Goal: Task Accomplishment & Management: Complete application form

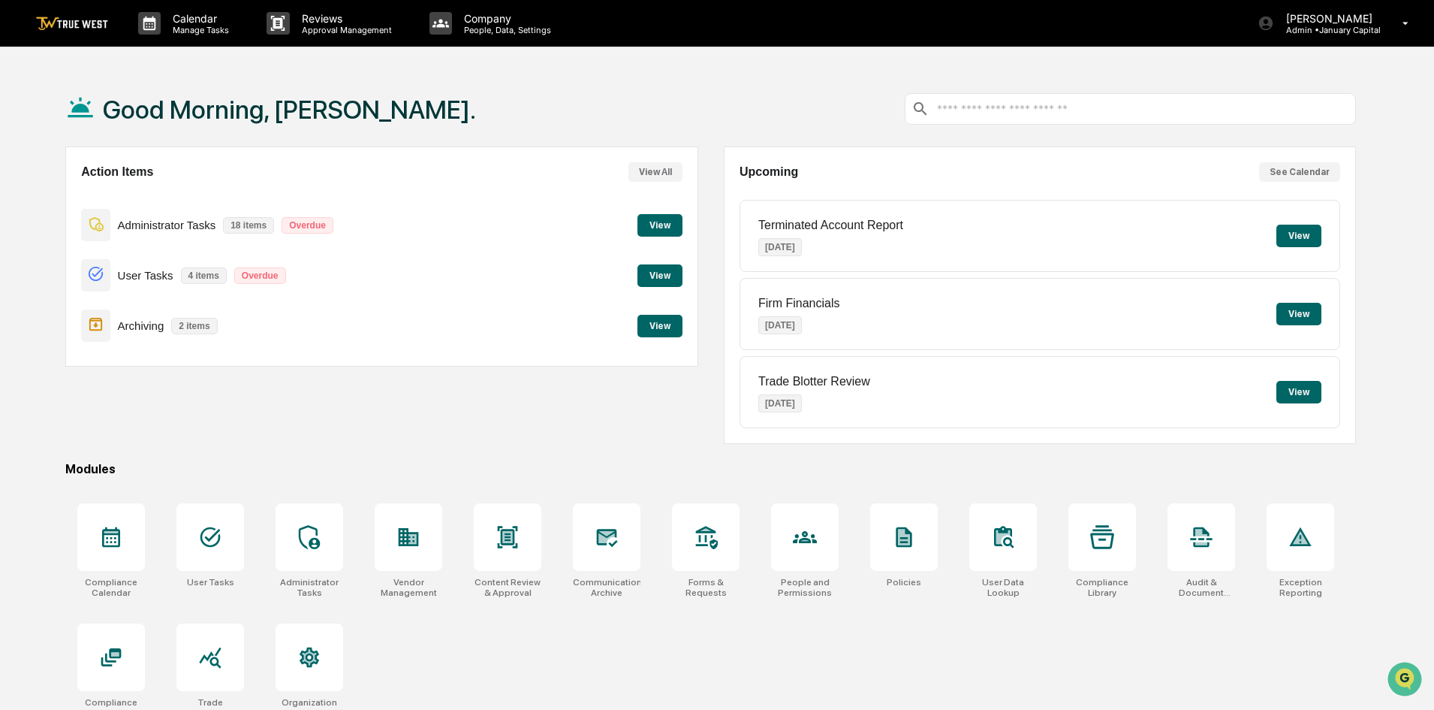
click at [157, 324] on p "Archiving" at bounding box center [141, 325] width 47 height 13
click at [668, 332] on button "View" at bounding box center [659, 326] width 45 height 23
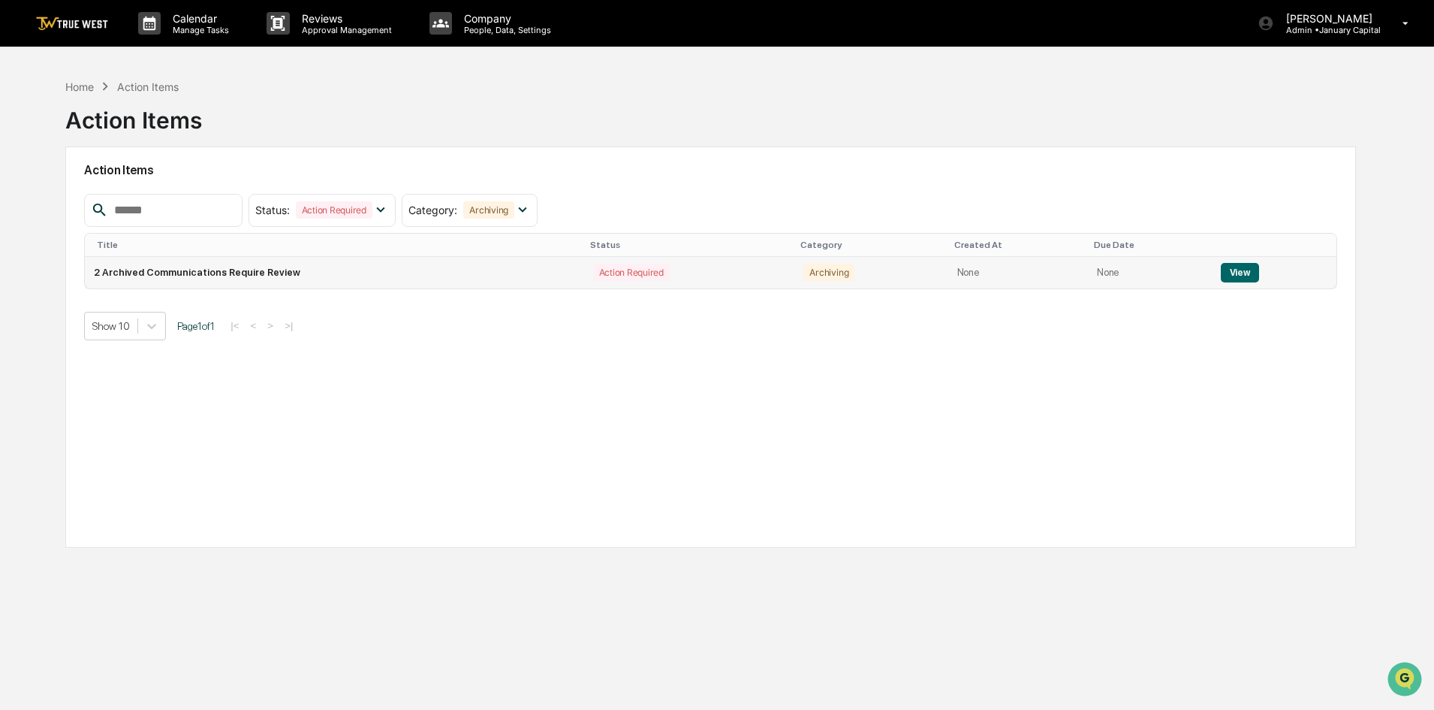
click at [273, 270] on td "2 Archived Communications Require Review" at bounding box center [334, 273] width 499 height 32
click at [1235, 274] on button "View" at bounding box center [1240, 273] width 38 height 20
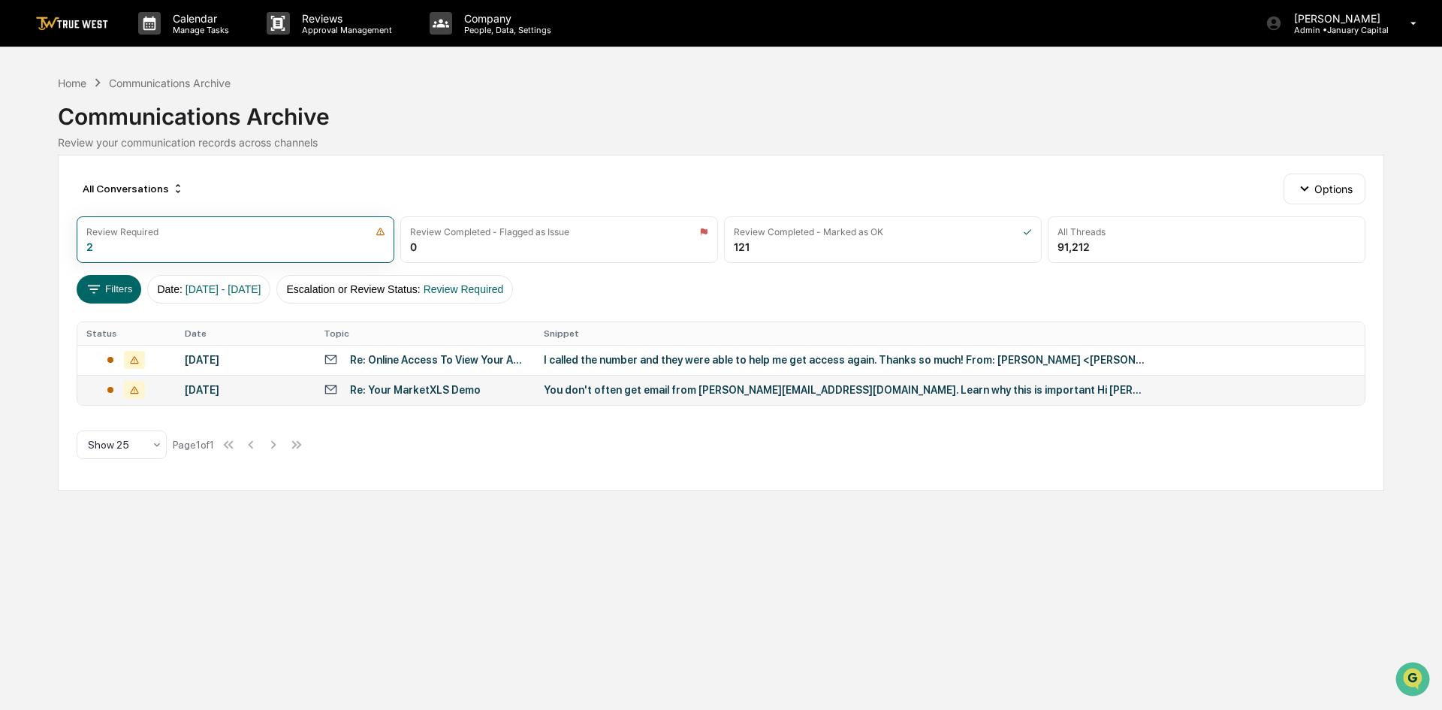
click at [405, 392] on div "Re: Your MarketXLS Demo" at bounding box center [415, 390] width 131 height 12
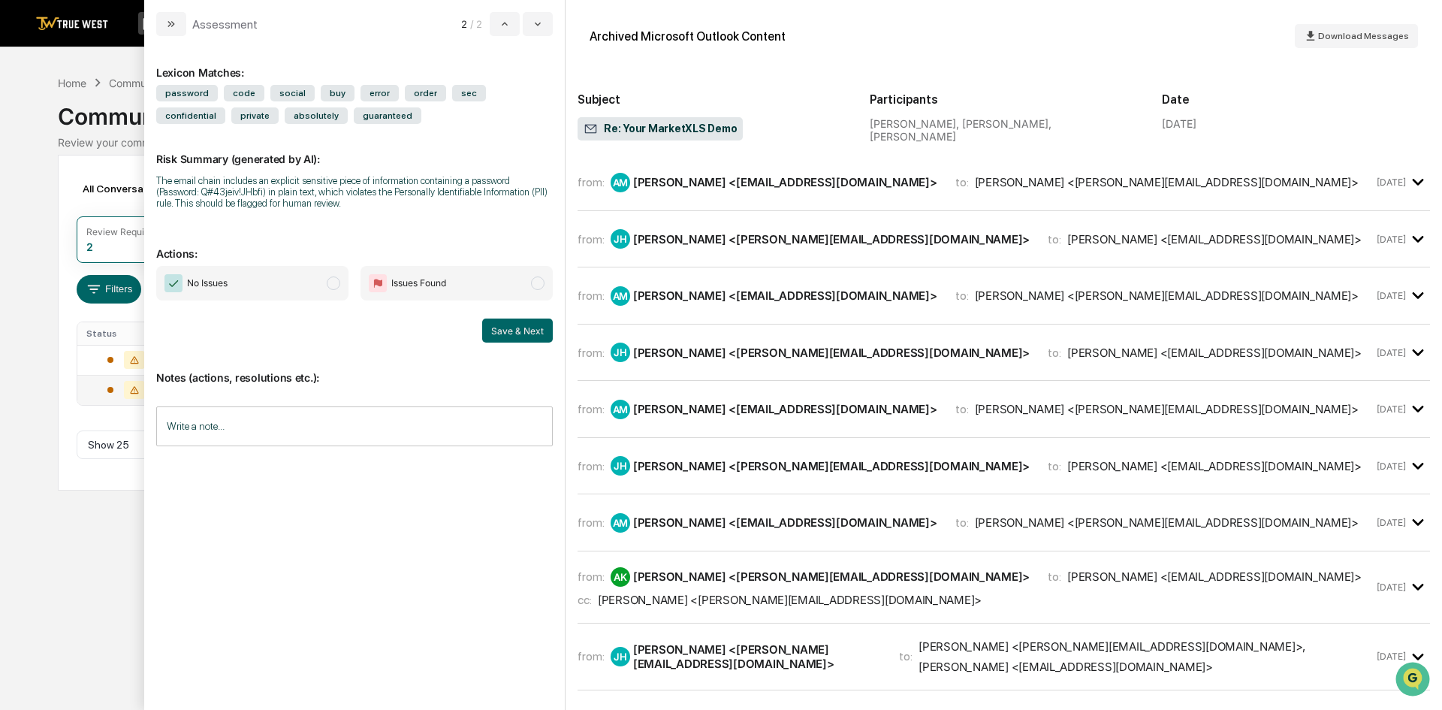
click at [246, 287] on span "No Issues" at bounding box center [252, 283] width 192 height 35
click at [523, 334] on button "Save & Next" at bounding box center [517, 330] width 71 height 24
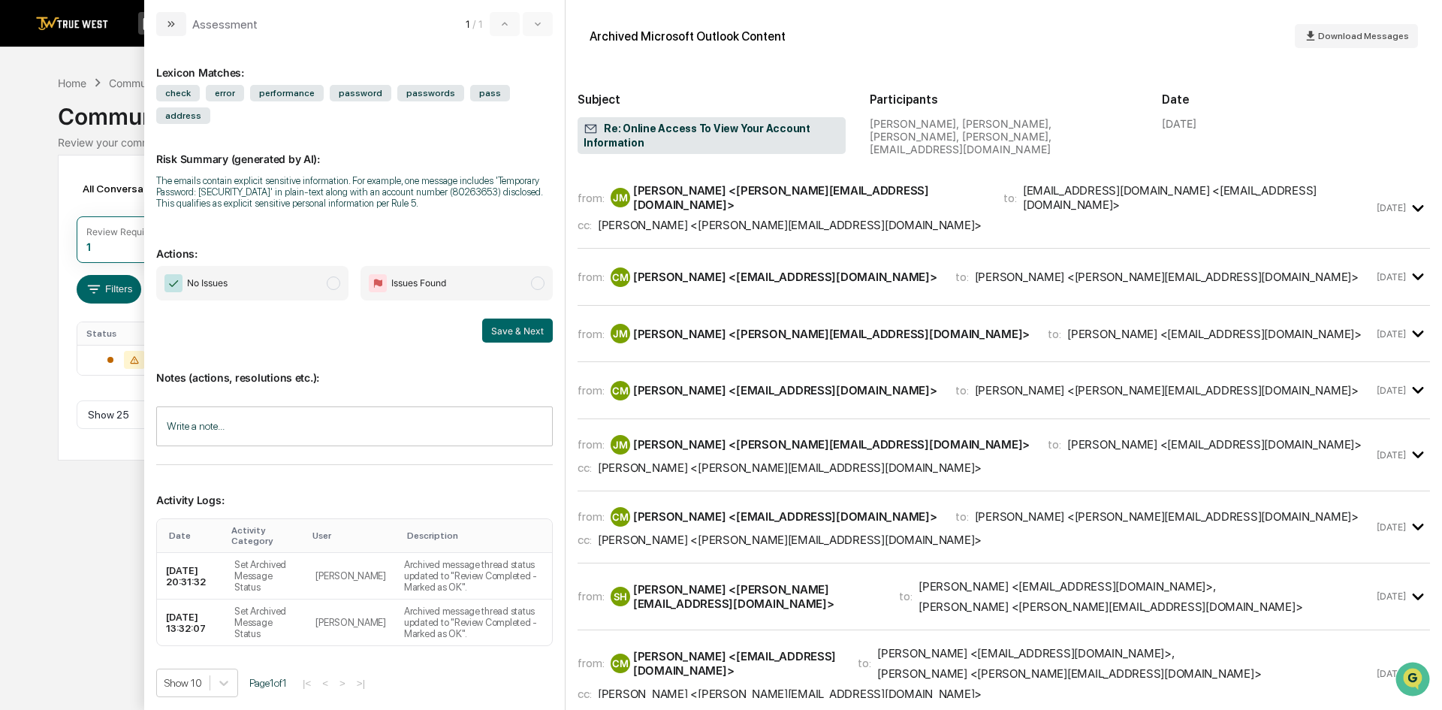
click at [253, 266] on span "No Issues" at bounding box center [252, 283] width 192 height 35
click at [515, 318] on button "Save & Next" at bounding box center [517, 330] width 71 height 24
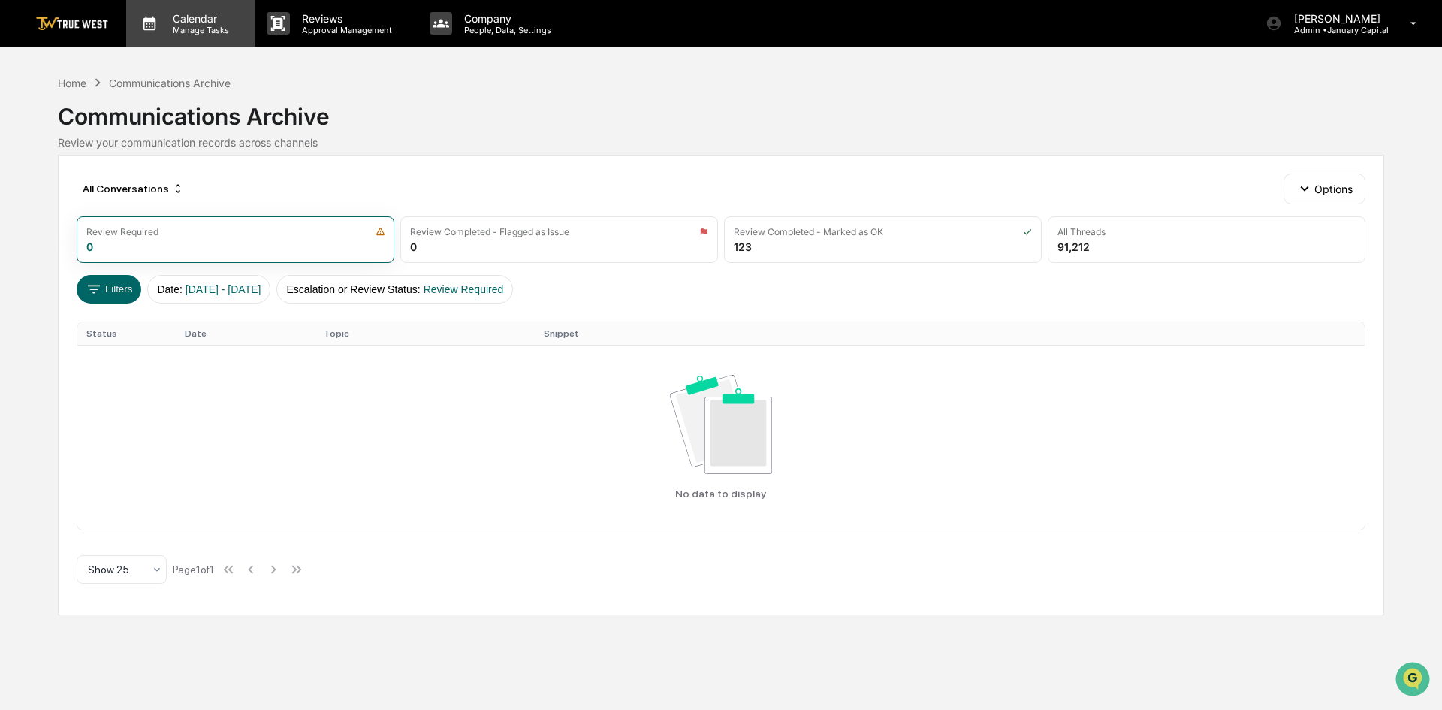
click at [180, 21] on p "Calendar" at bounding box center [199, 18] width 76 height 13
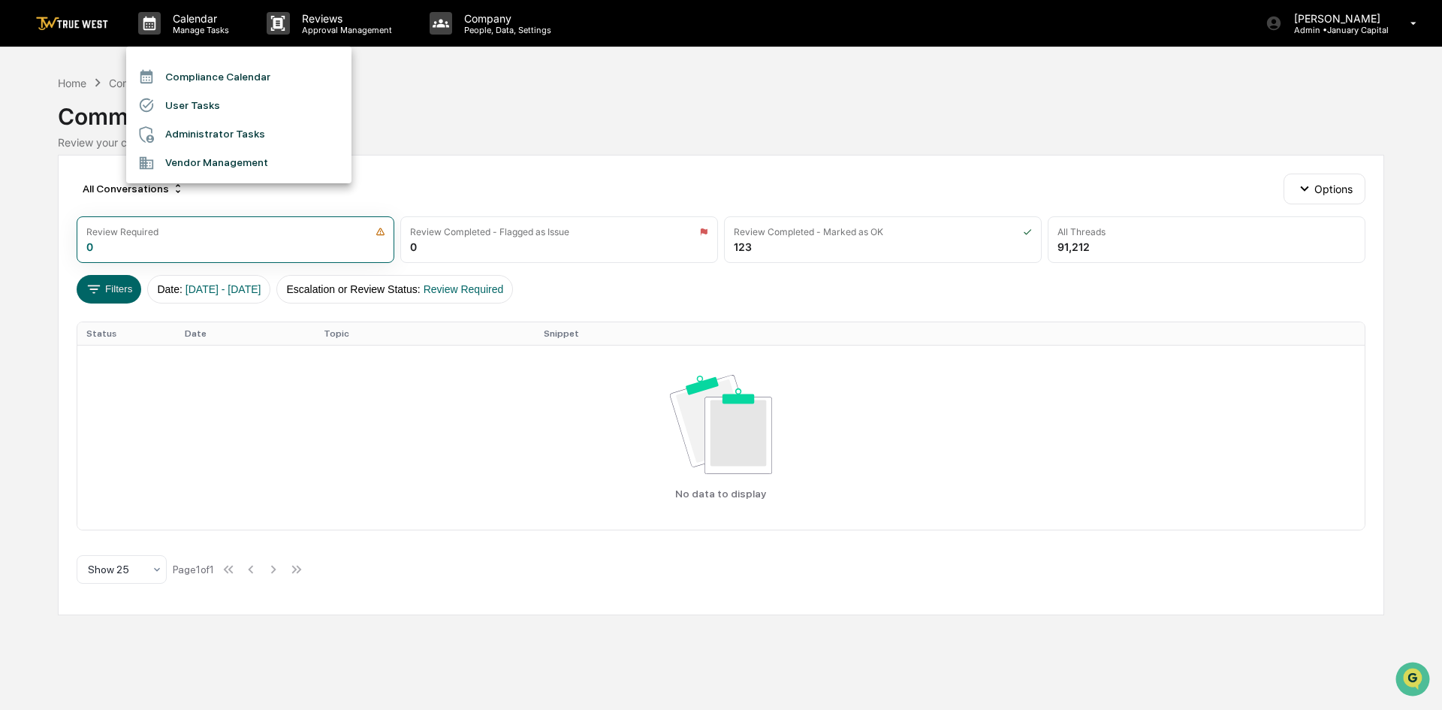
click at [206, 135] on li "Administrator Tasks" at bounding box center [238, 134] width 225 height 29
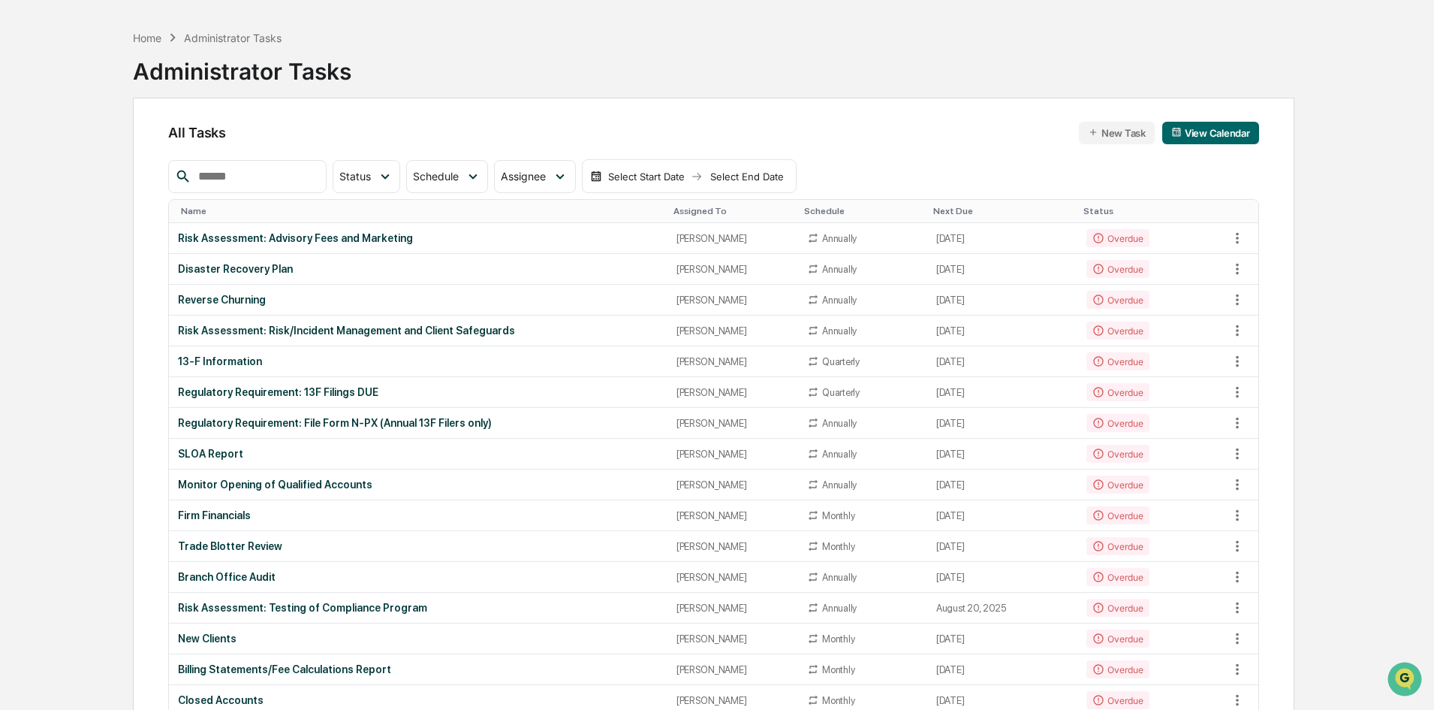
scroll to position [75, 0]
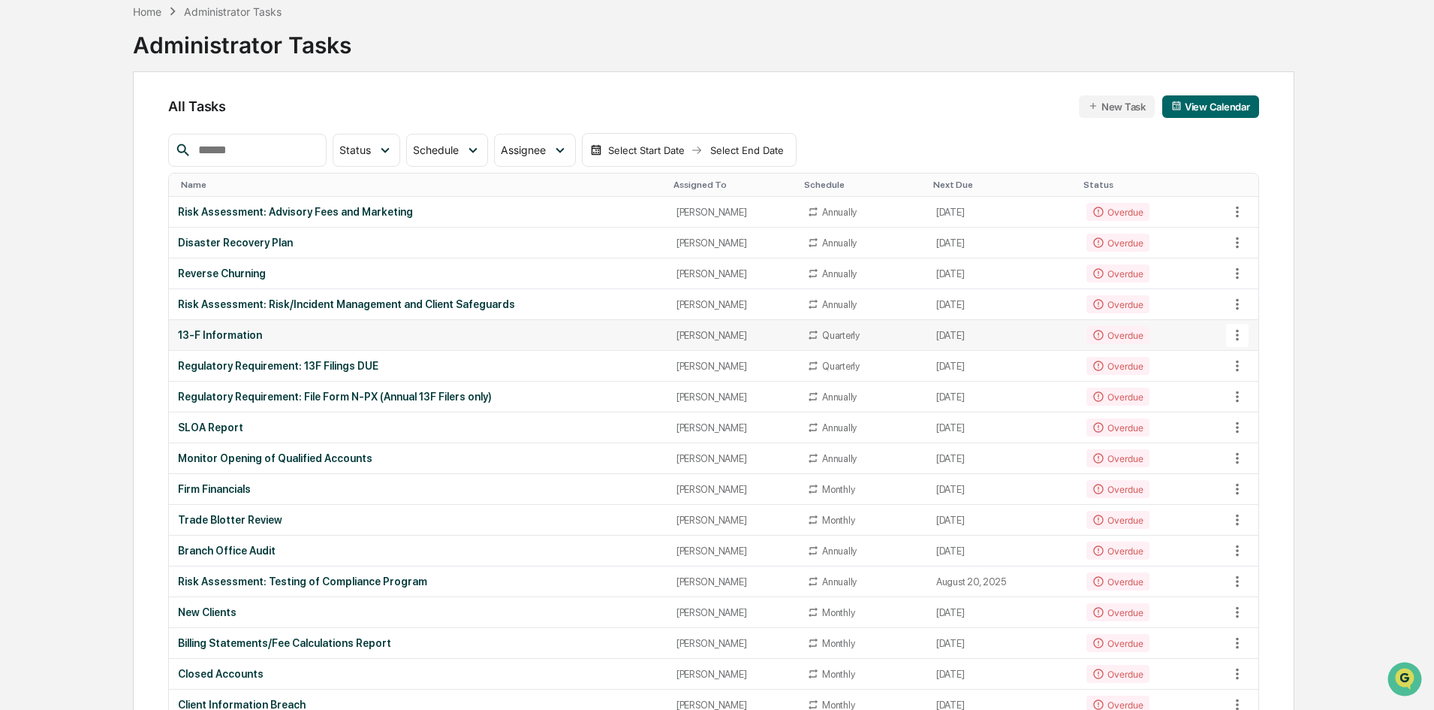
click at [384, 333] on div "13-F Information" at bounding box center [418, 335] width 480 height 12
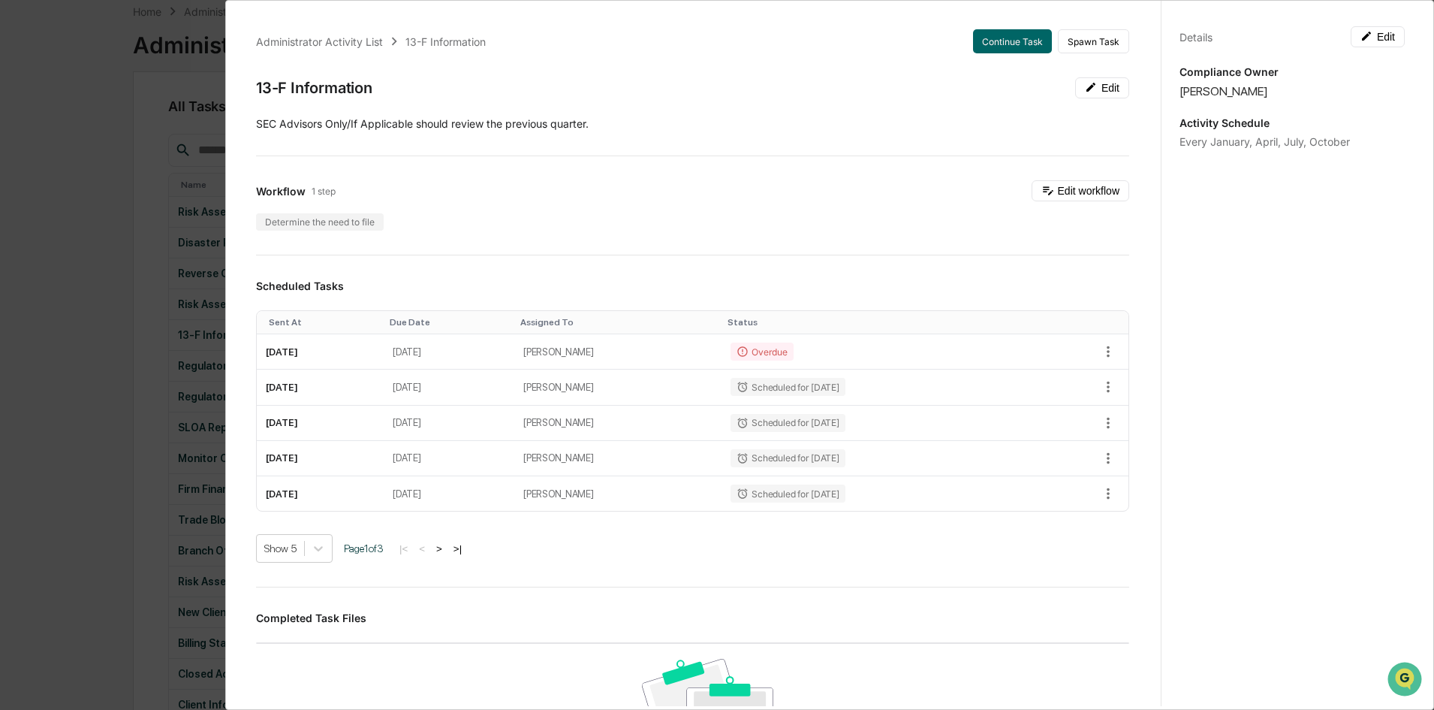
scroll to position [0, 0]
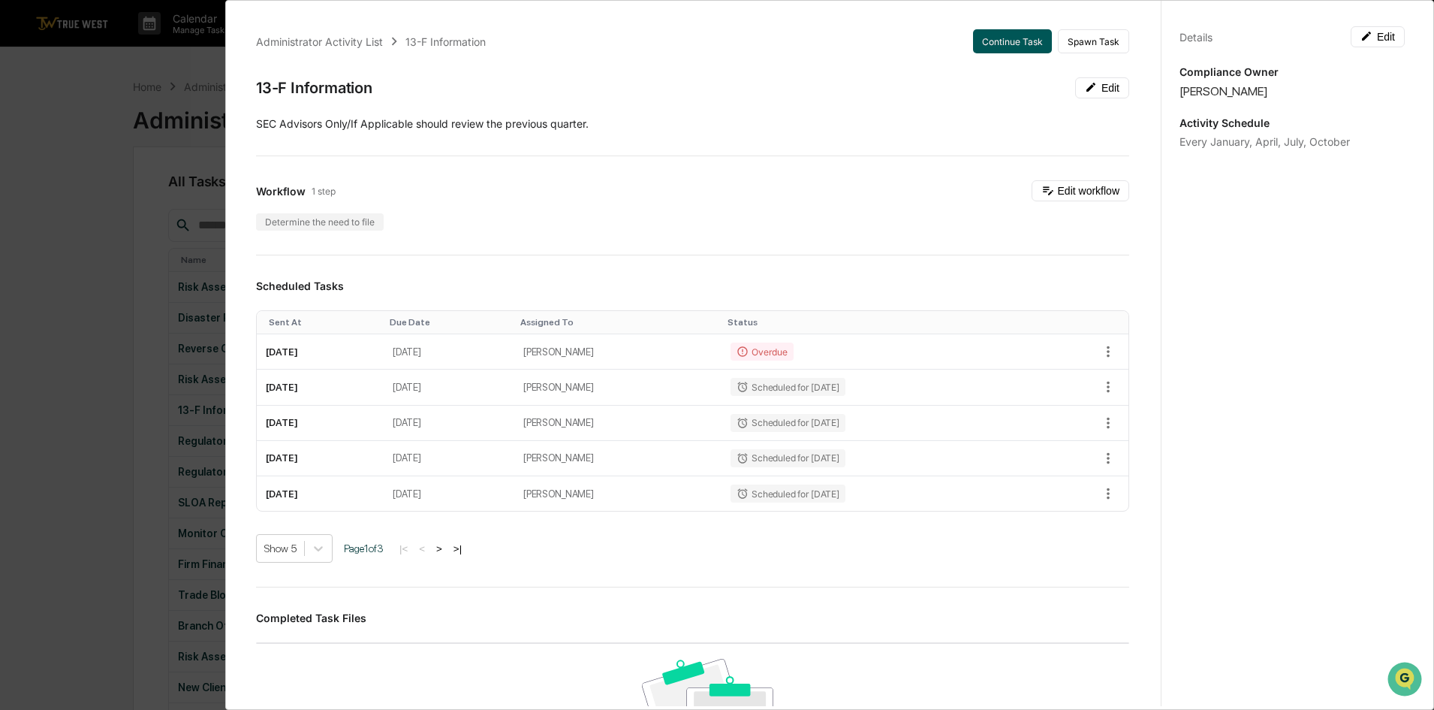
click at [1005, 43] on button "Continue Task" at bounding box center [1012, 41] width 79 height 24
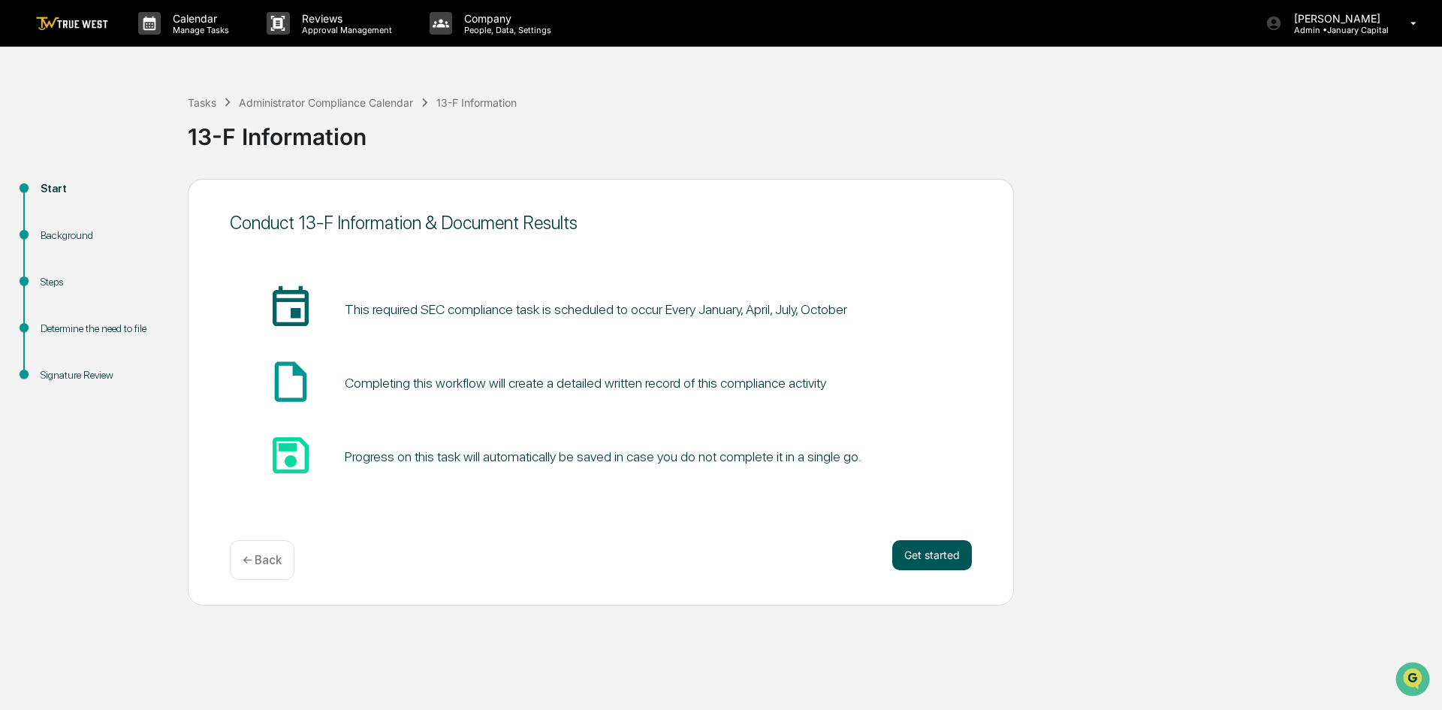
click at [922, 558] on button "Get started" at bounding box center [932, 555] width 80 height 30
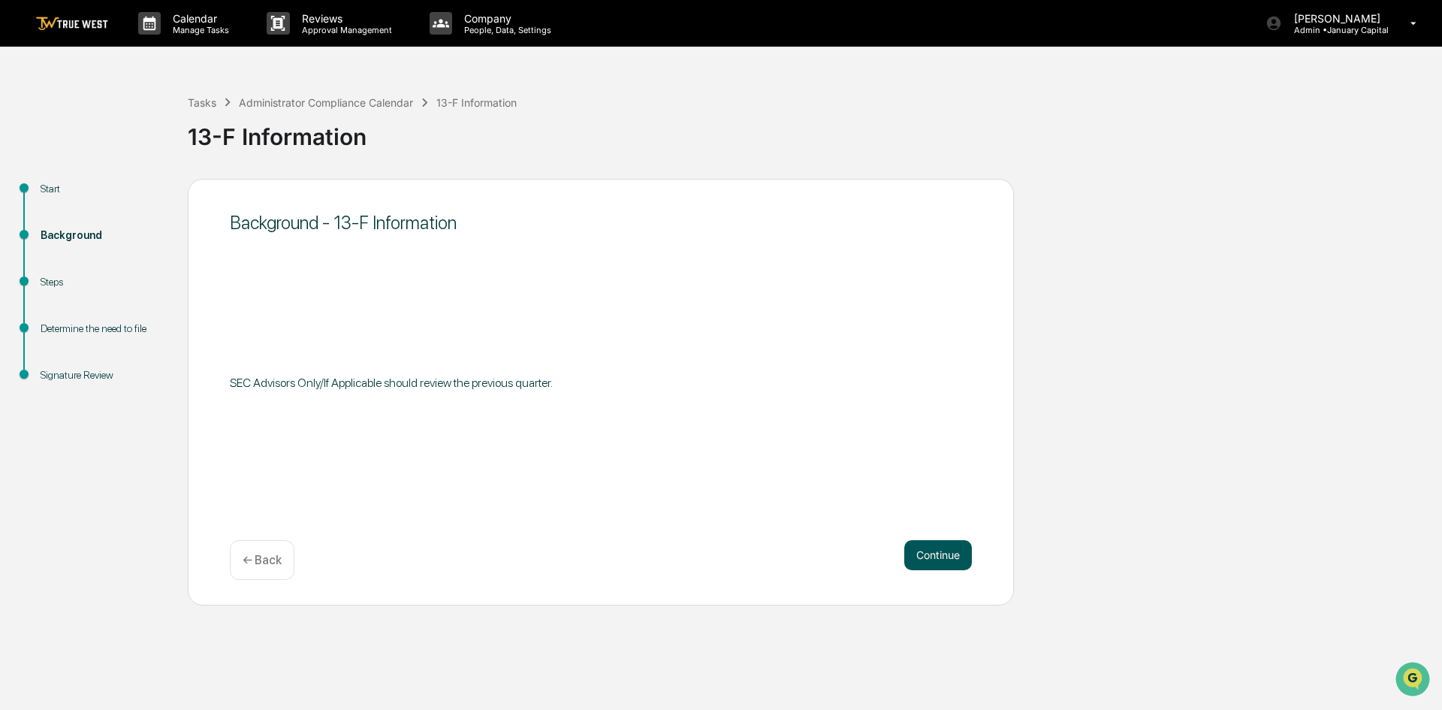
click at [922, 559] on button "Continue" at bounding box center [938, 555] width 68 height 30
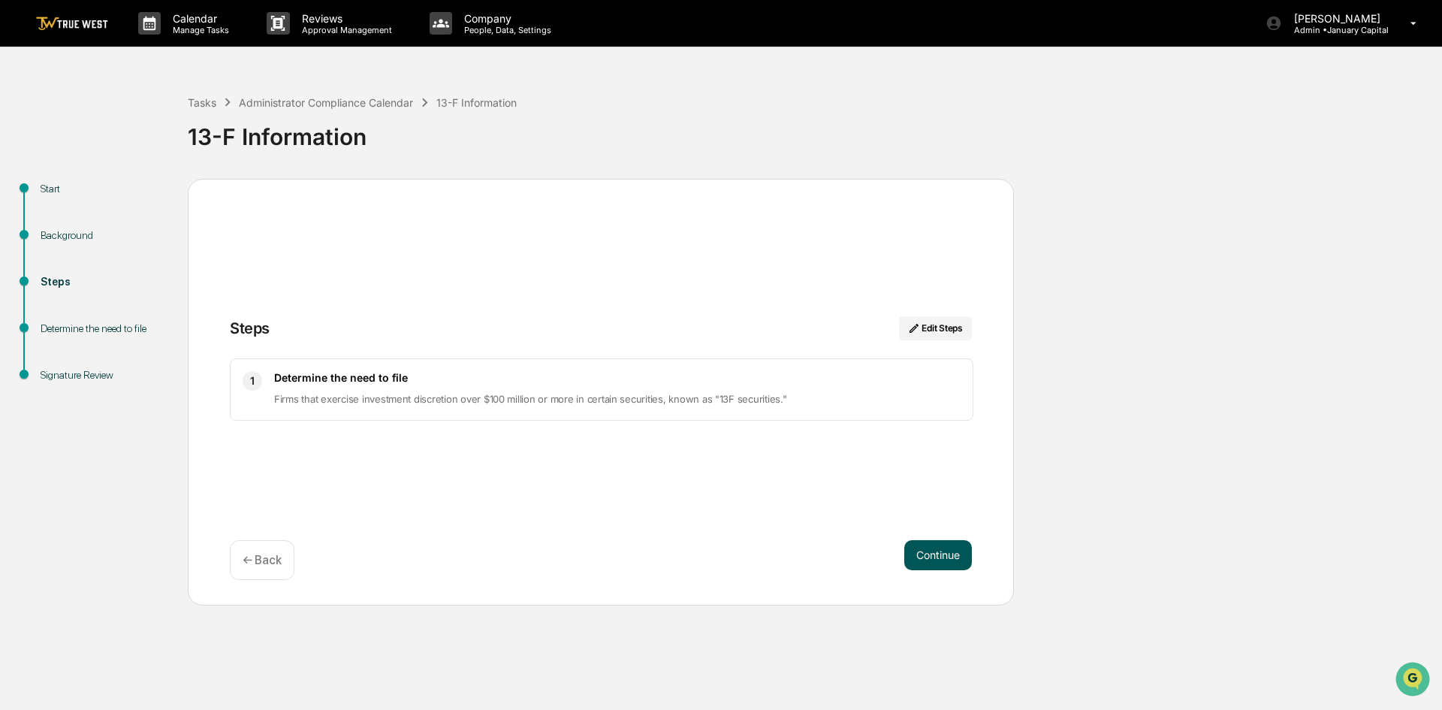
click at [936, 550] on button "Continue" at bounding box center [938, 555] width 68 height 30
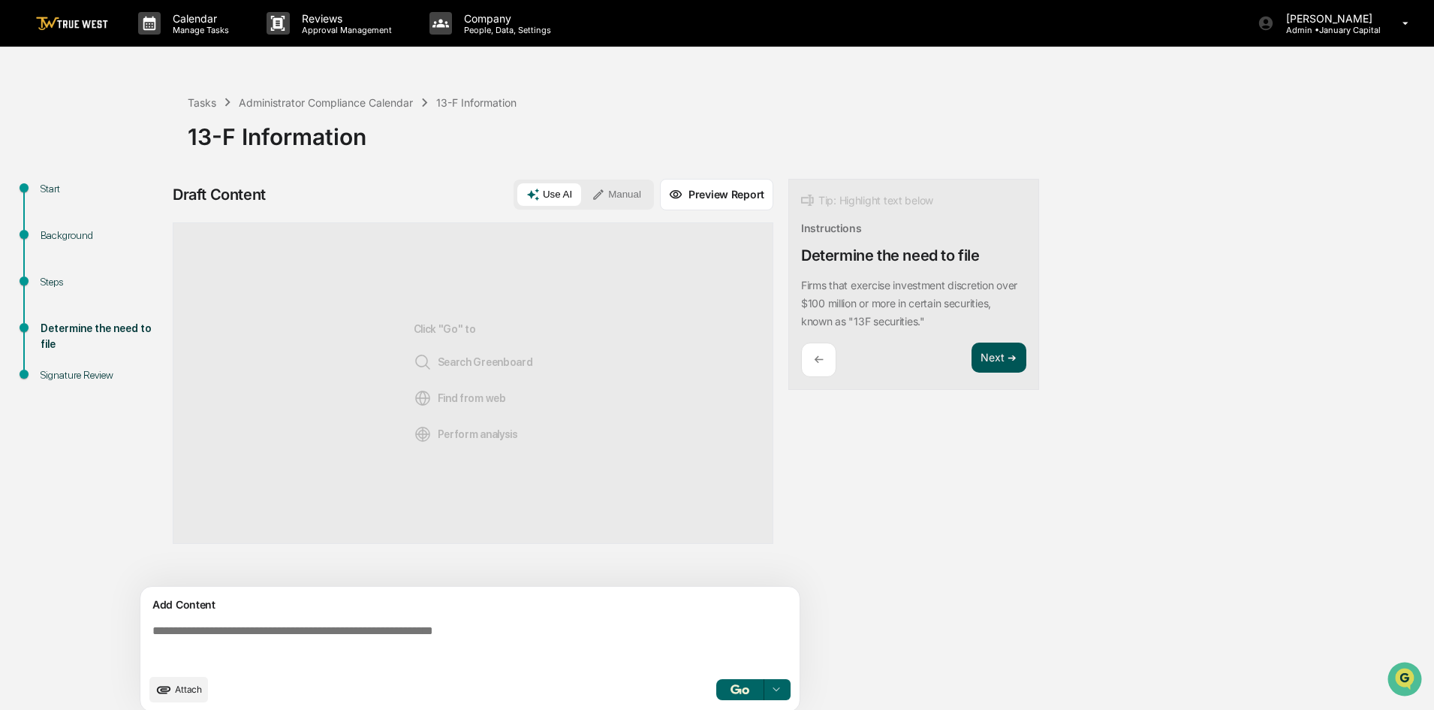
click at [1003, 351] on button "Next ➔" at bounding box center [999, 357] width 55 height 31
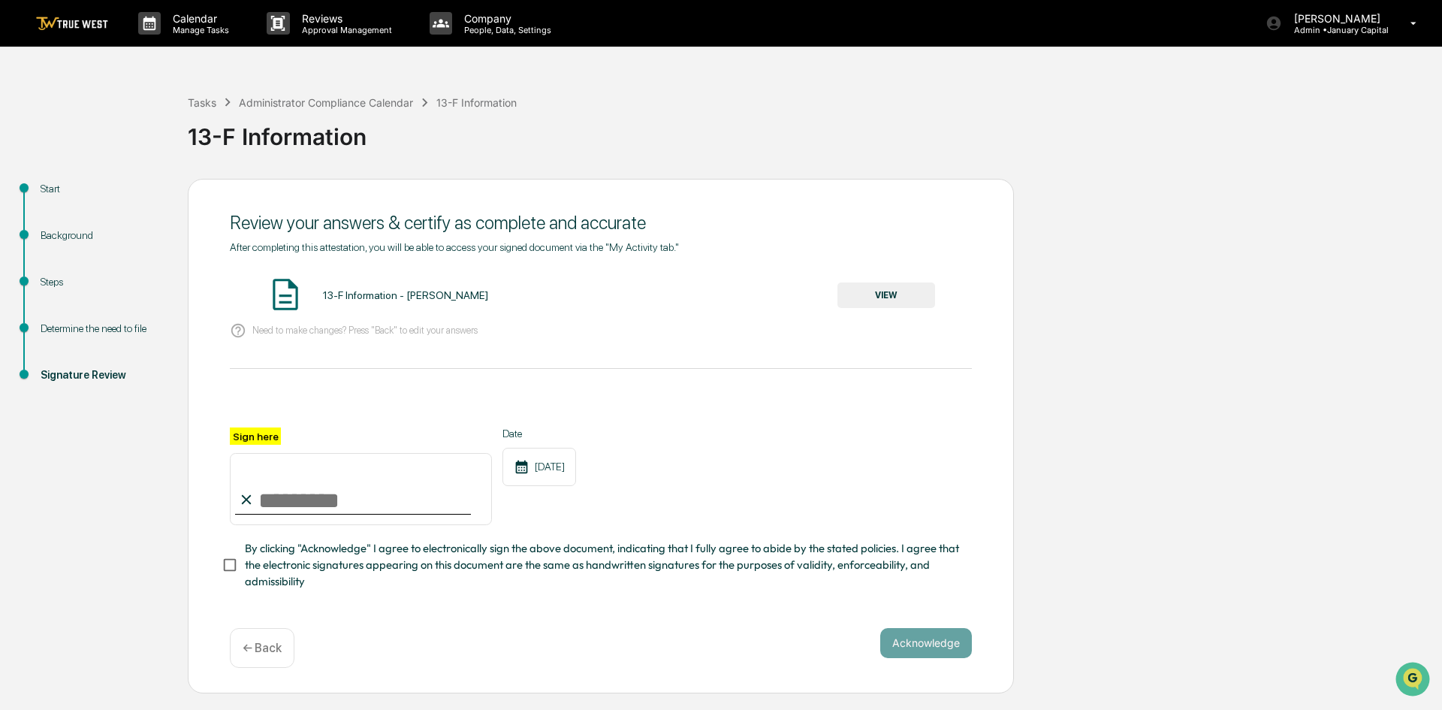
click at [267, 651] on p "← Back" at bounding box center [262, 647] width 39 height 14
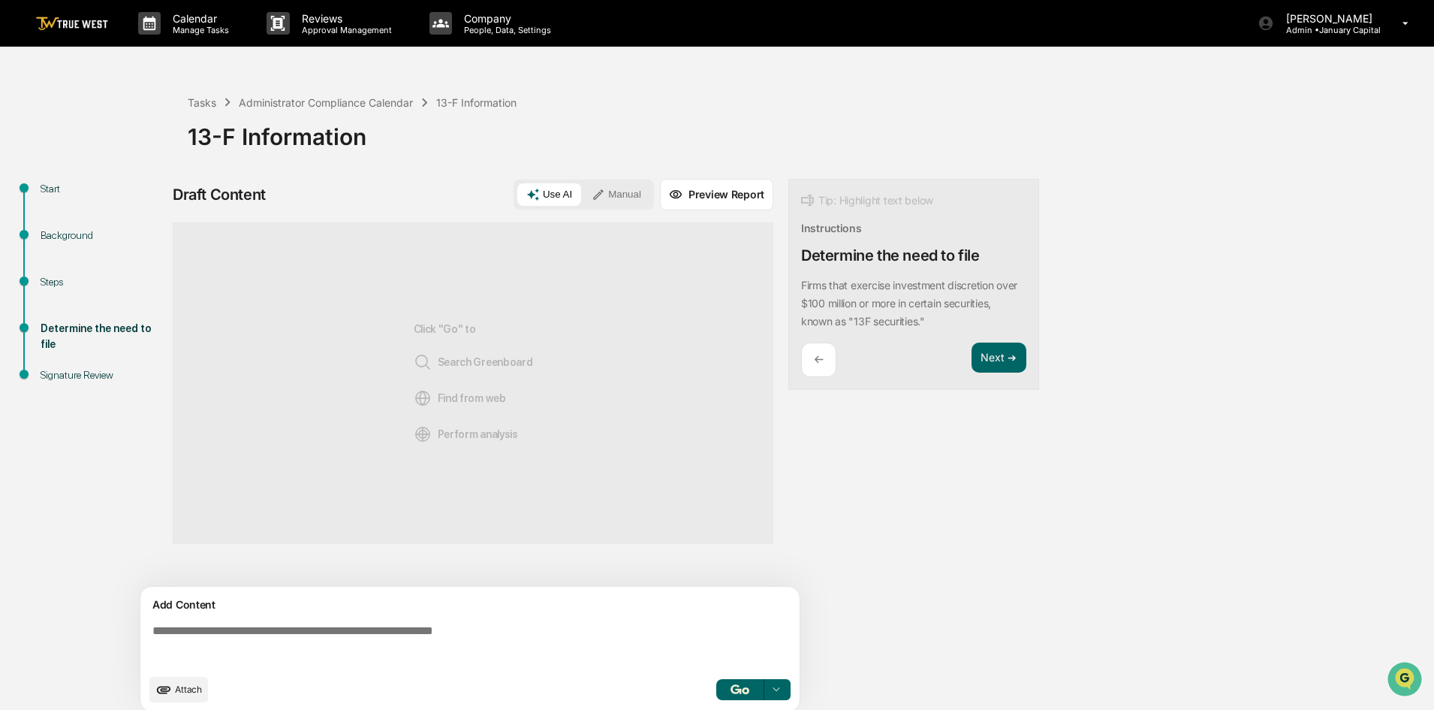
scroll to position [11, 0]
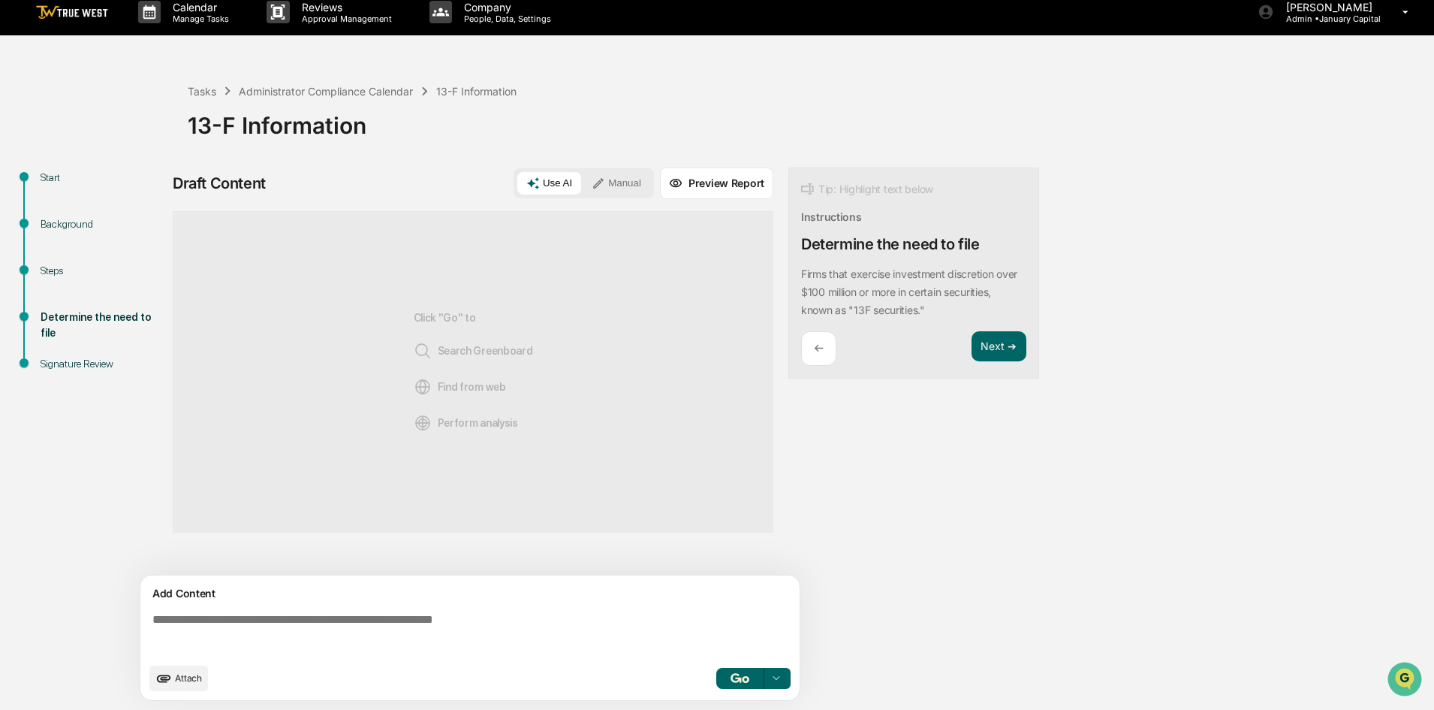
click at [615, 181] on button "Manual" at bounding box center [617, 183] width 68 height 23
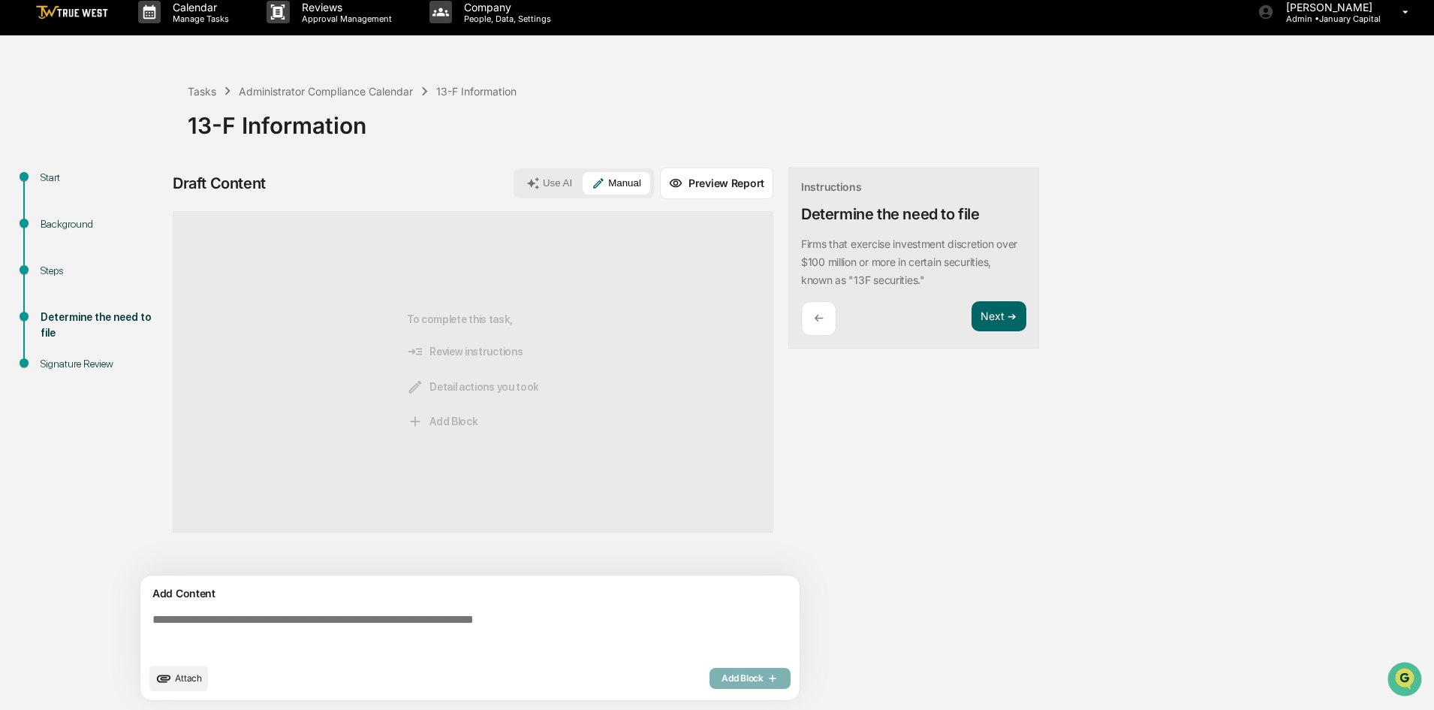
click at [324, 615] on textarea at bounding box center [472, 634] width 653 height 54
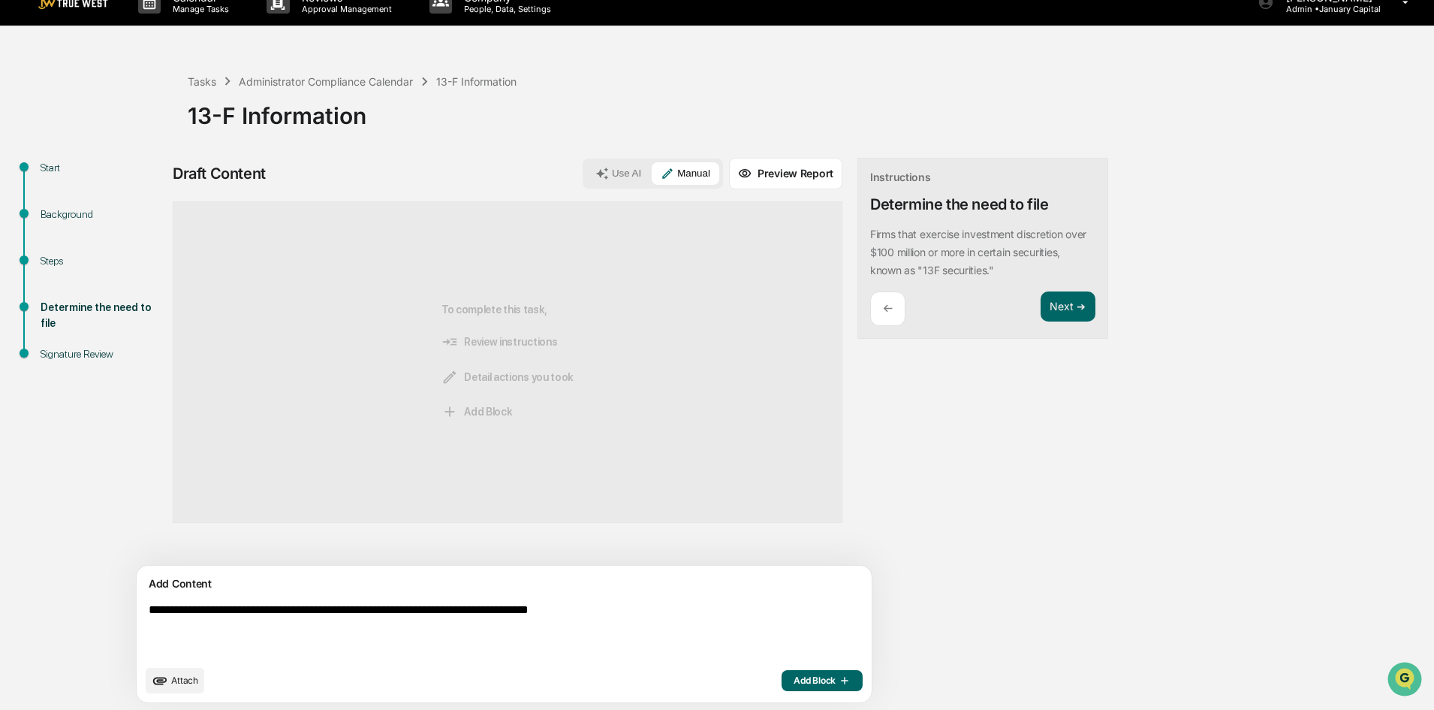
scroll to position [23, 0]
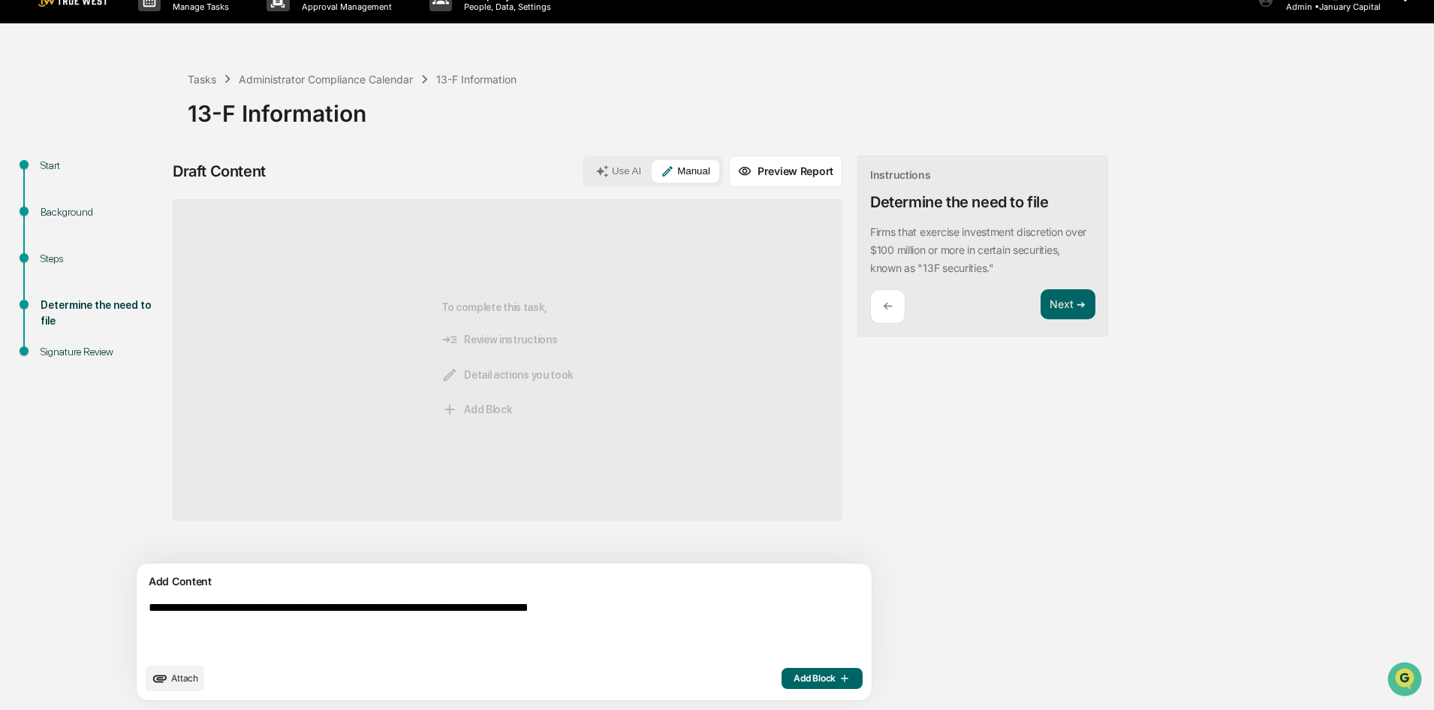
type textarea "**********"
click at [794, 676] on span "Add Block" at bounding box center [822, 678] width 57 height 12
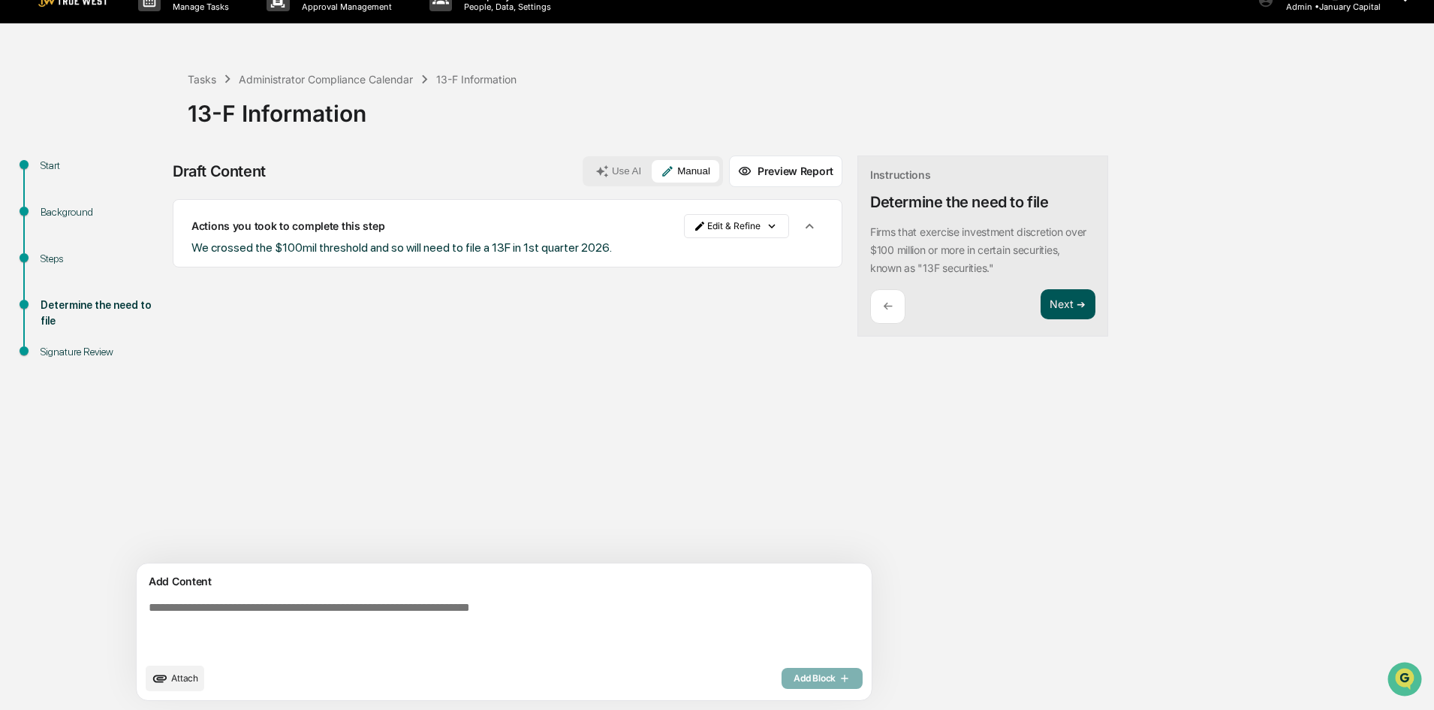
click at [1041, 309] on button "Next ➔" at bounding box center [1068, 304] width 55 height 31
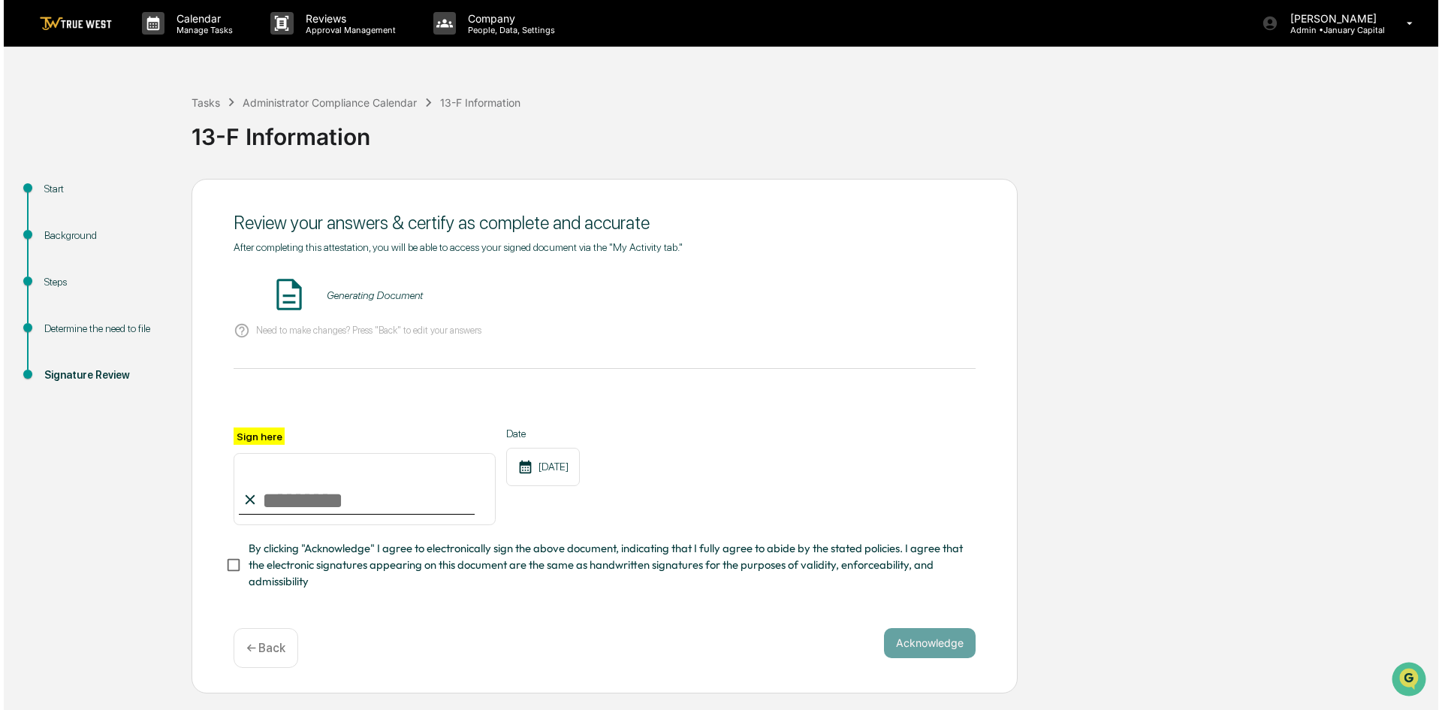
scroll to position [0, 0]
click at [907, 300] on button "VIEW" at bounding box center [886, 295] width 98 height 26
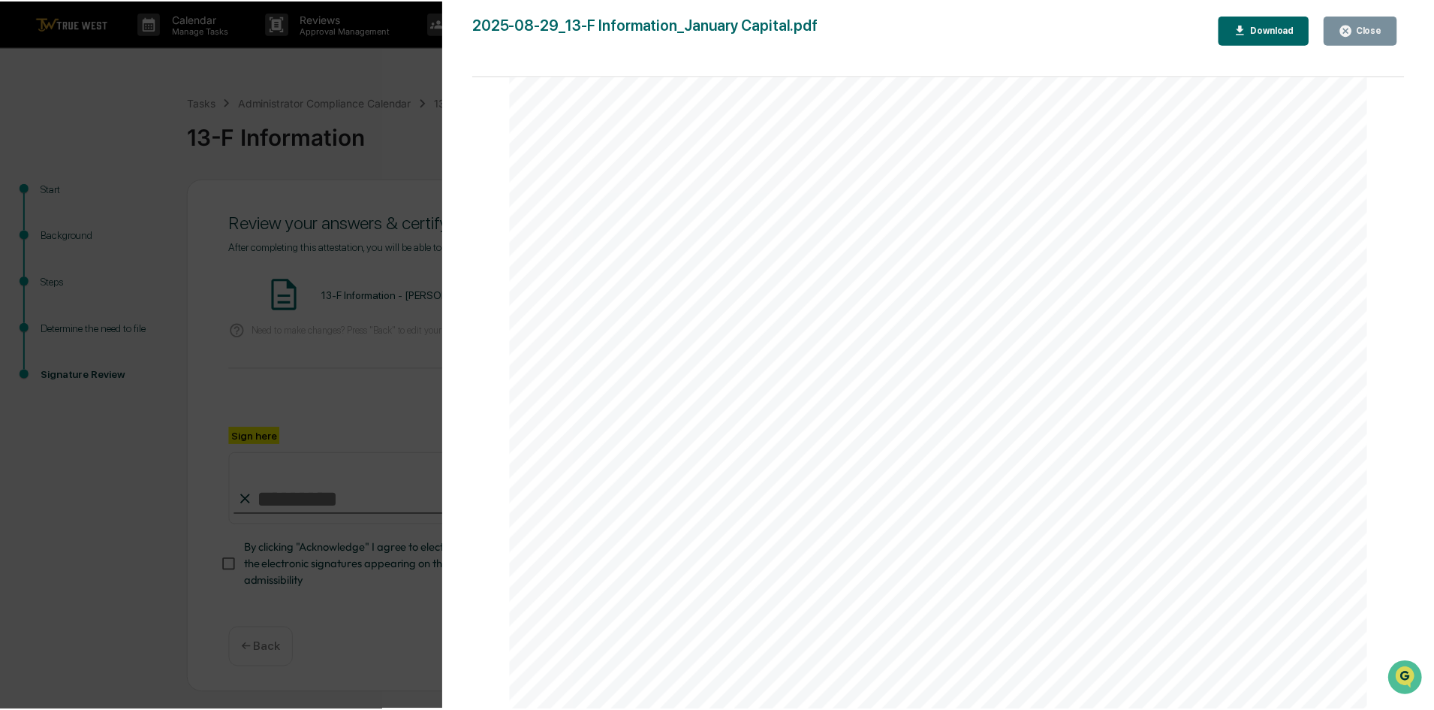
scroll to position [451, 0]
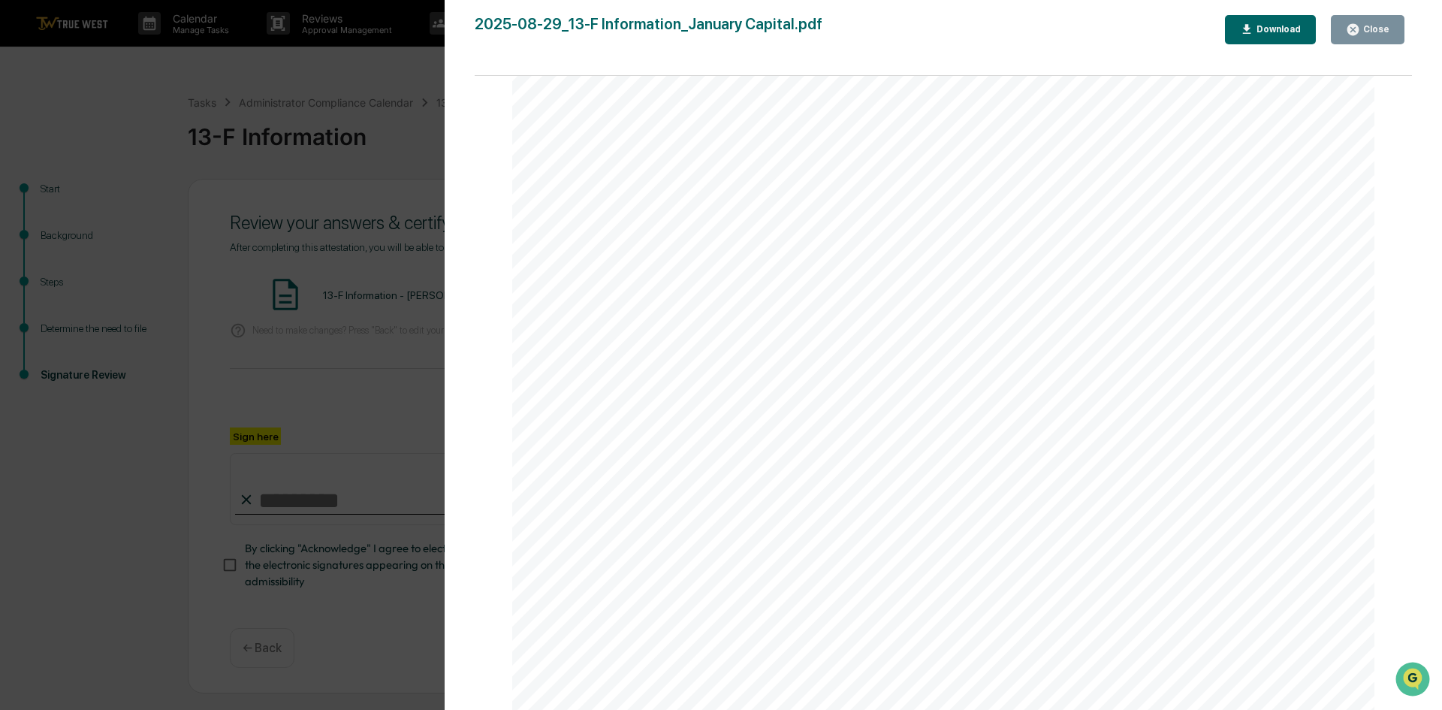
click at [1369, 29] on div "Close" at bounding box center [1374, 29] width 29 height 11
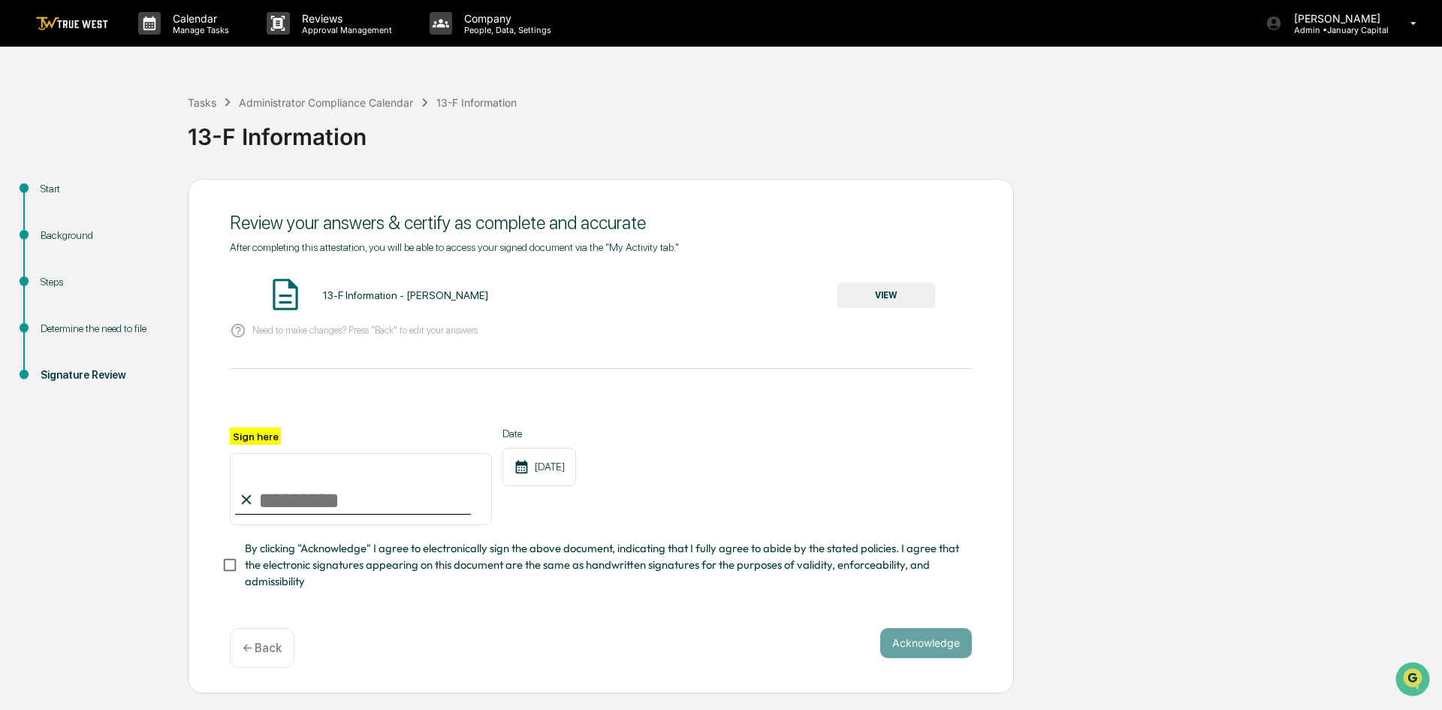
click at [311, 468] on input "Sign here" at bounding box center [361, 489] width 262 height 72
type input "**********"
click at [920, 640] on button "Acknowledge" at bounding box center [926, 643] width 92 height 30
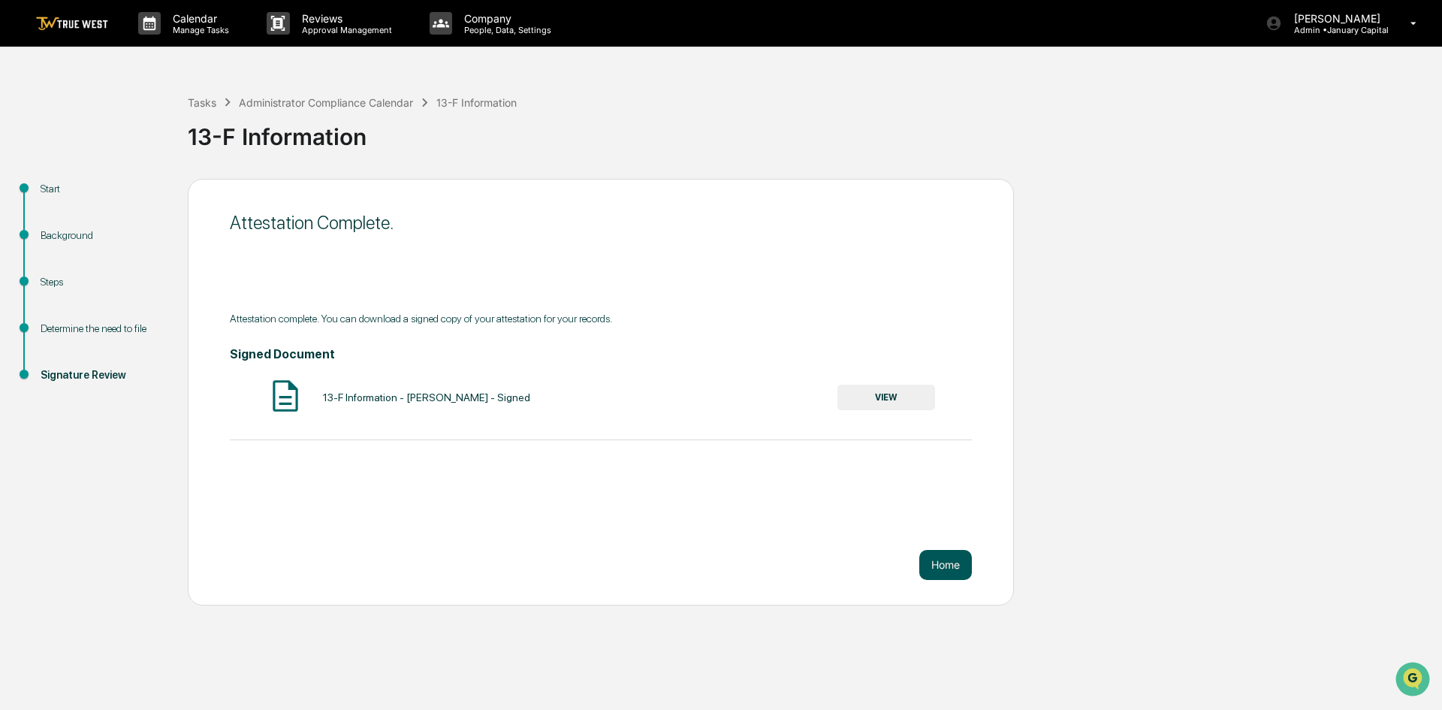
click at [945, 559] on button "Home" at bounding box center [945, 565] width 53 height 30
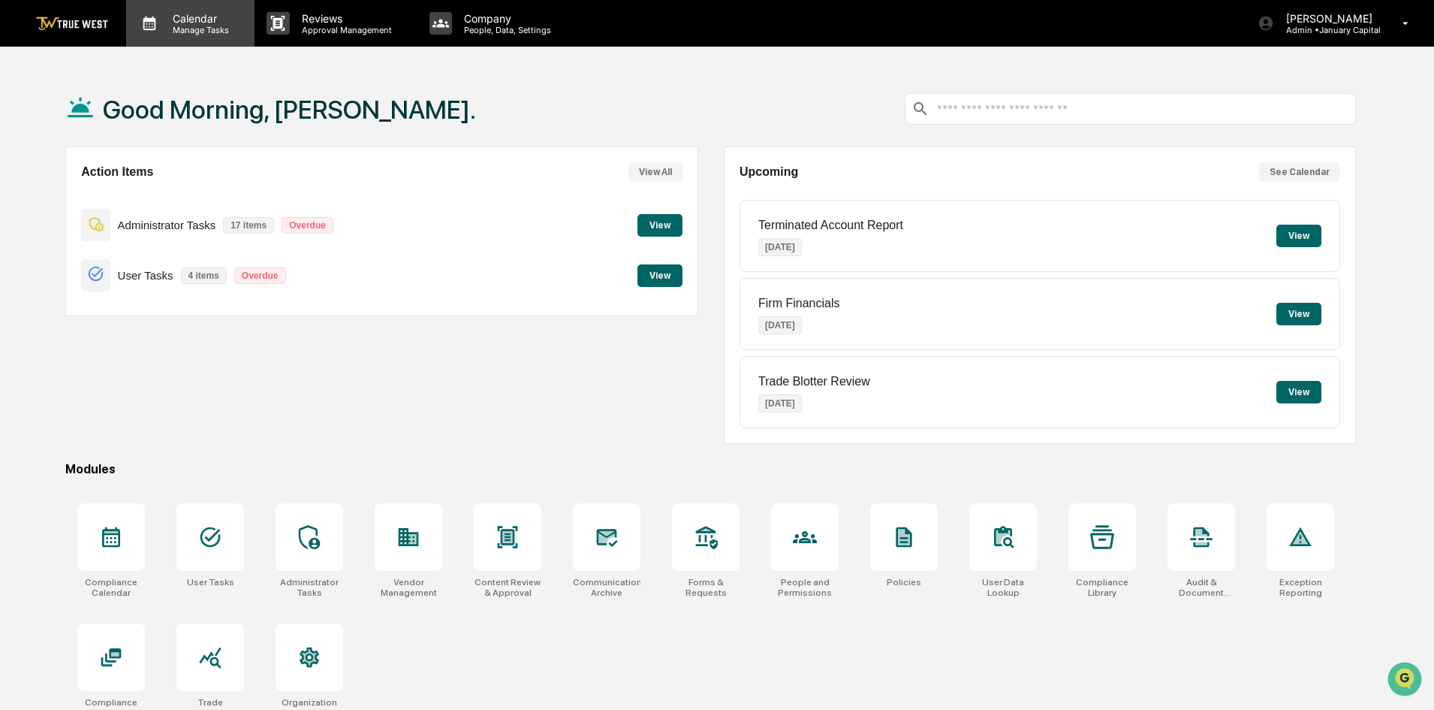
click at [192, 20] on p "Calendar" at bounding box center [199, 18] width 76 height 13
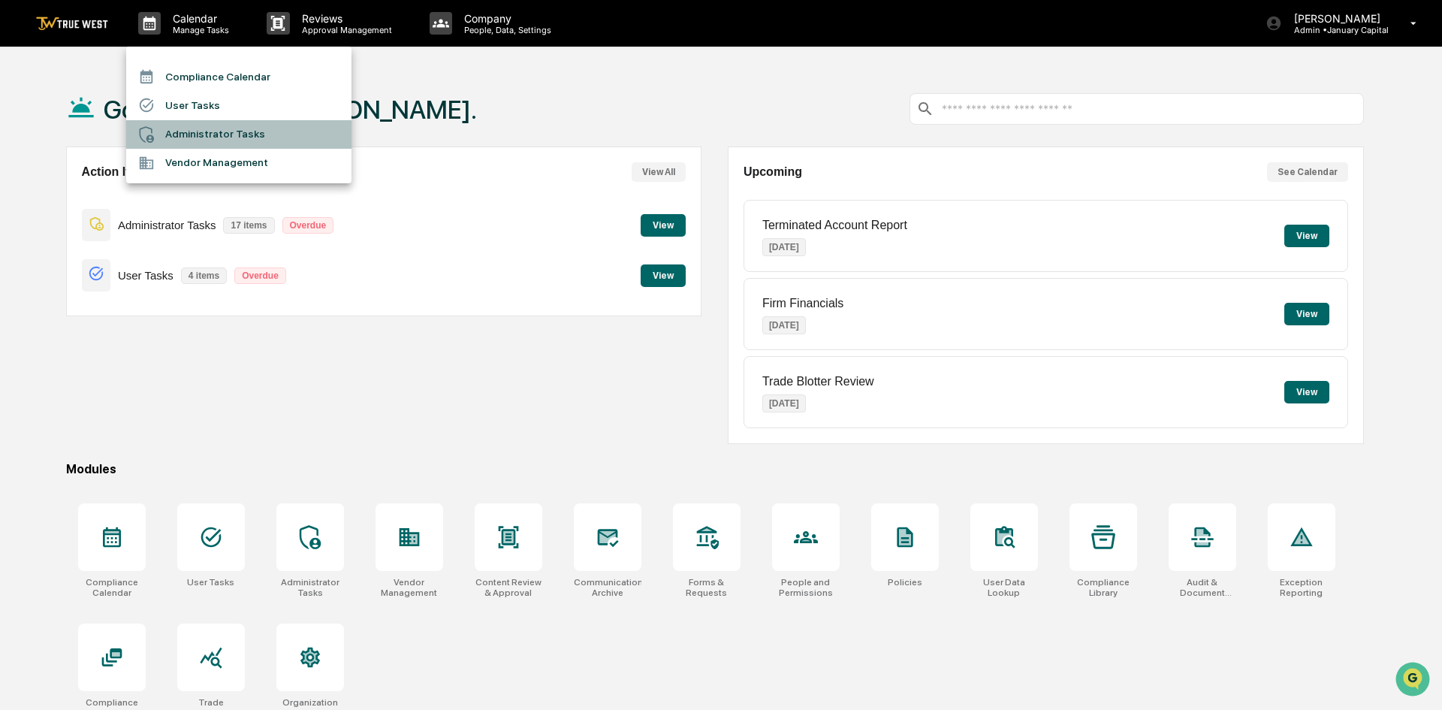
click at [230, 125] on li "Administrator Tasks" at bounding box center [238, 134] width 225 height 29
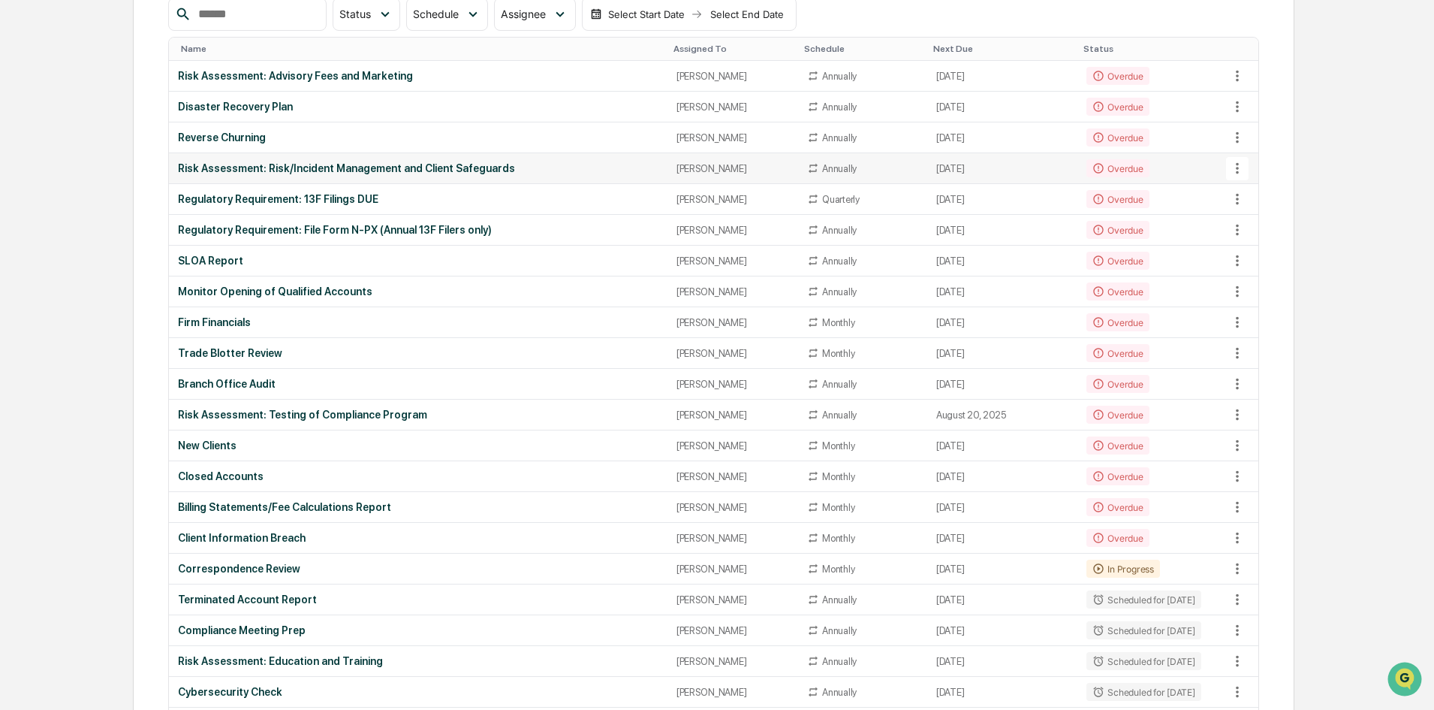
scroll to position [213, 0]
click at [454, 541] on div "Client Information Breach" at bounding box center [418, 535] width 480 height 12
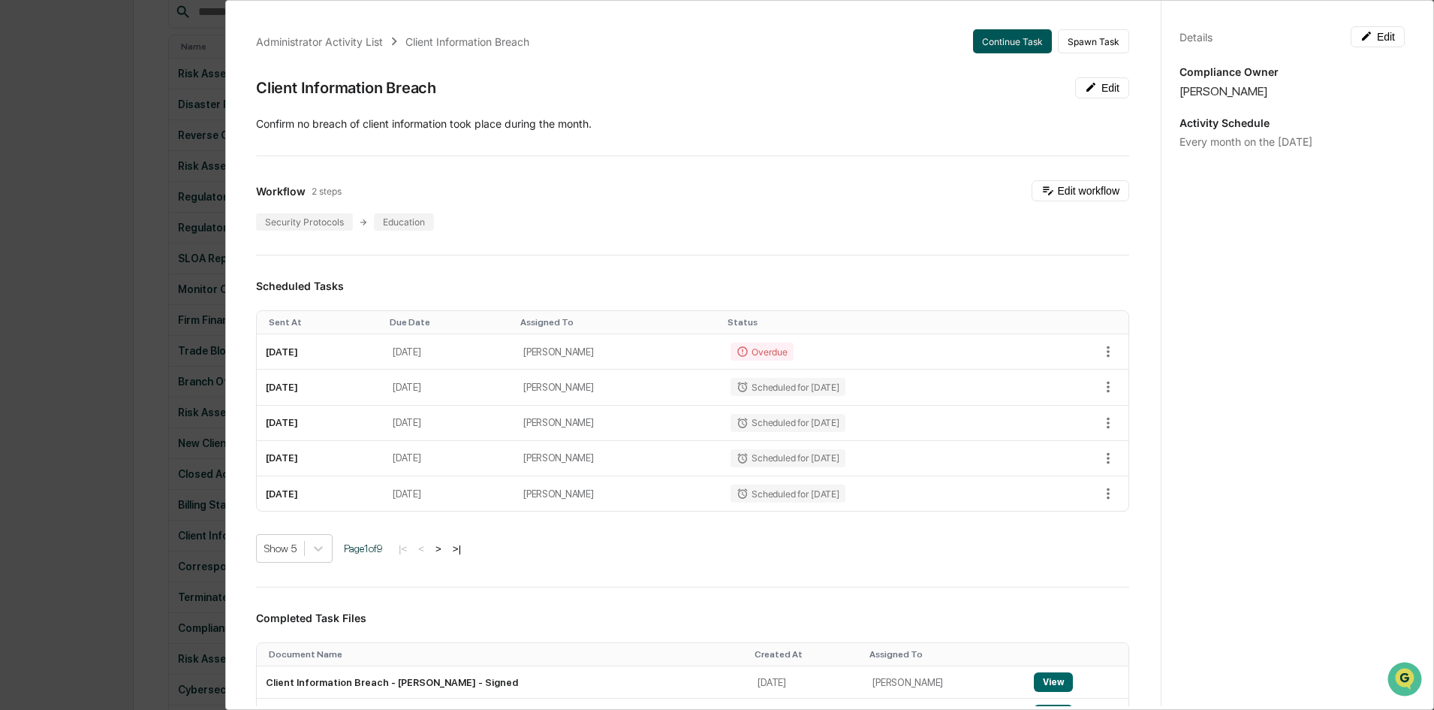
click at [997, 29] on button "Continue Task" at bounding box center [1012, 41] width 79 height 24
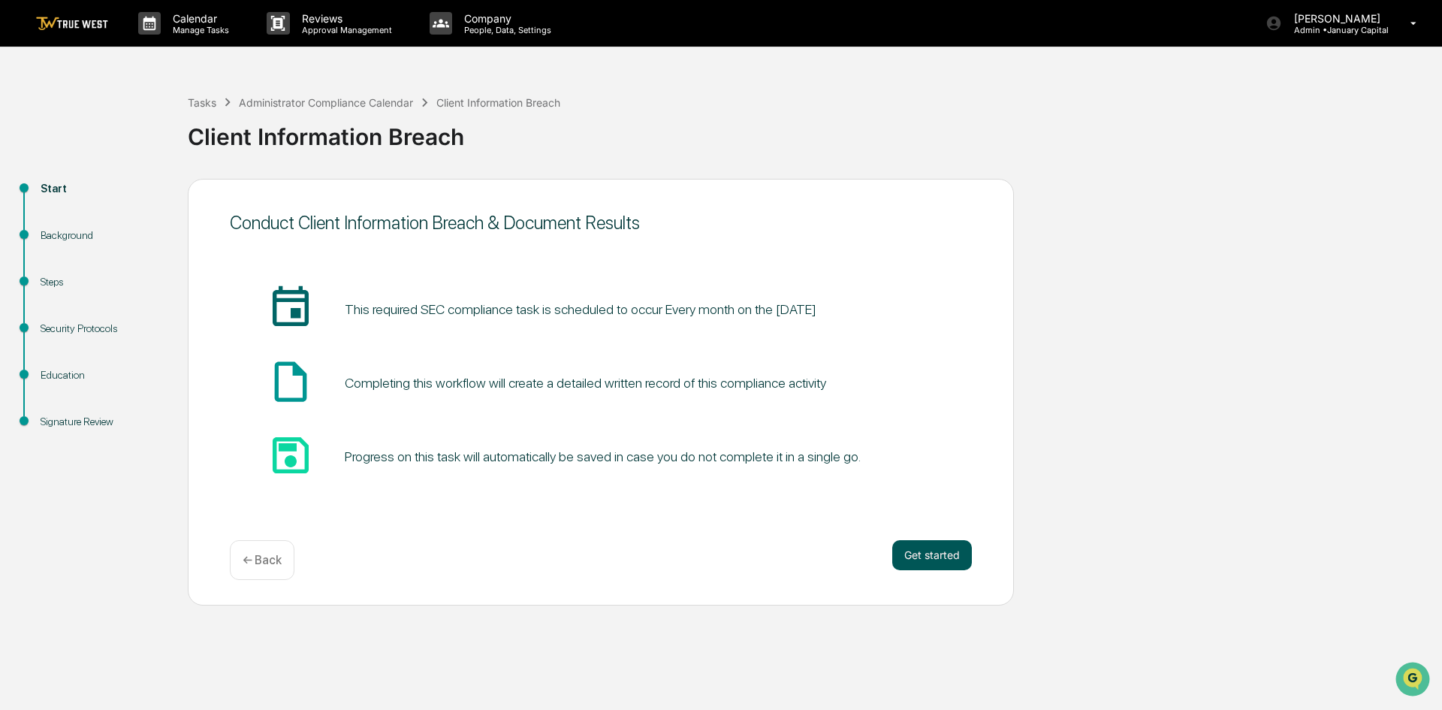
click at [935, 556] on button "Get started" at bounding box center [932, 555] width 80 height 30
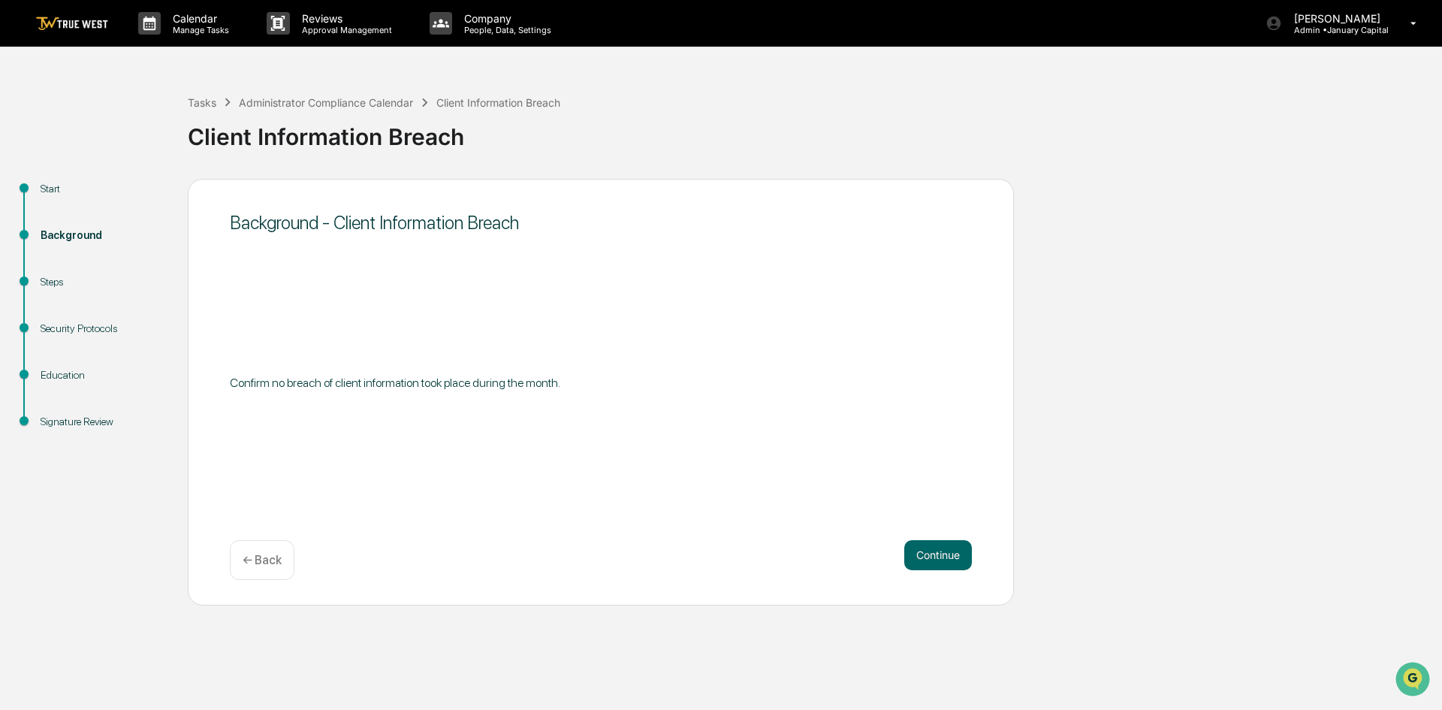
click at [935, 556] on button "Continue" at bounding box center [938, 555] width 68 height 30
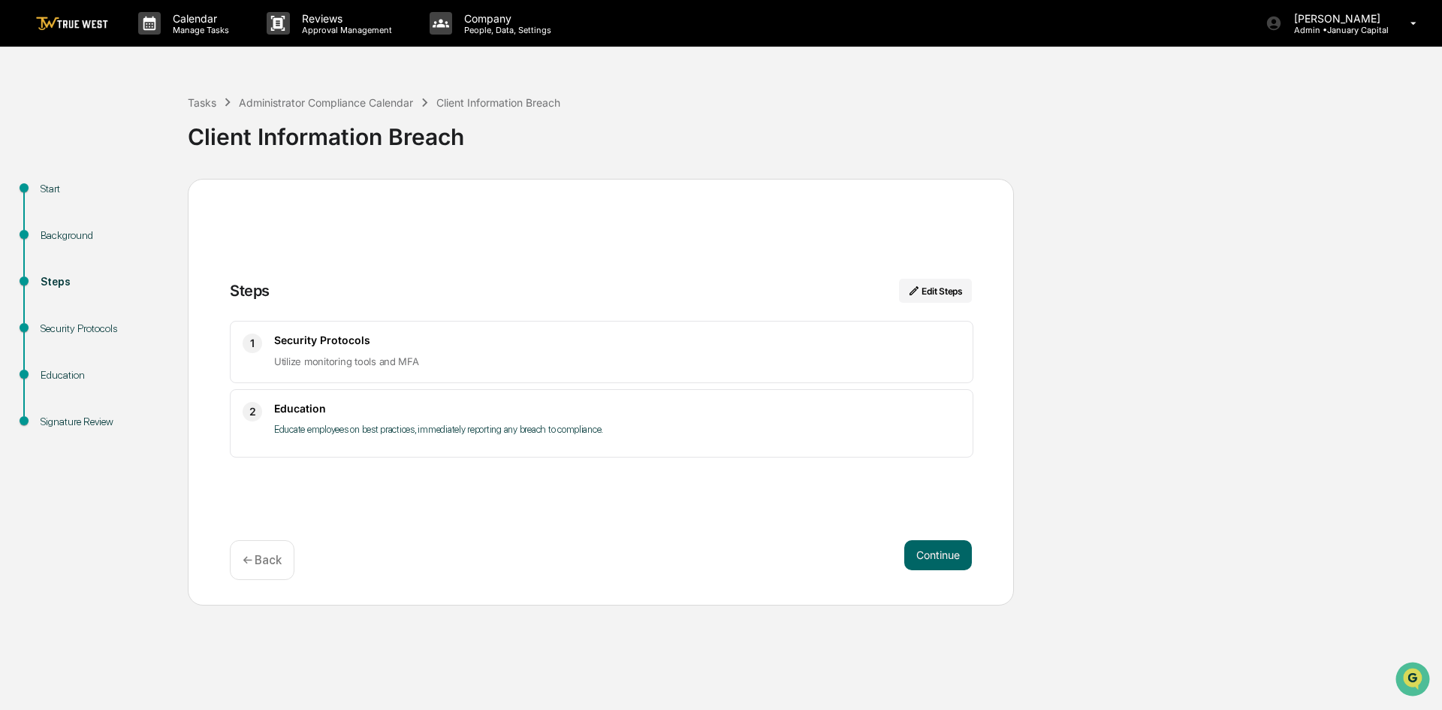
click at [935, 556] on button "Continue" at bounding box center [938, 555] width 68 height 30
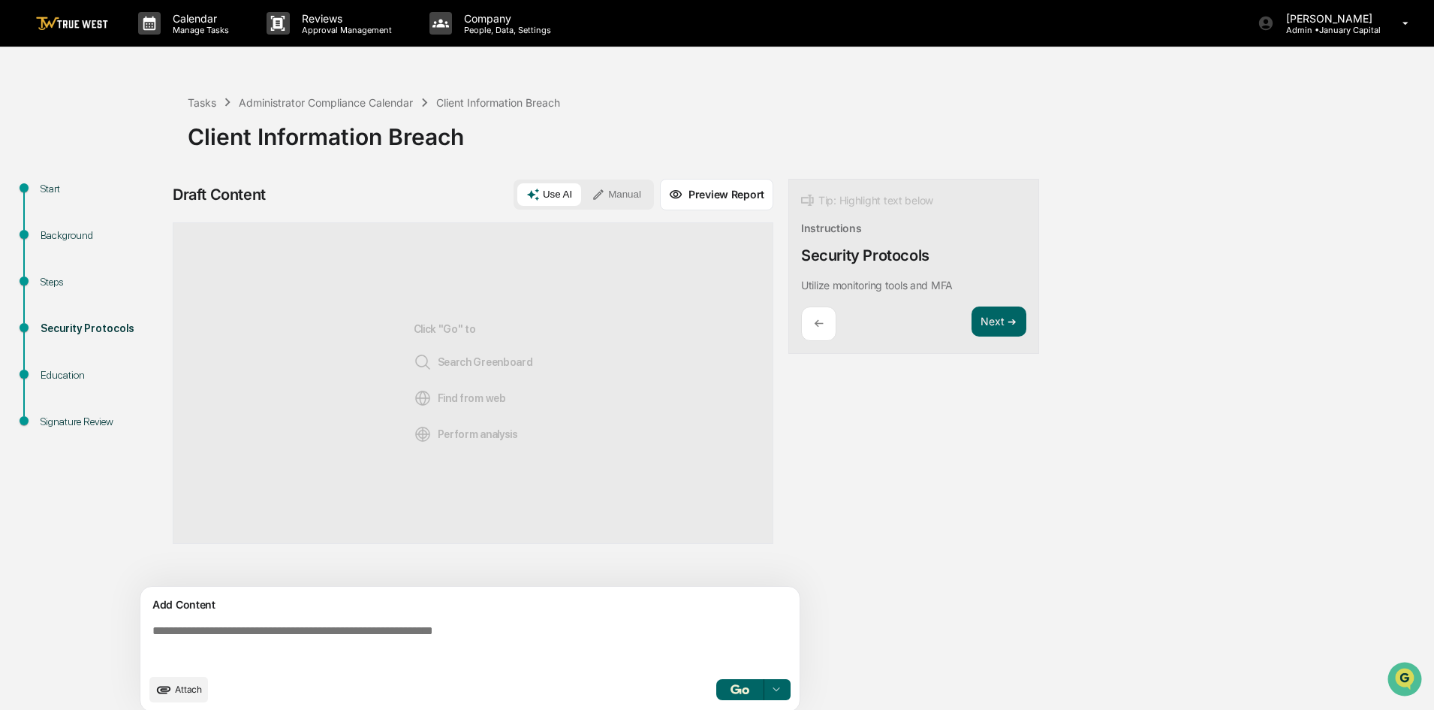
click at [615, 189] on button "Manual" at bounding box center [617, 194] width 68 height 23
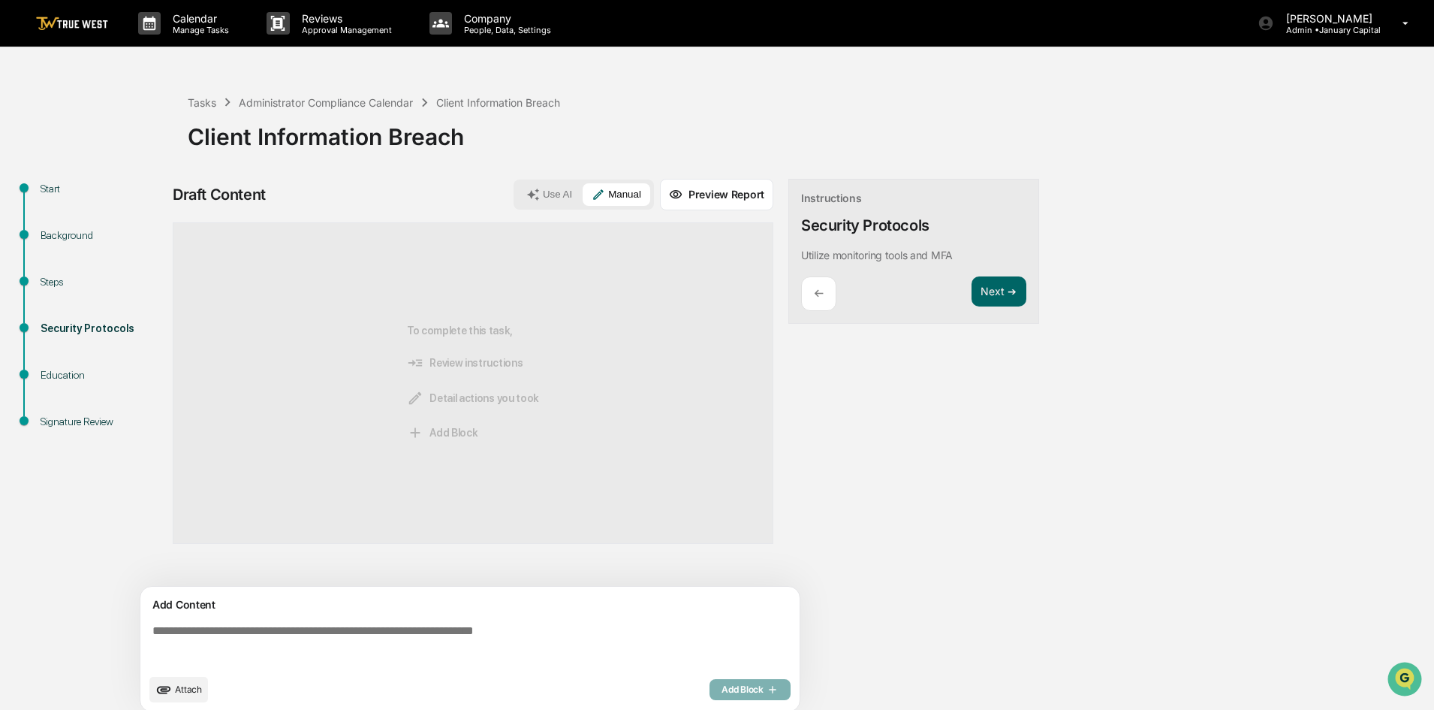
scroll to position [11, 0]
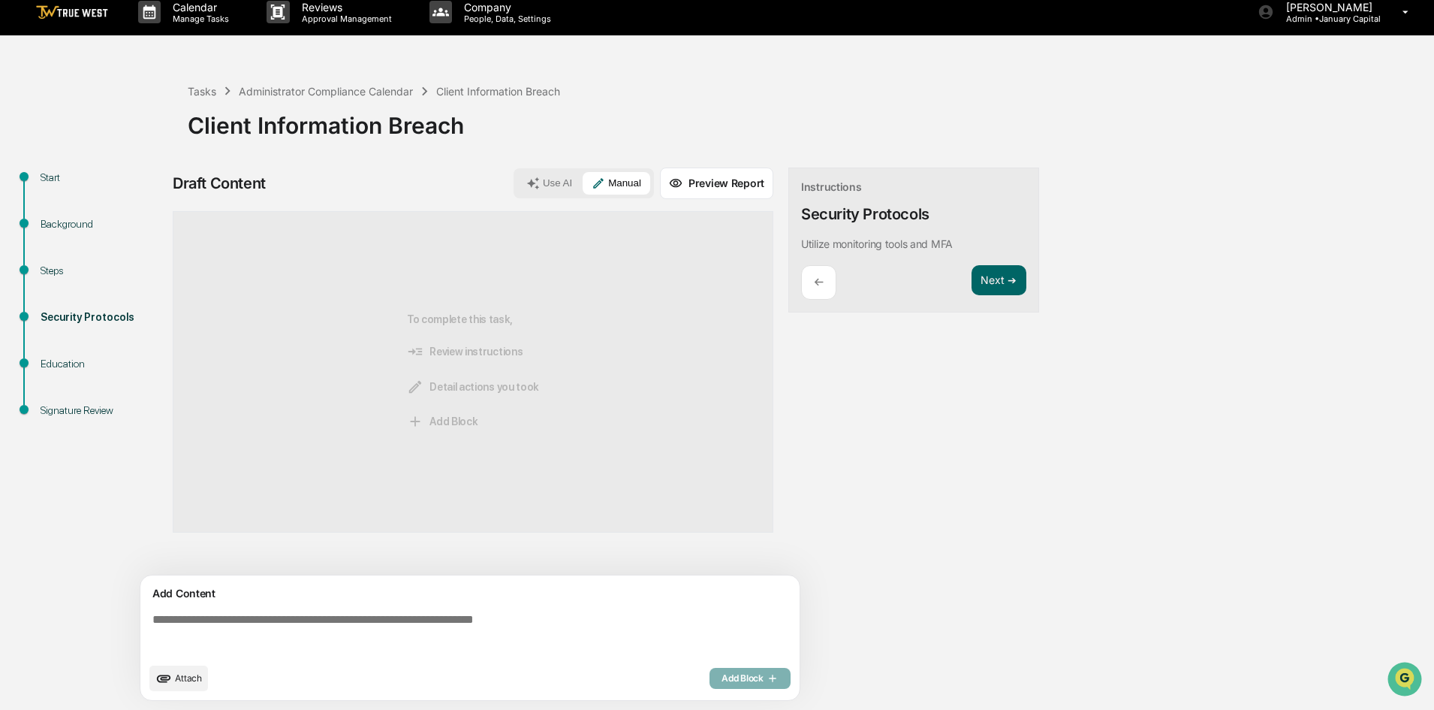
click at [336, 625] on textarea at bounding box center [472, 634] width 653 height 54
type textarea "*"
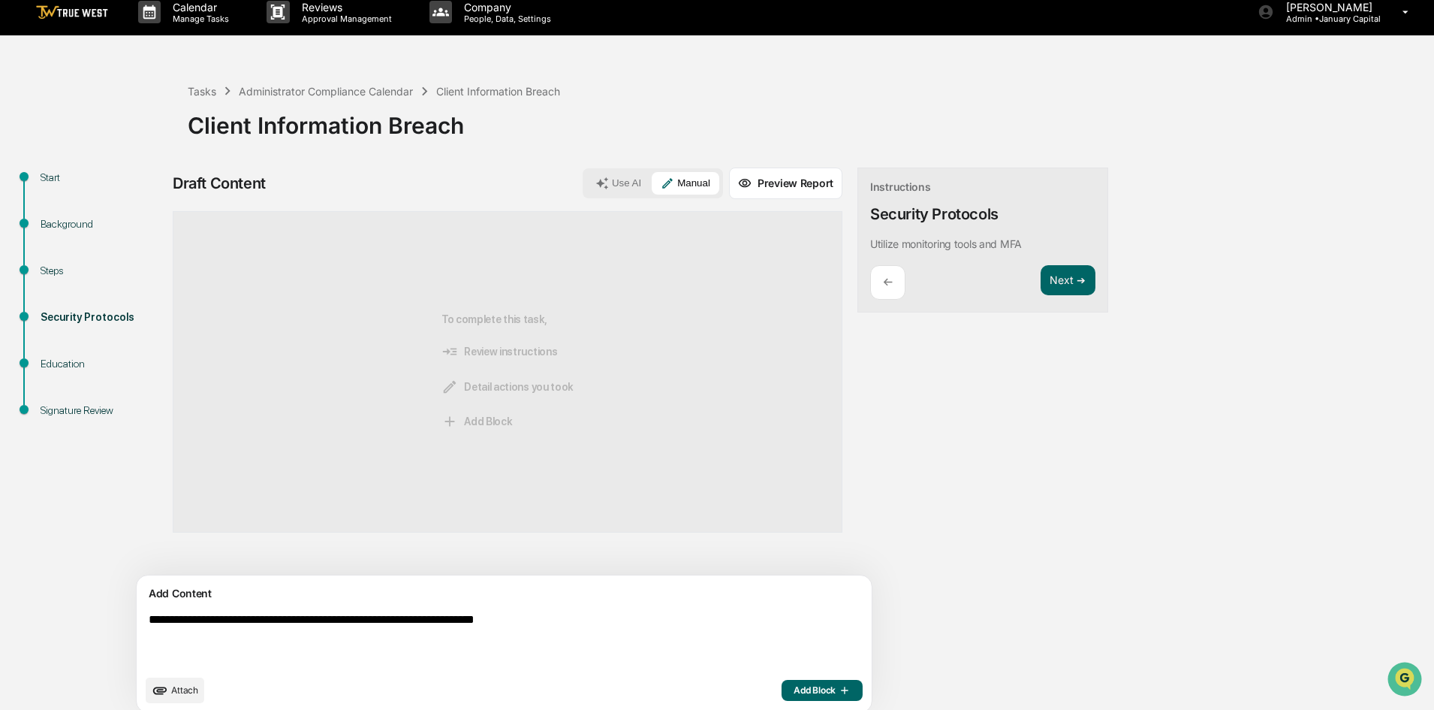
type textarea "**********"
click at [794, 692] on span "Add Block" at bounding box center [822, 690] width 57 height 12
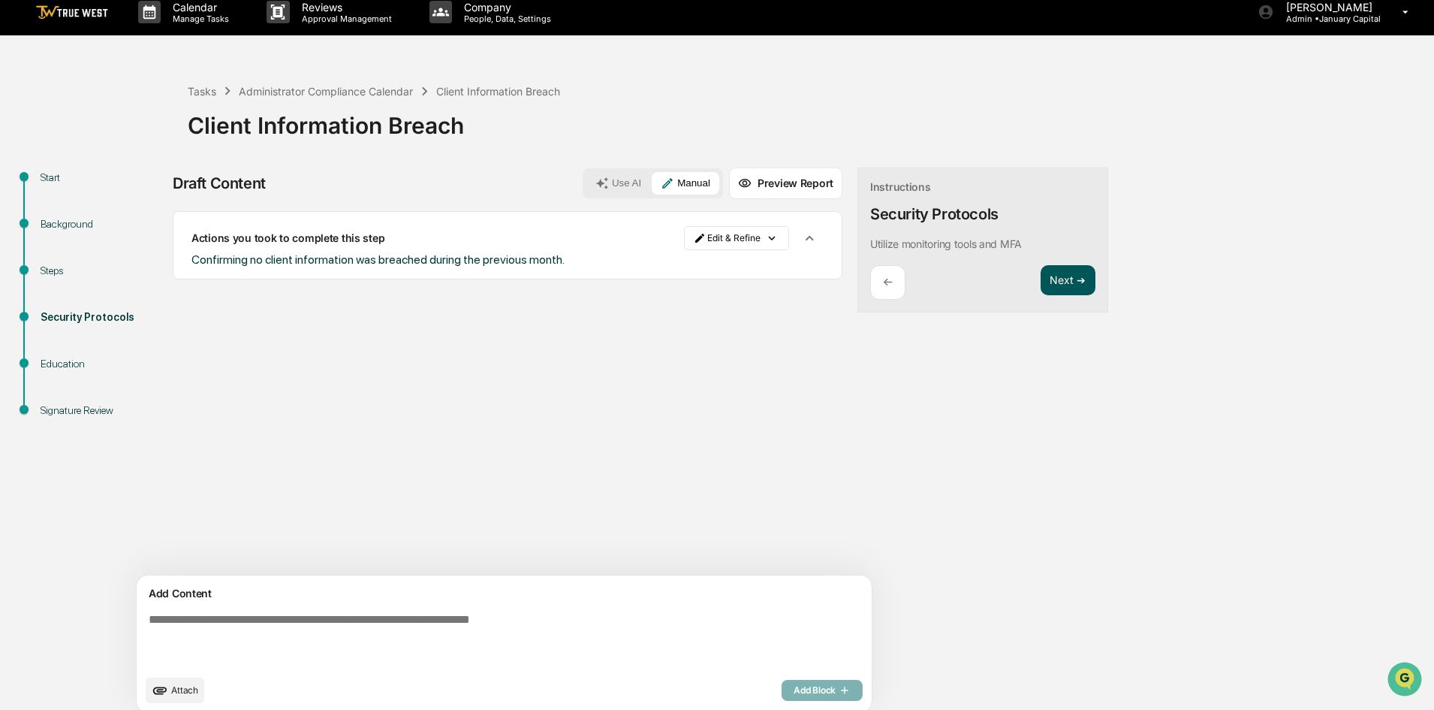
click at [1041, 270] on button "Next ➔" at bounding box center [1068, 280] width 55 height 31
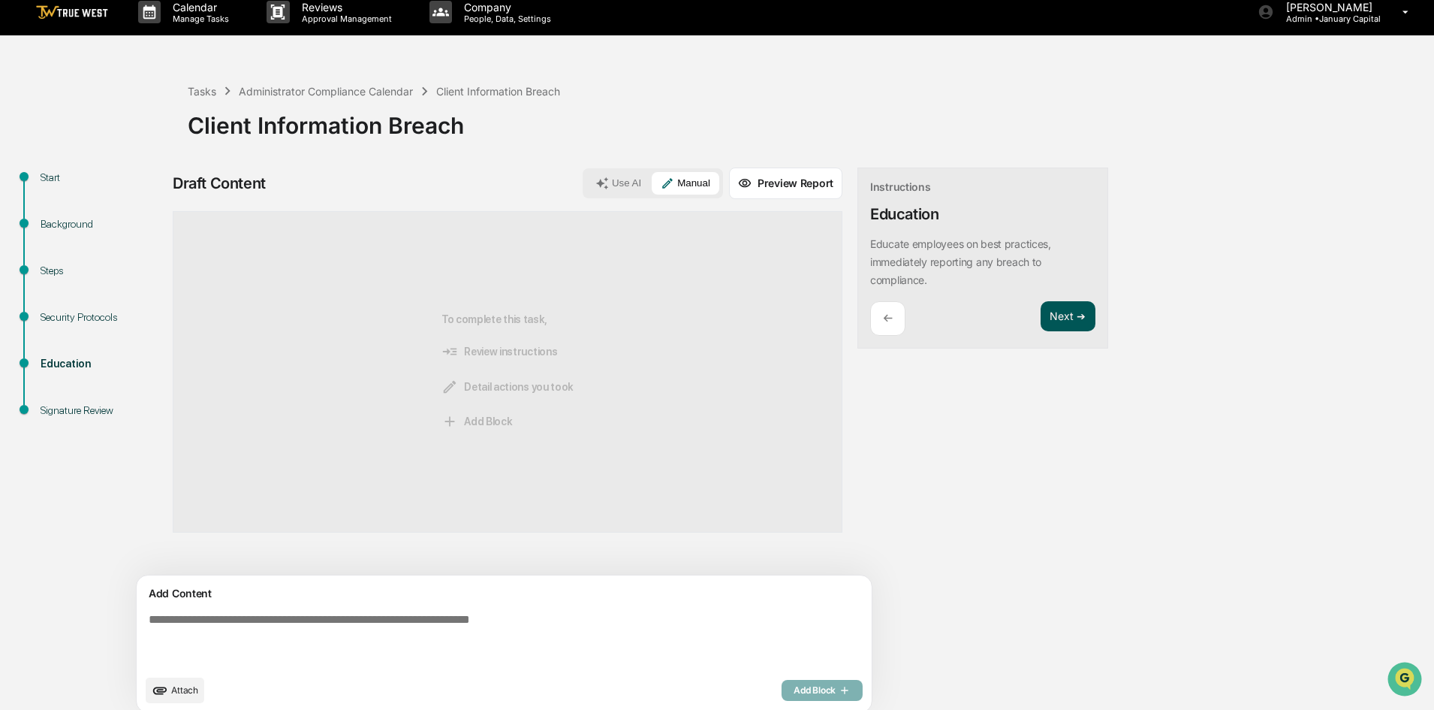
click at [1041, 323] on button "Next ➔" at bounding box center [1068, 316] width 55 height 31
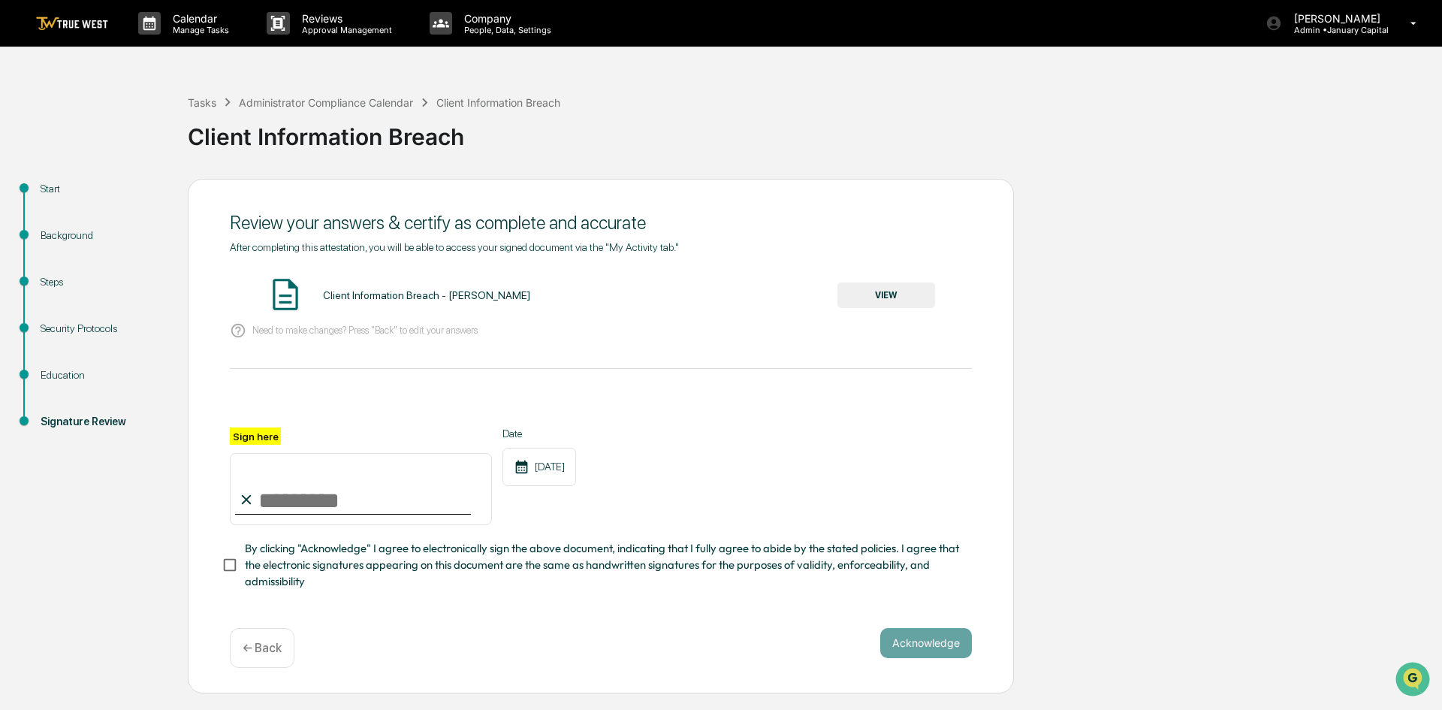
click at [319, 499] on input "Sign here" at bounding box center [361, 489] width 262 height 72
type input "**********"
click at [948, 649] on button "Acknowledge" at bounding box center [926, 643] width 92 height 30
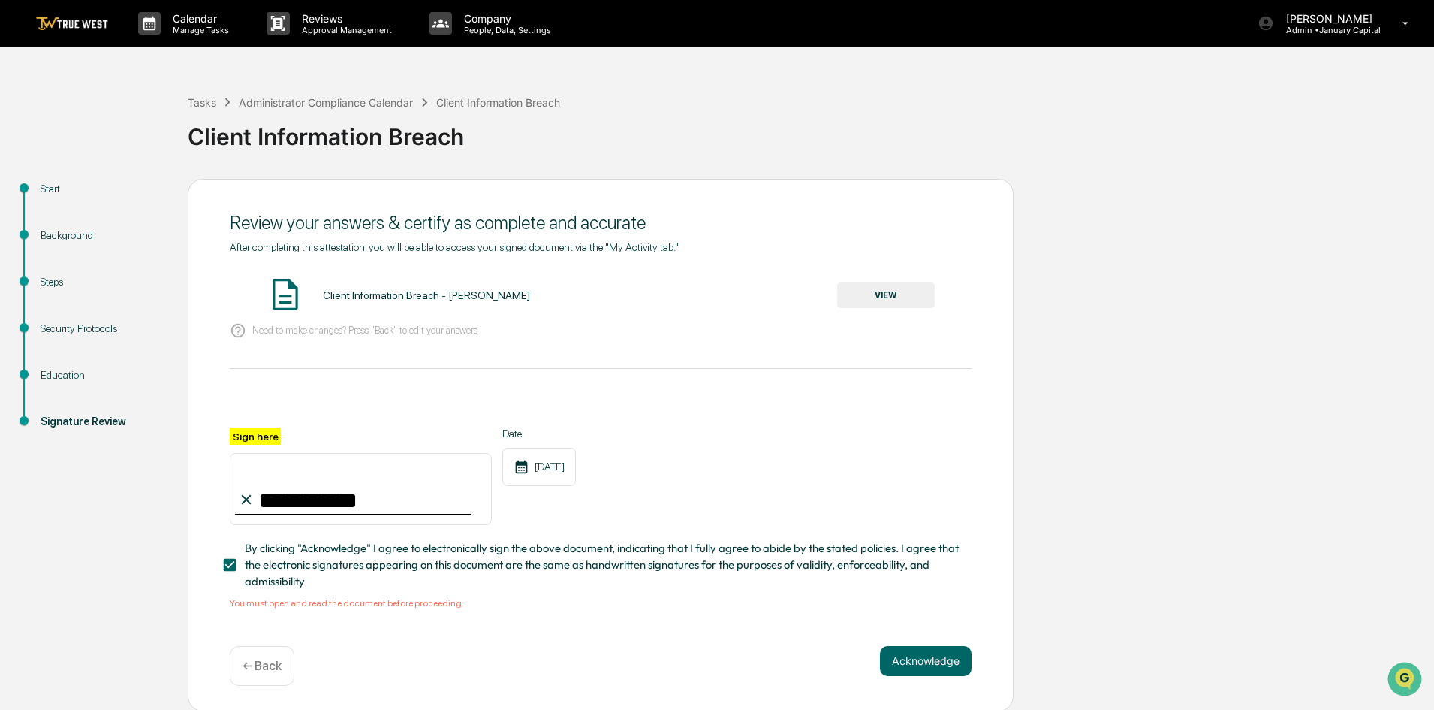
click at [899, 294] on button "VIEW" at bounding box center [886, 295] width 98 height 26
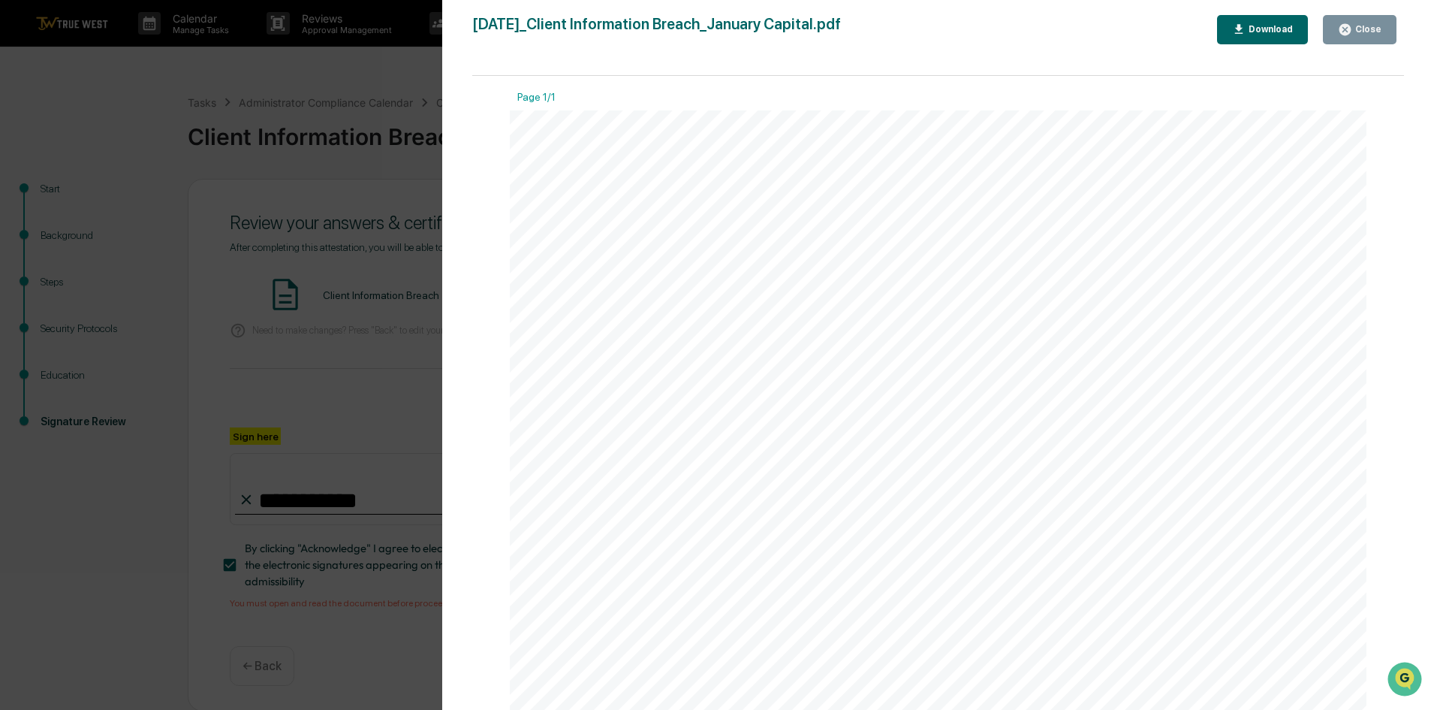
click at [1363, 26] on div "Close" at bounding box center [1366, 29] width 29 height 11
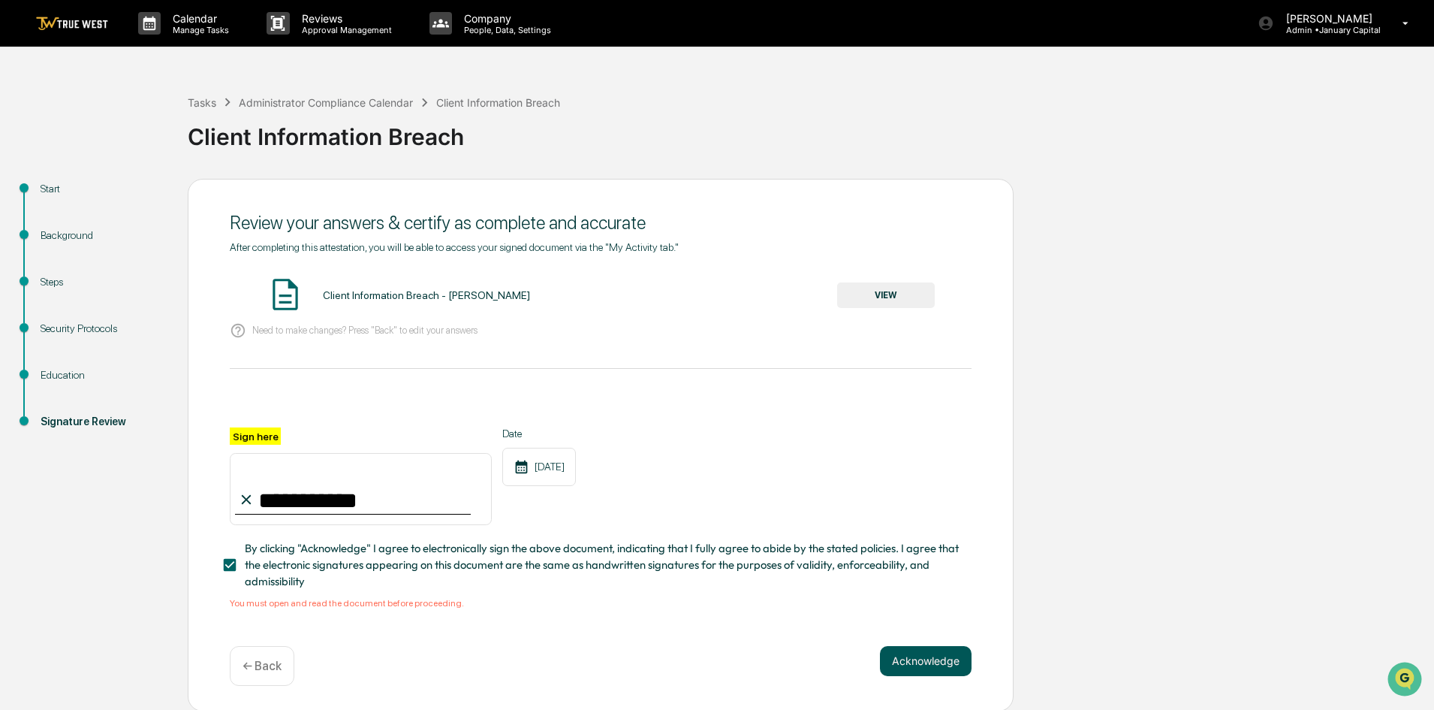
click at [926, 657] on button "Acknowledge" at bounding box center [926, 661] width 92 height 30
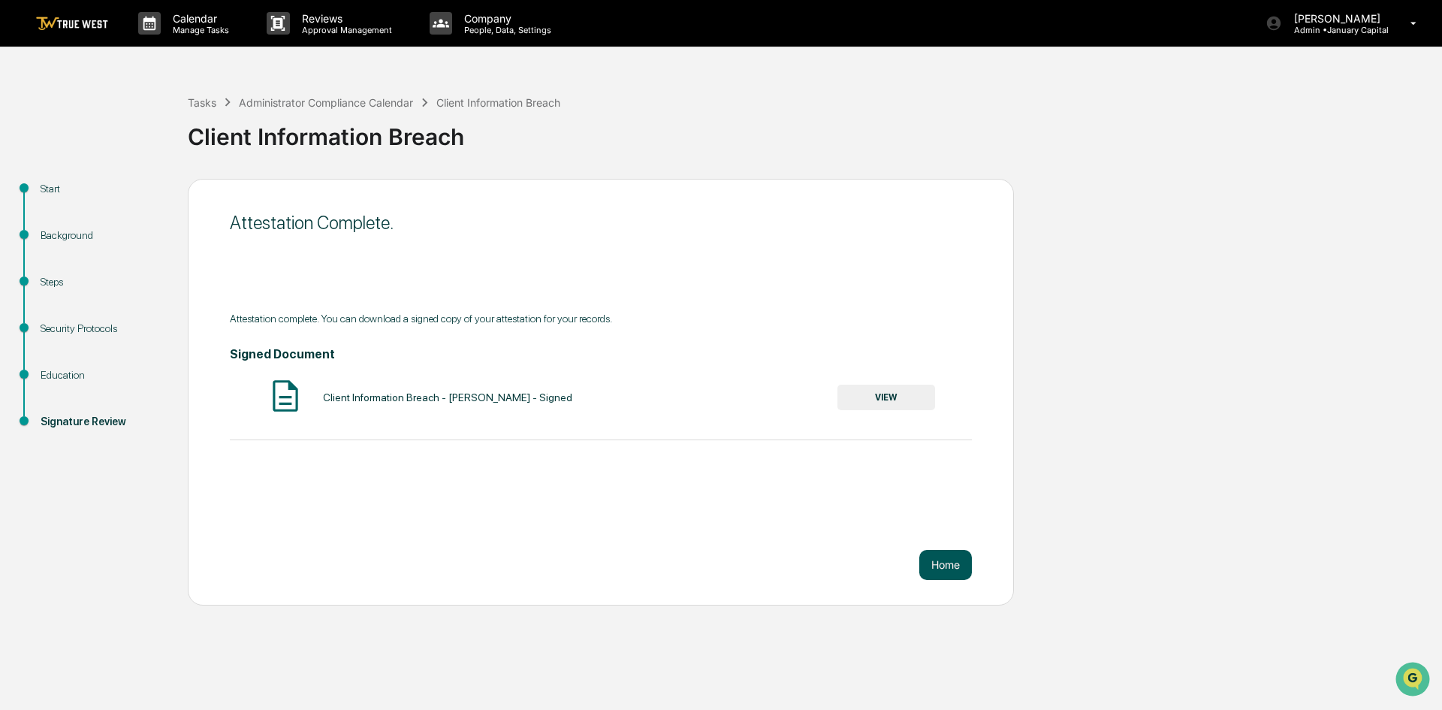
click at [939, 564] on button "Home" at bounding box center [945, 565] width 53 height 30
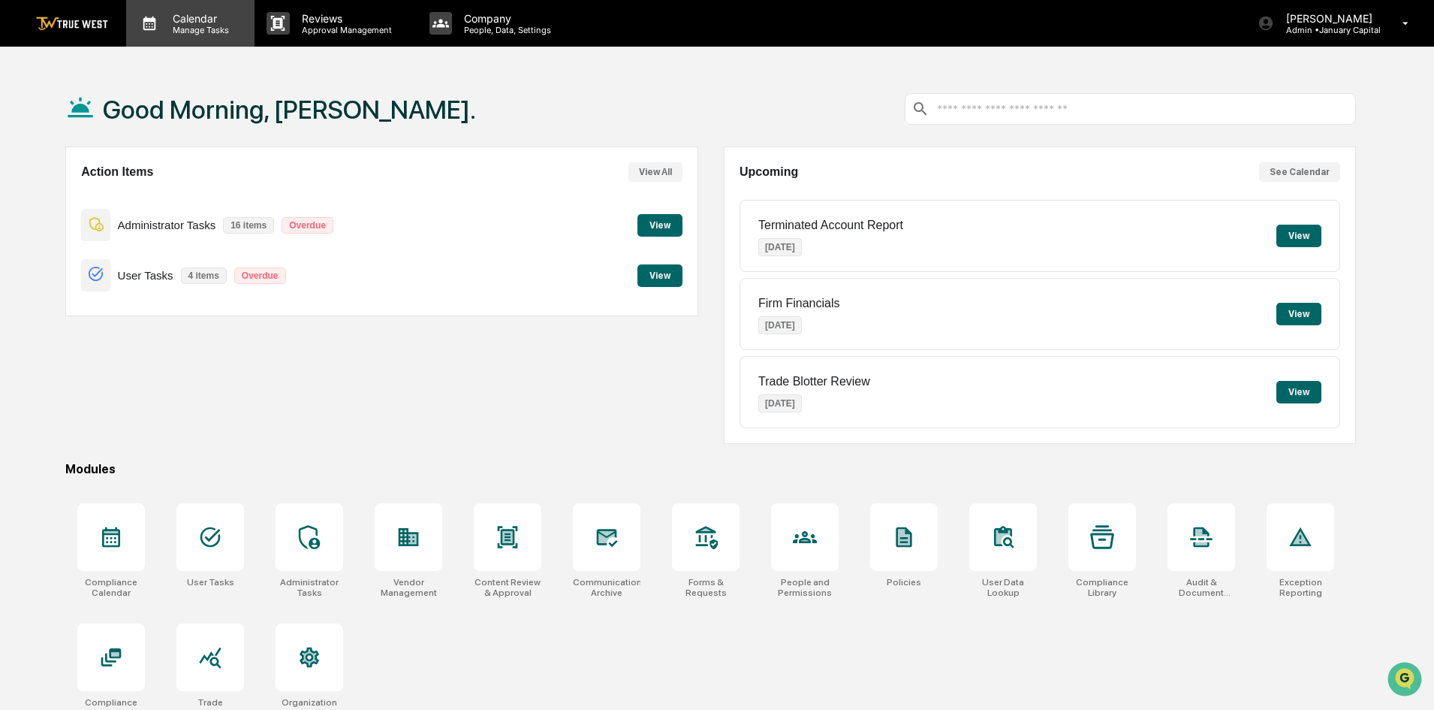
click at [194, 18] on p "Calendar" at bounding box center [199, 18] width 76 height 13
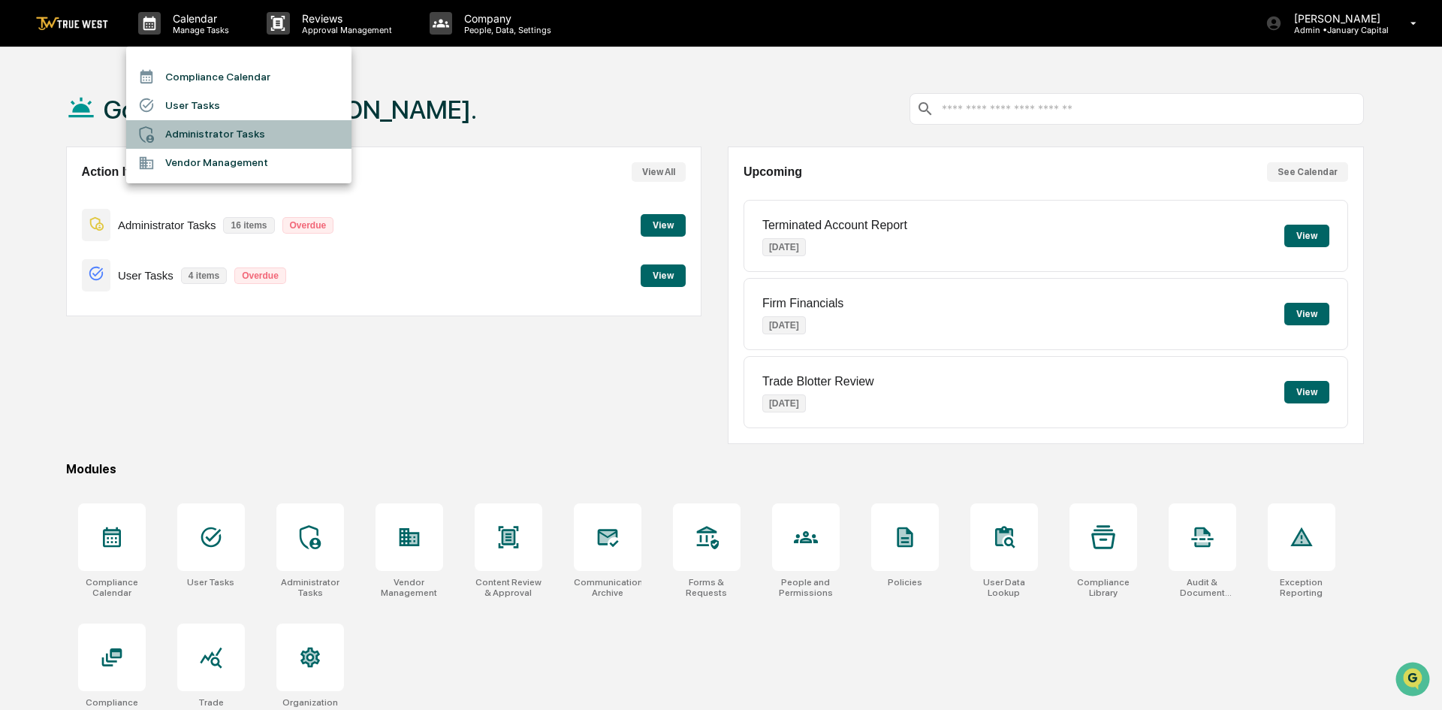
click at [222, 141] on li "Administrator Tasks" at bounding box center [238, 134] width 225 height 29
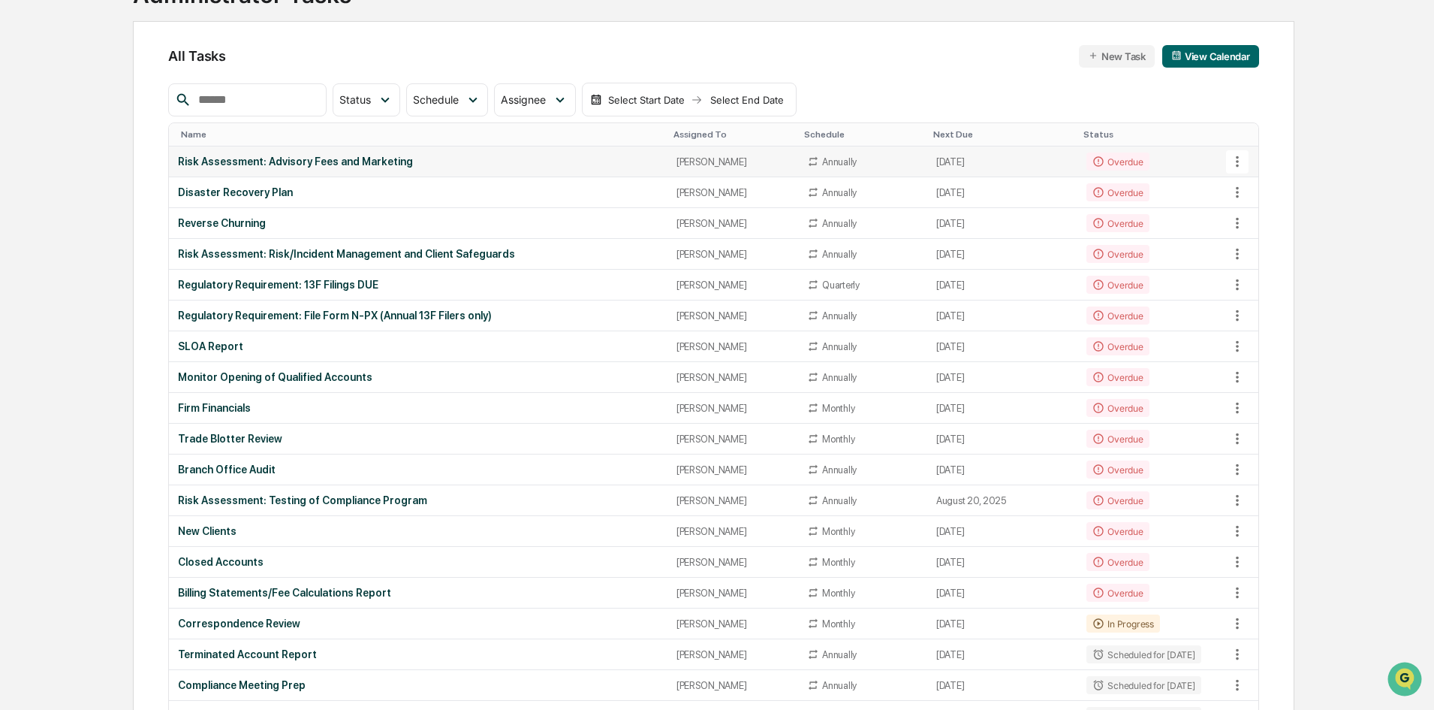
scroll to position [150, 0]
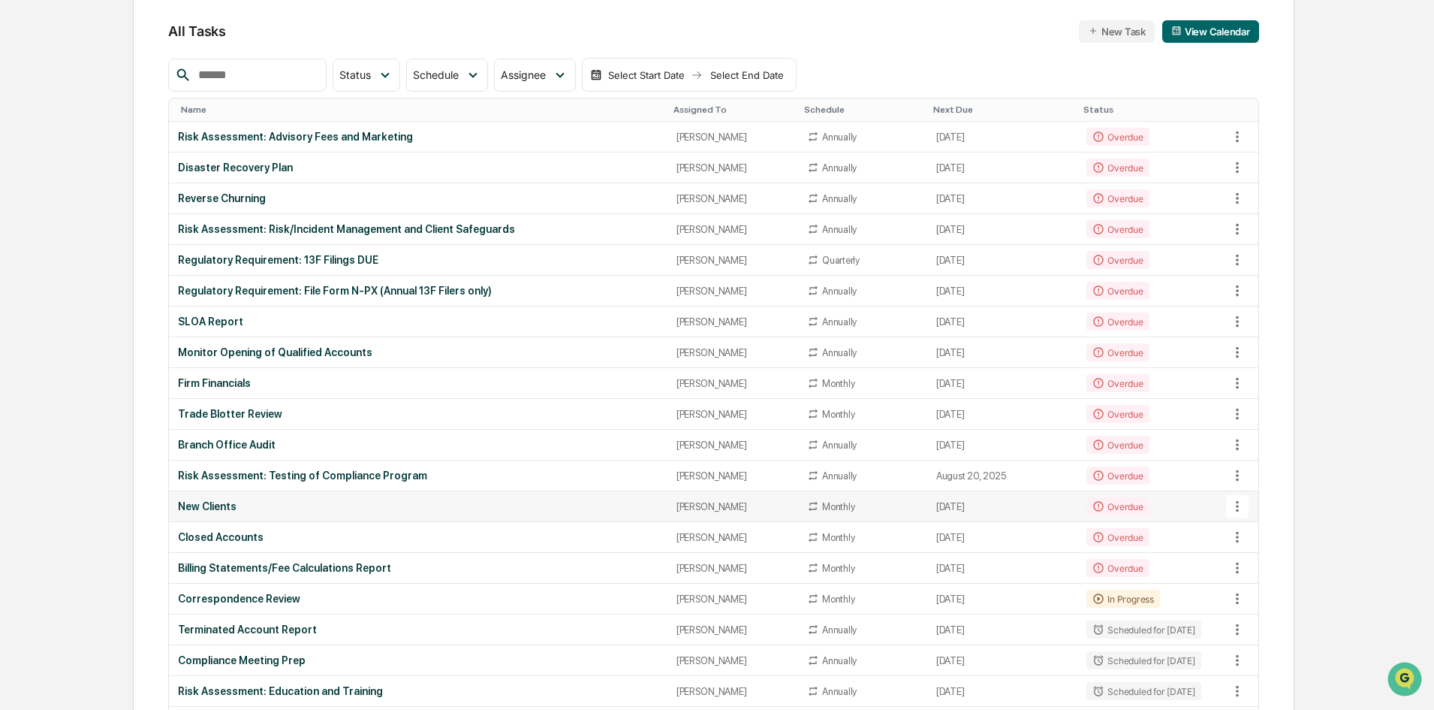
click at [508, 507] on div "New Clients" at bounding box center [418, 506] width 480 height 12
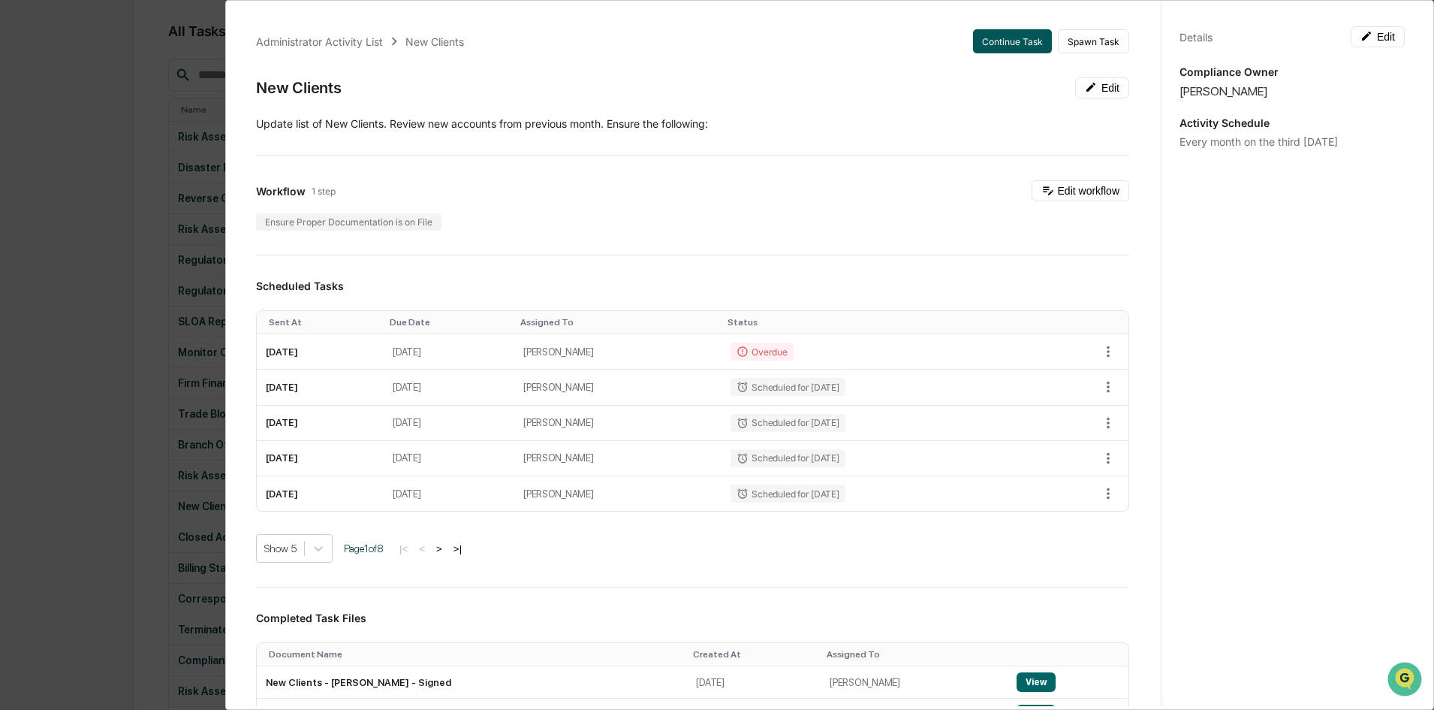
click at [982, 43] on button "Continue Task" at bounding box center [1012, 41] width 79 height 24
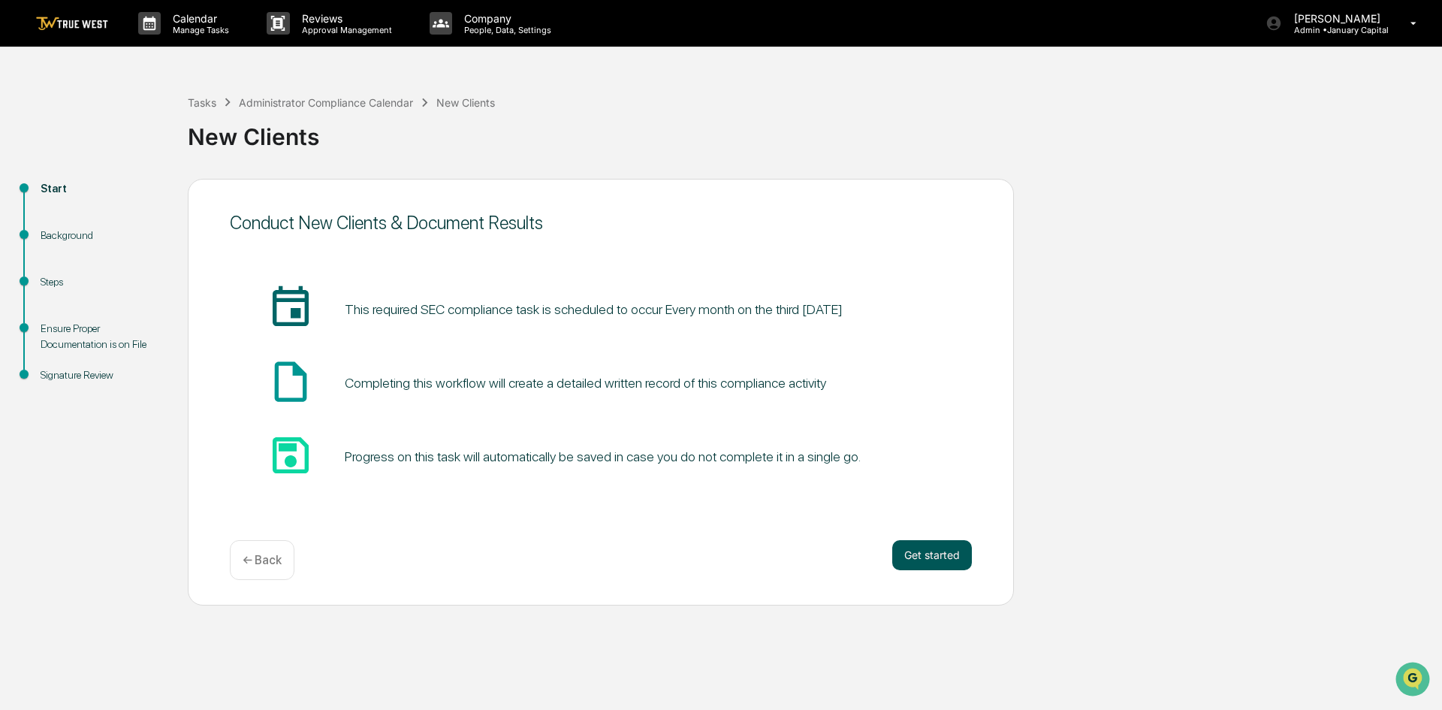
click at [941, 548] on button "Get started" at bounding box center [932, 555] width 80 height 30
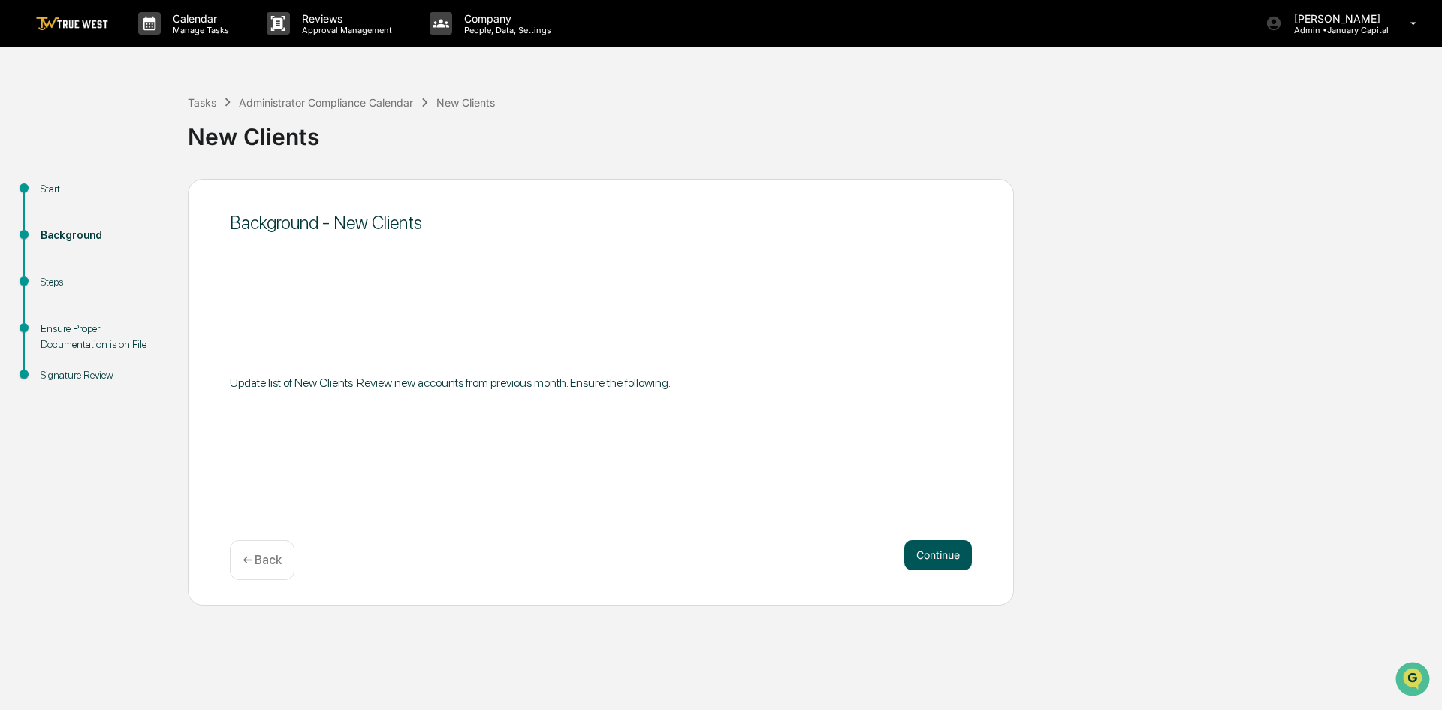
click at [941, 552] on button "Continue" at bounding box center [938, 555] width 68 height 30
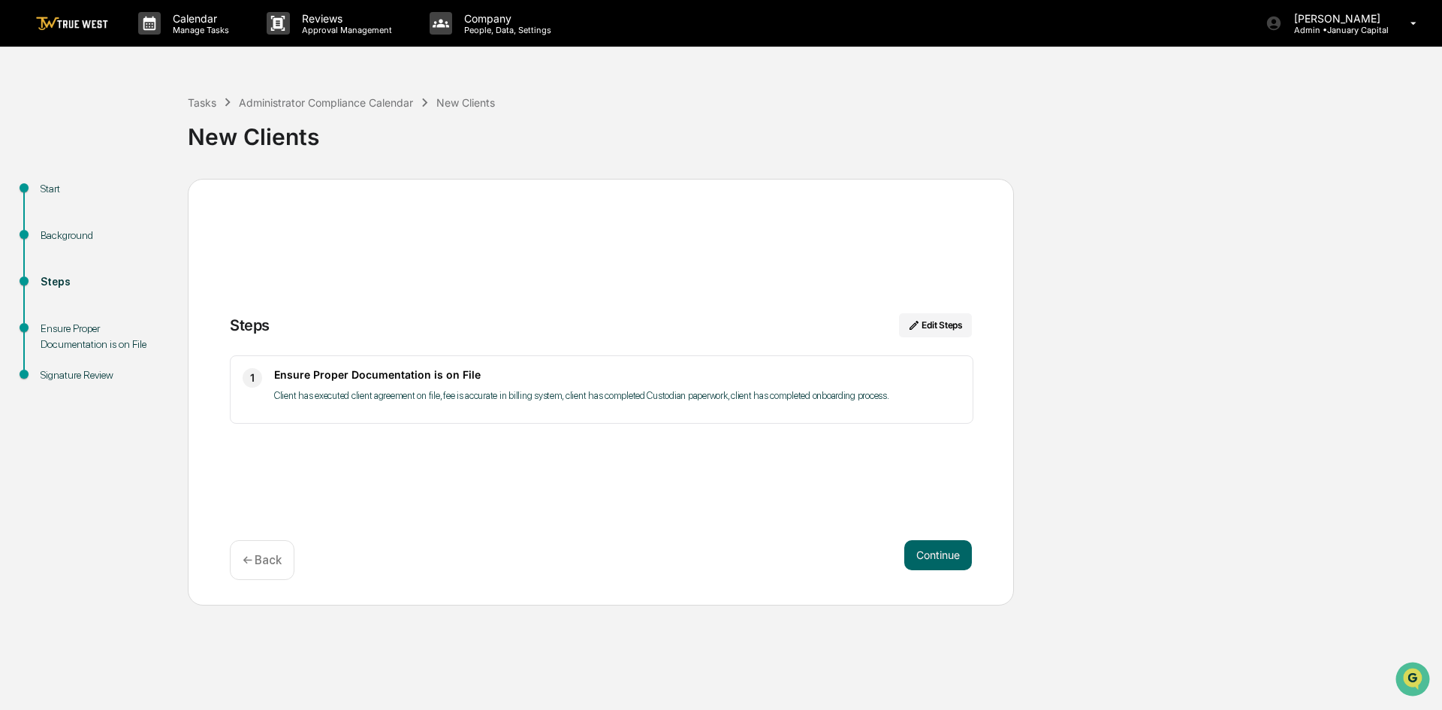
click at [941, 552] on button "Continue" at bounding box center [938, 555] width 68 height 30
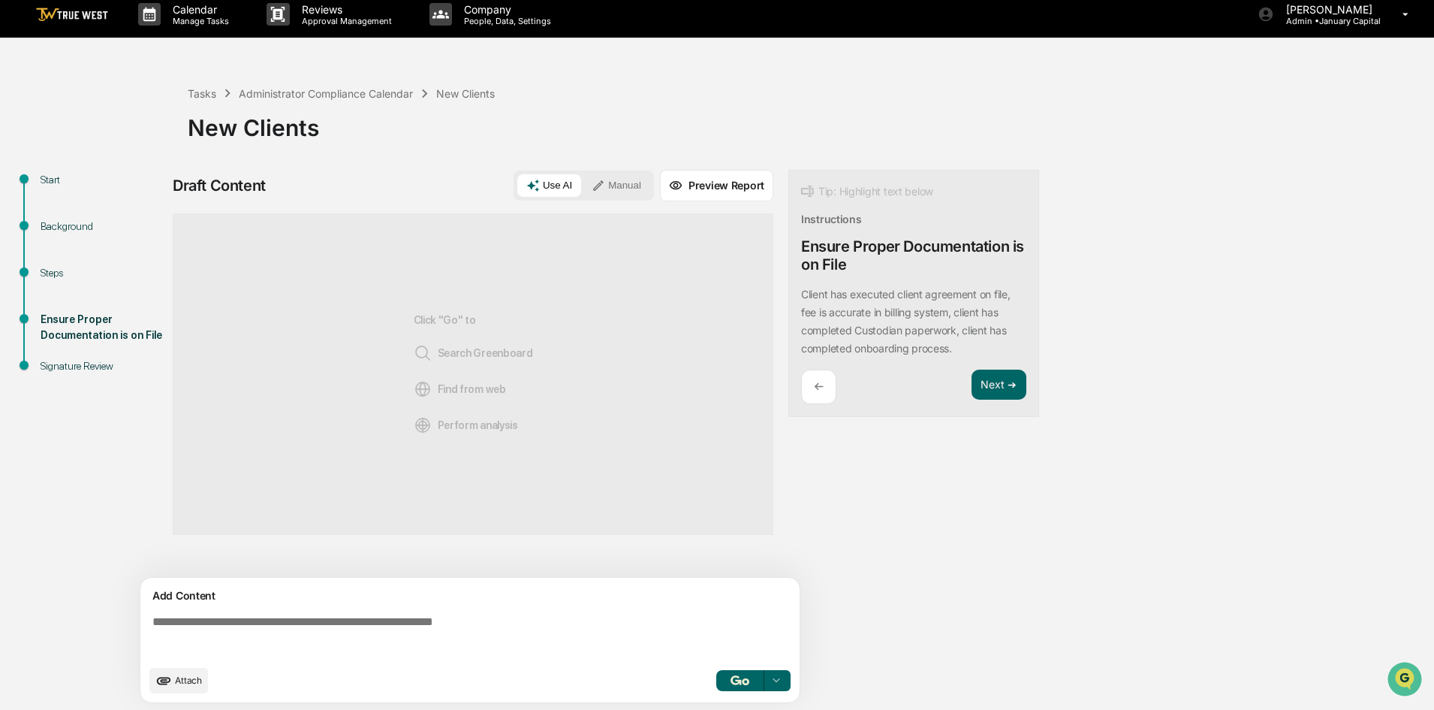
scroll to position [11, 0]
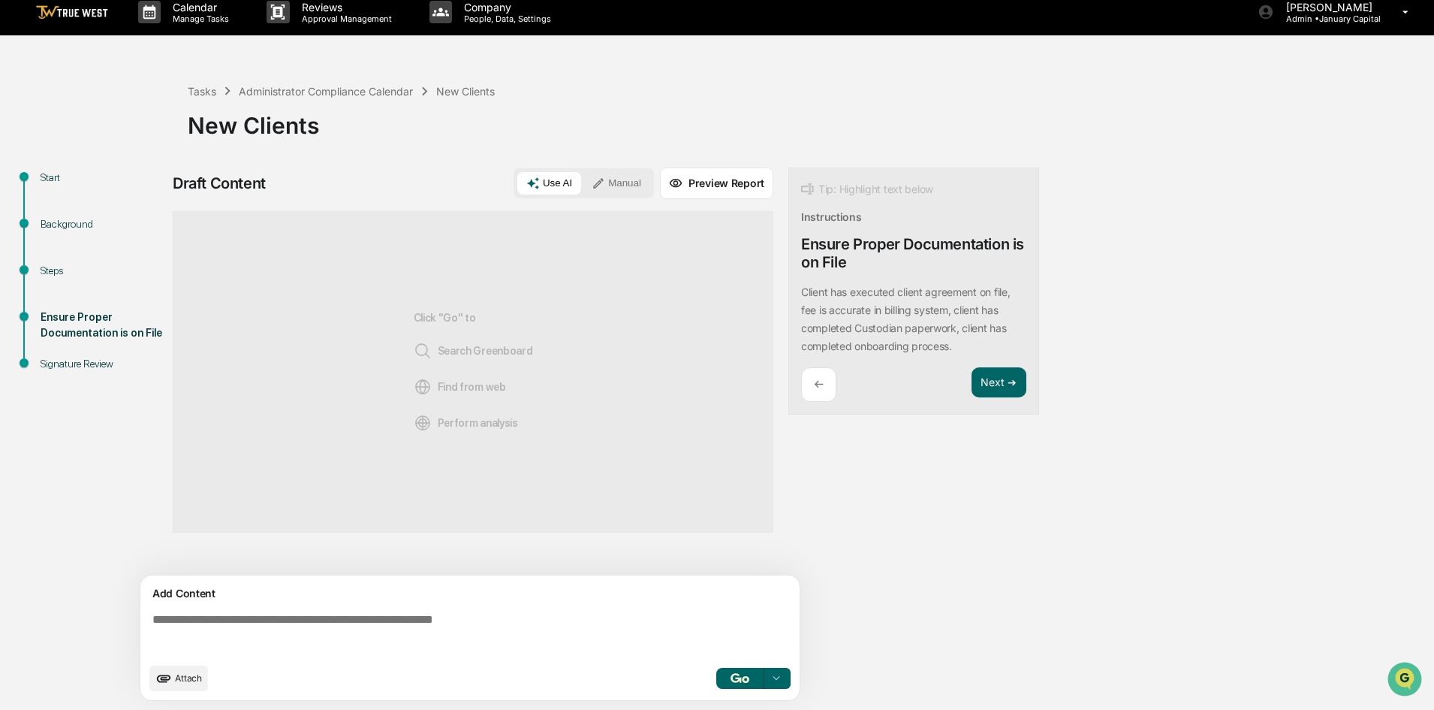
click at [617, 178] on button "Manual" at bounding box center [617, 183] width 68 height 23
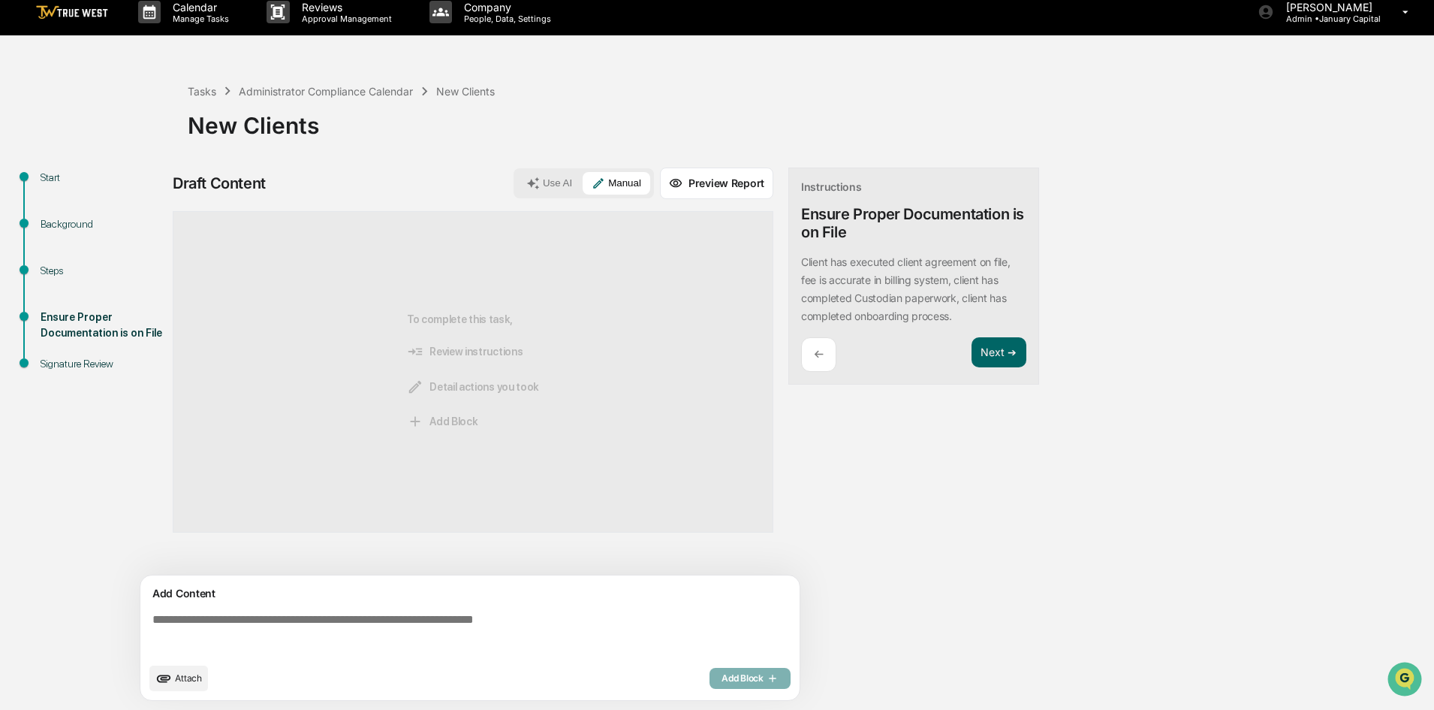
click at [396, 631] on textarea at bounding box center [472, 634] width 653 height 54
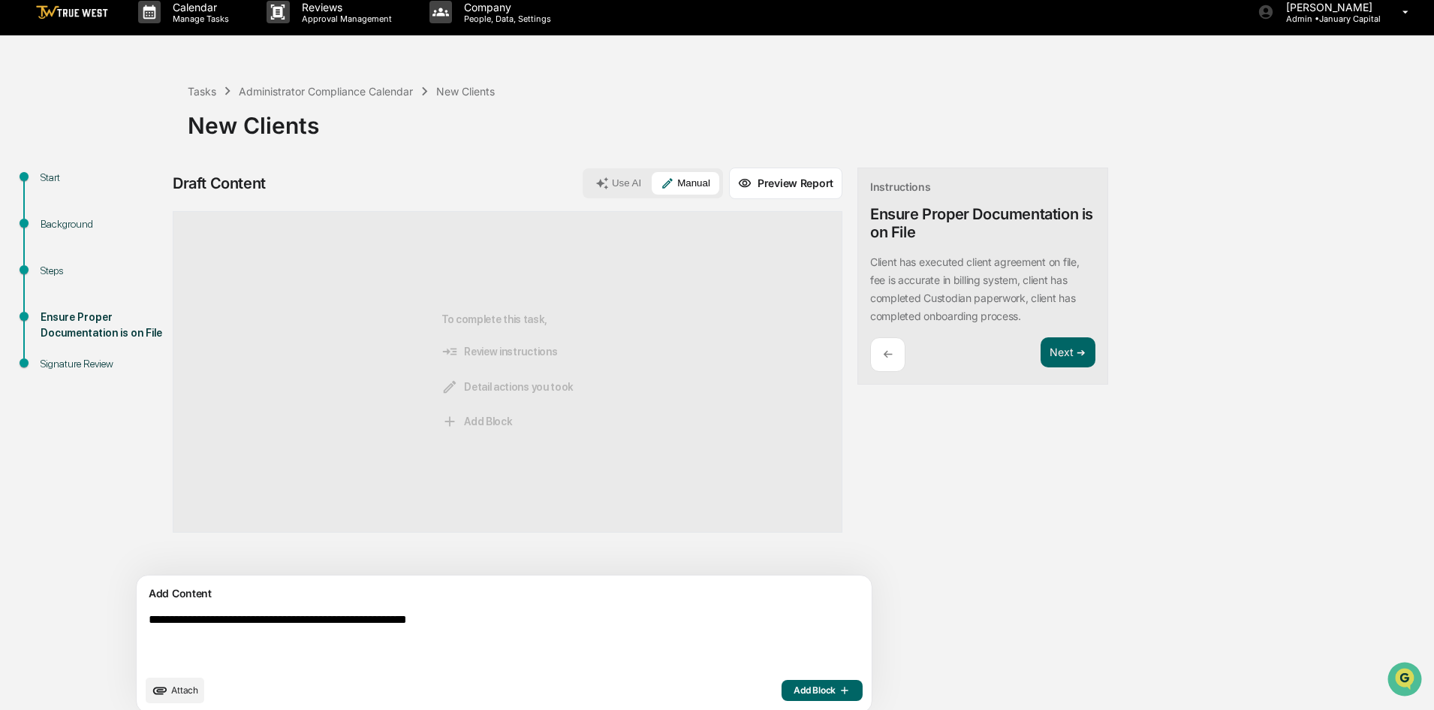
scroll to position [23, 0]
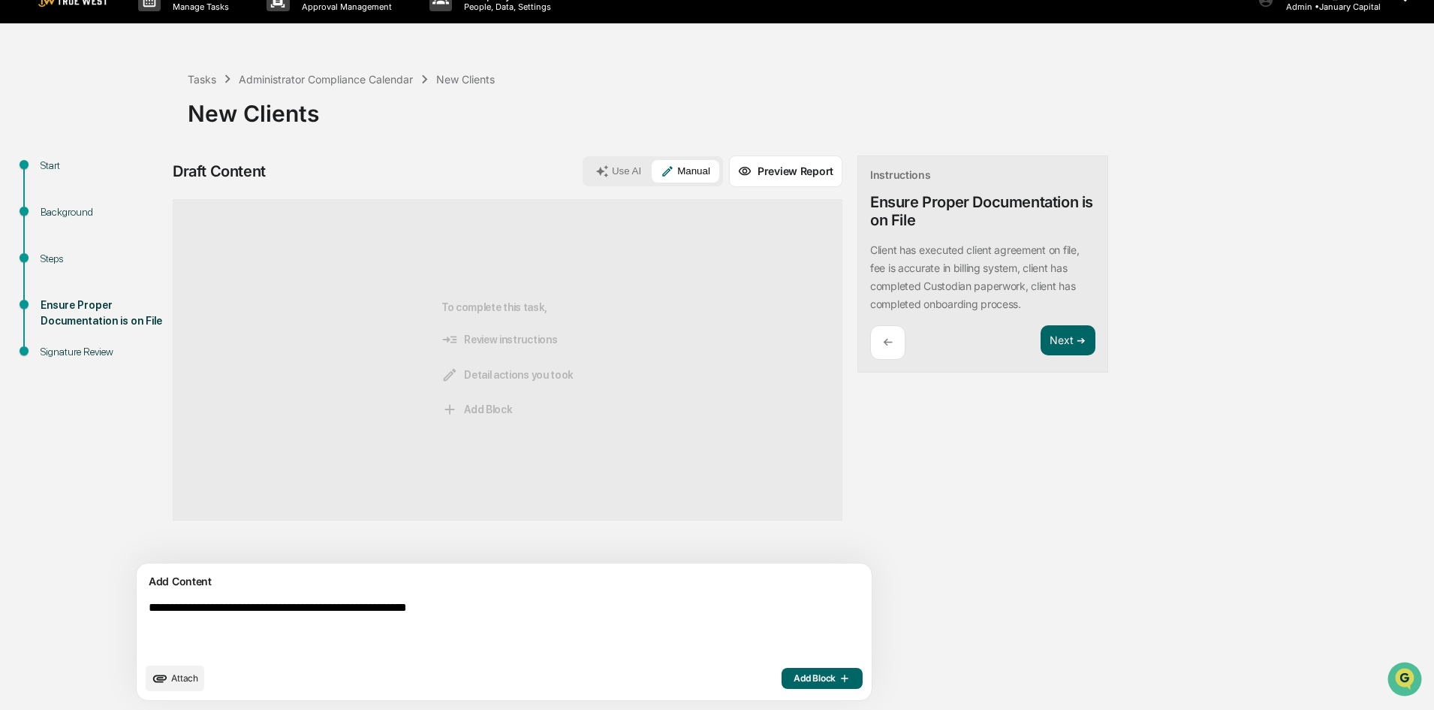
type textarea "**********"
click at [794, 680] on span "Add Block" at bounding box center [822, 678] width 57 height 12
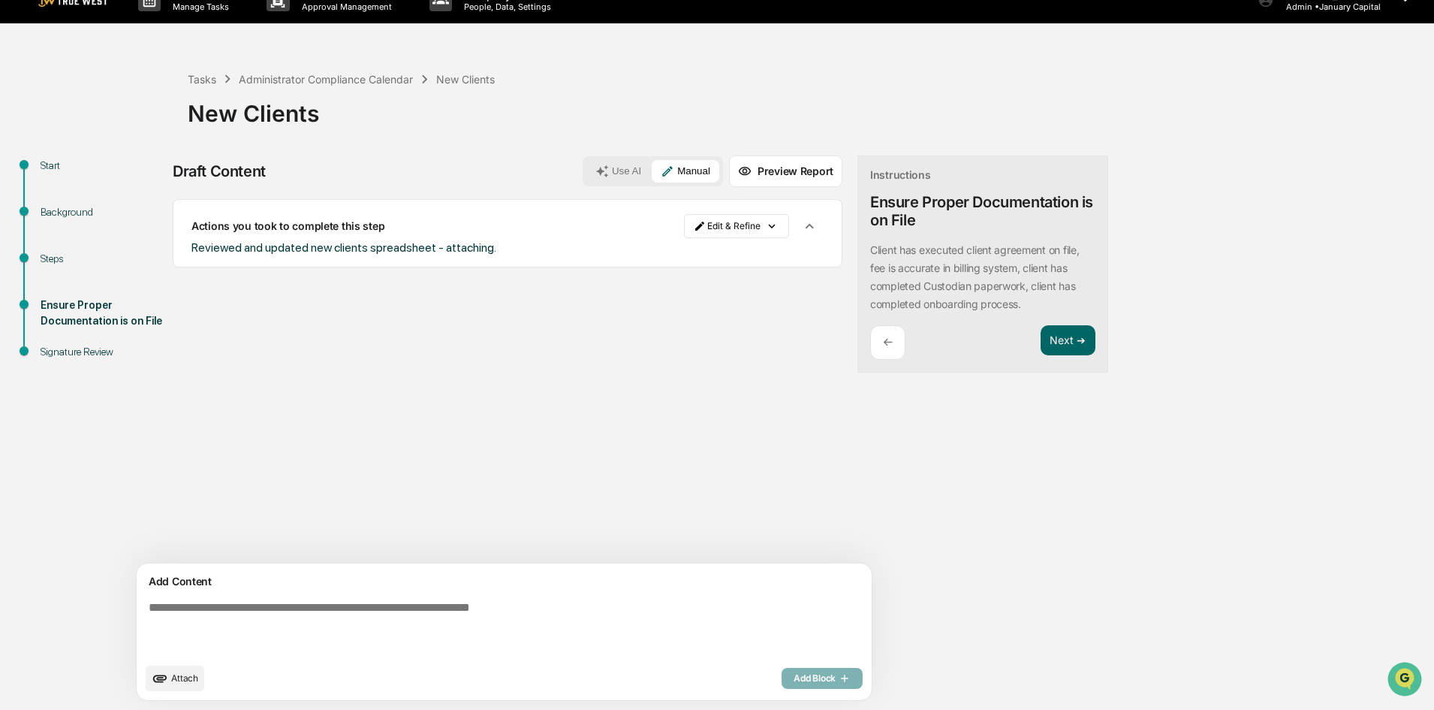
click at [177, 674] on span "Attach" at bounding box center [184, 677] width 27 height 11
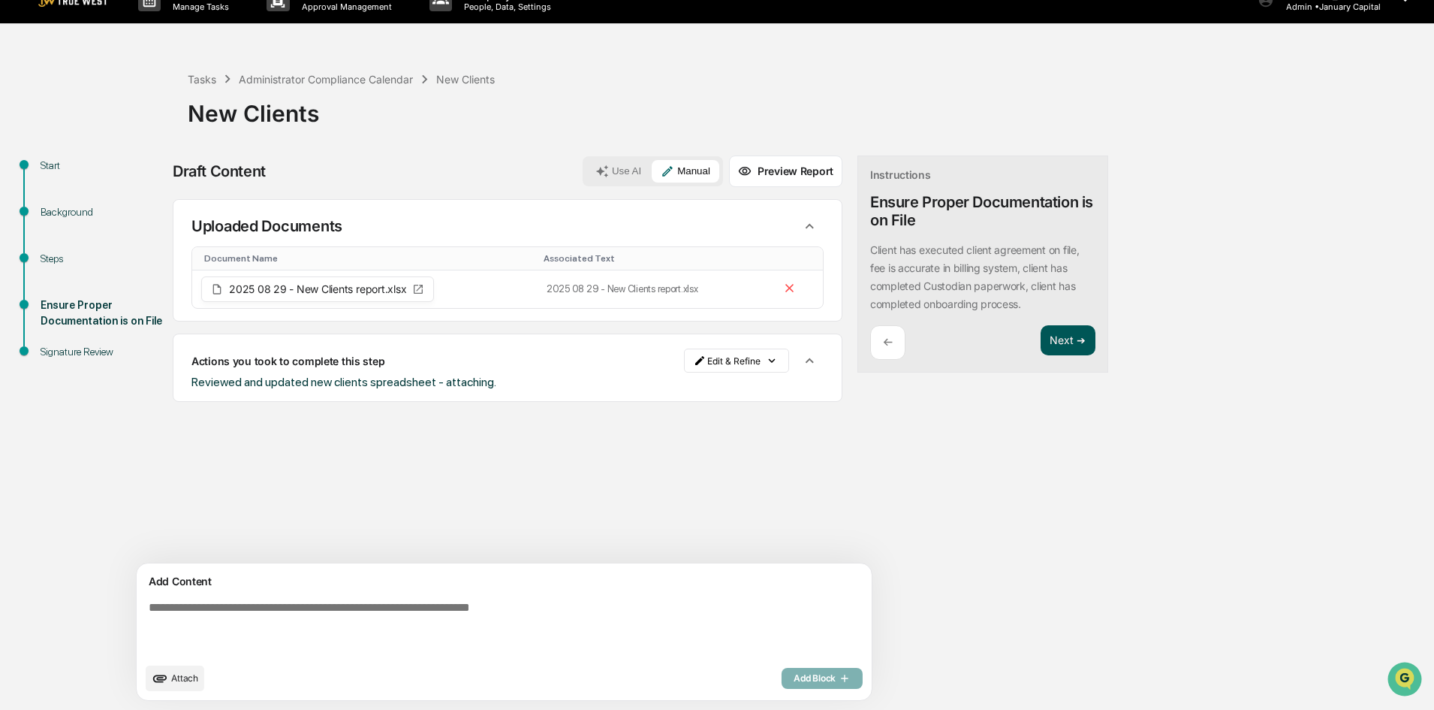
click at [1041, 340] on button "Next ➔" at bounding box center [1068, 340] width 55 height 31
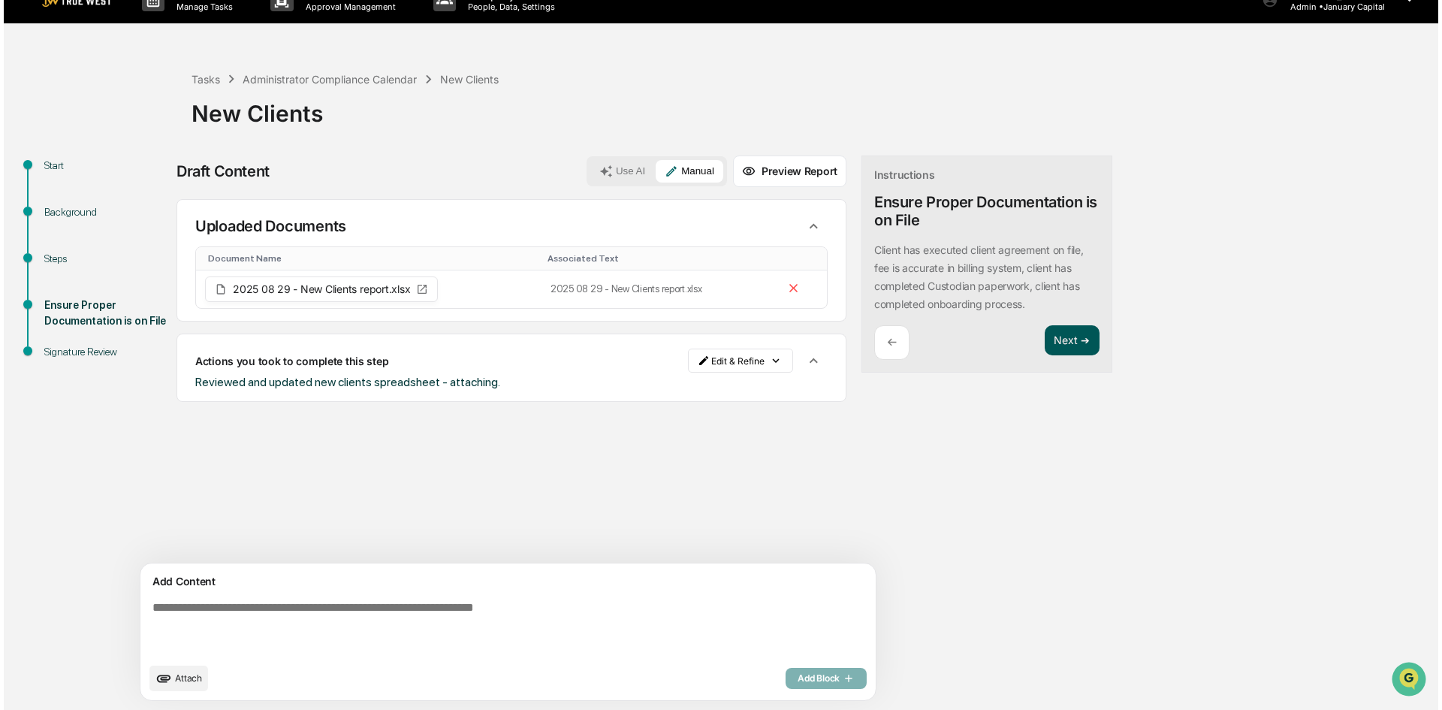
scroll to position [0, 0]
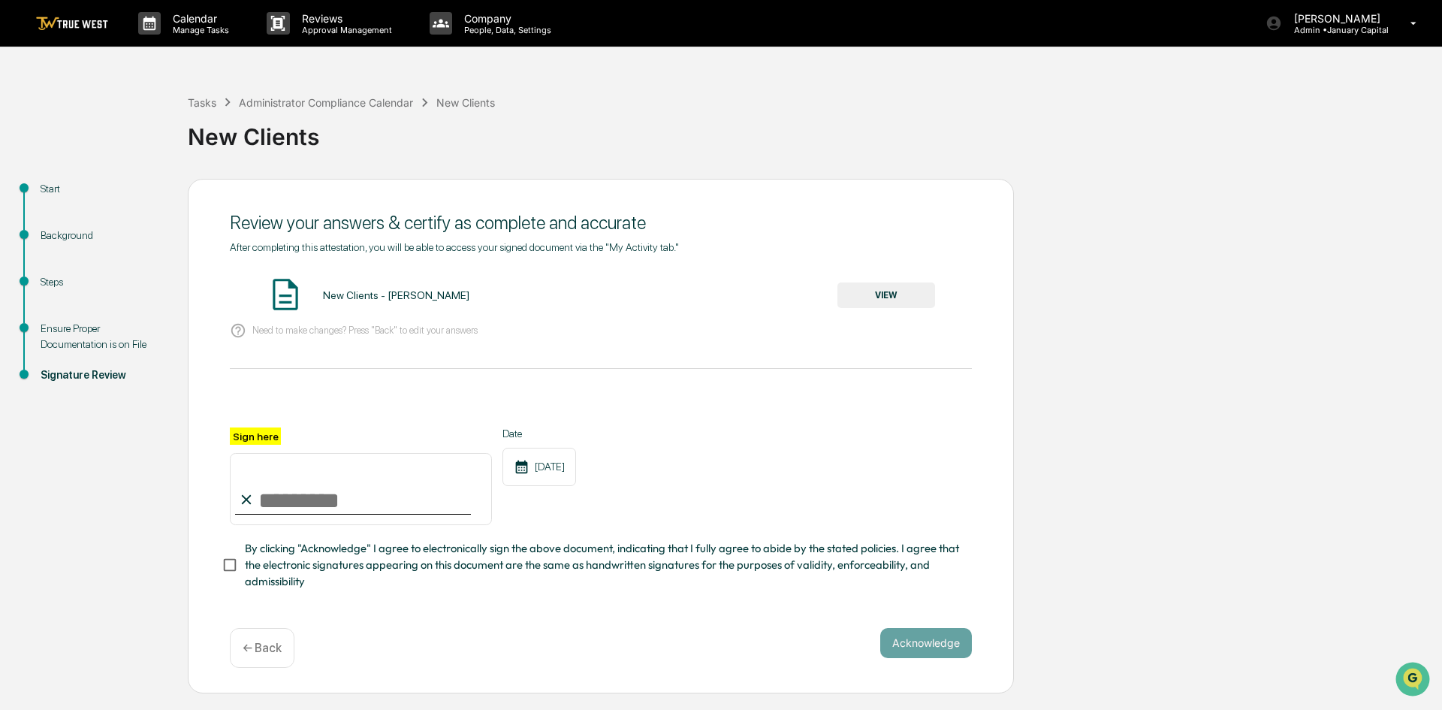
click at [906, 292] on button "VIEW" at bounding box center [886, 295] width 98 height 26
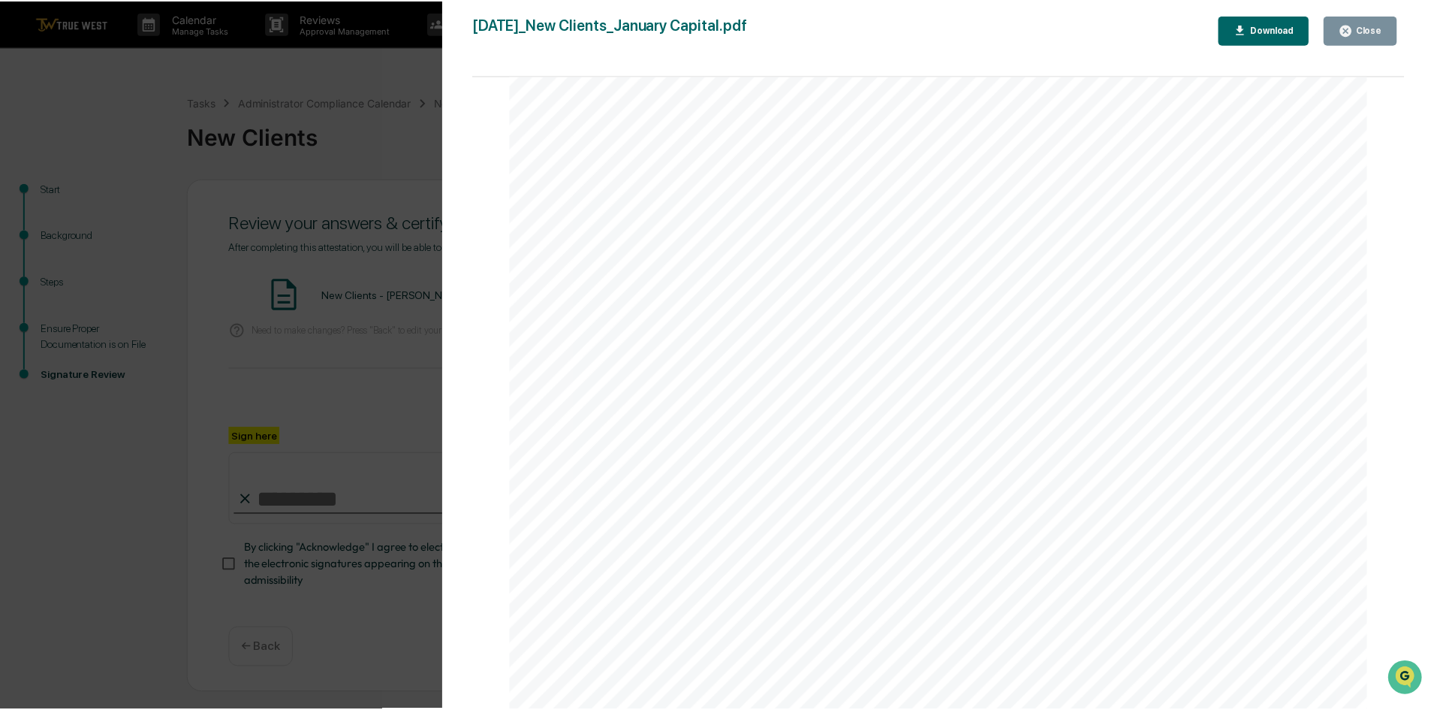
scroll to position [169, 0]
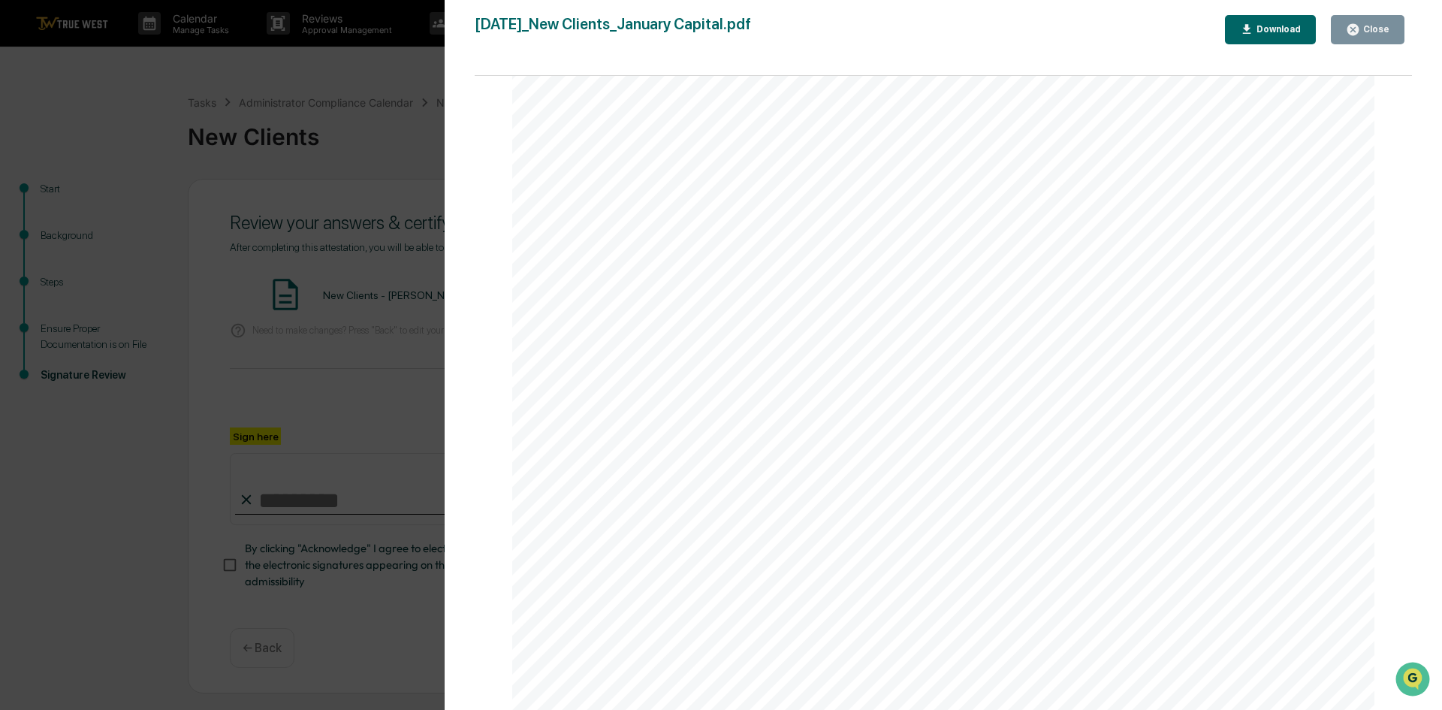
click at [1367, 29] on div "Close" at bounding box center [1374, 29] width 29 height 11
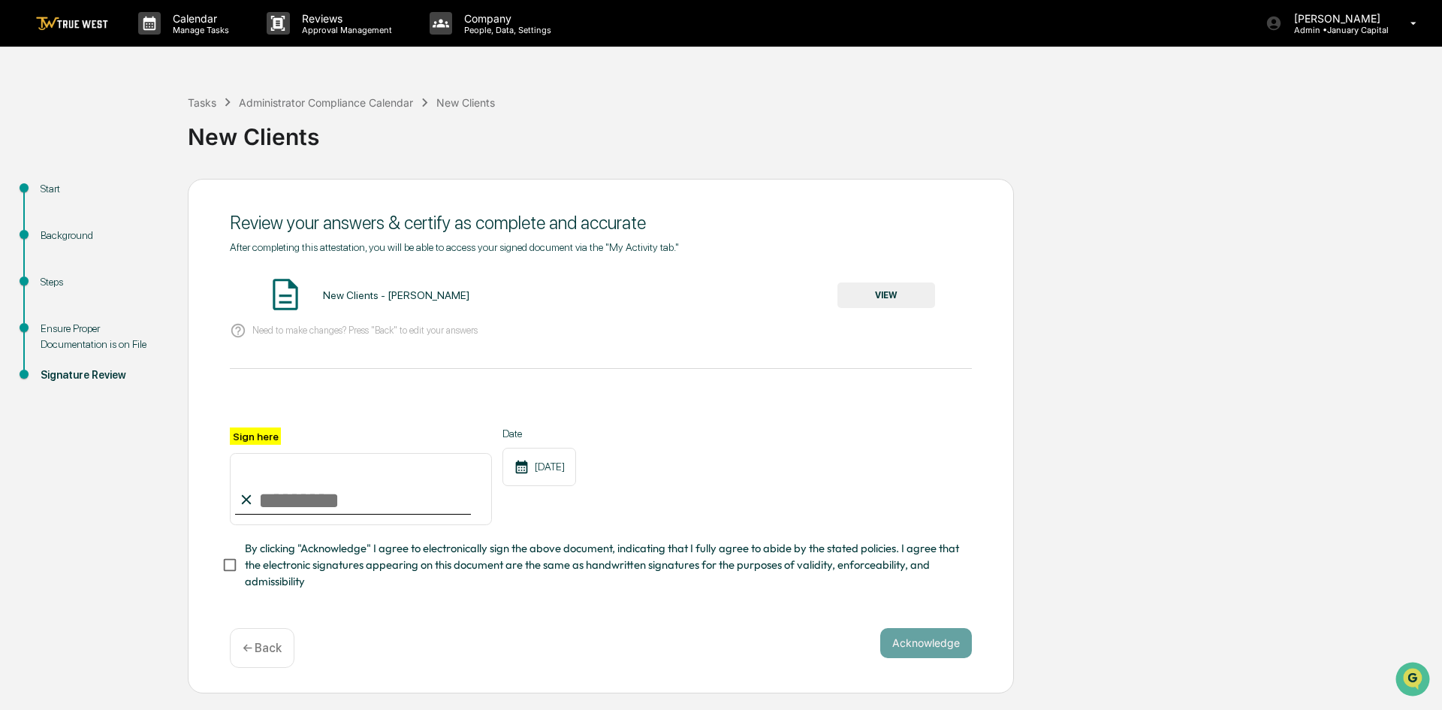
click at [306, 503] on input "Sign here" at bounding box center [361, 489] width 262 height 72
type input "**********"
click at [925, 639] on button "Acknowledge" at bounding box center [926, 643] width 92 height 30
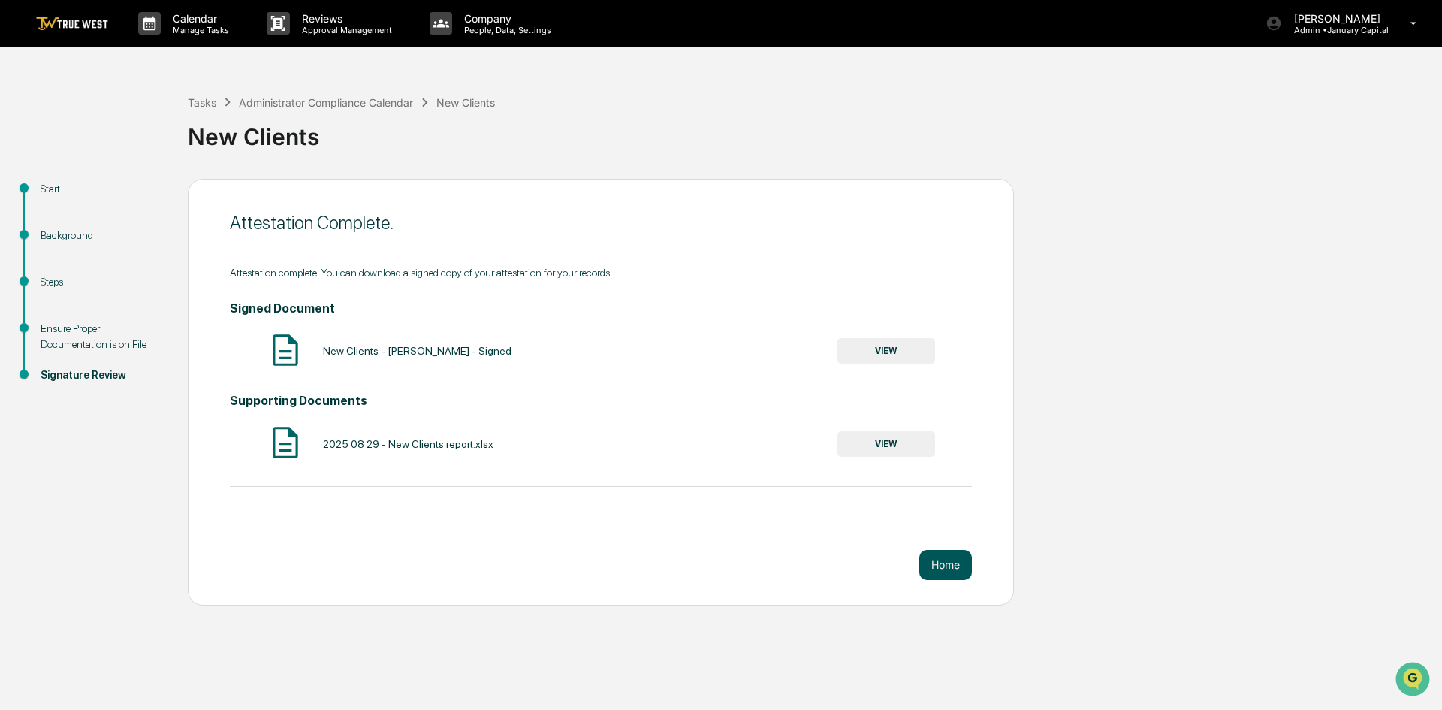
click at [942, 567] on button "Home" at bounding box center [945, 565] width 53 height 30
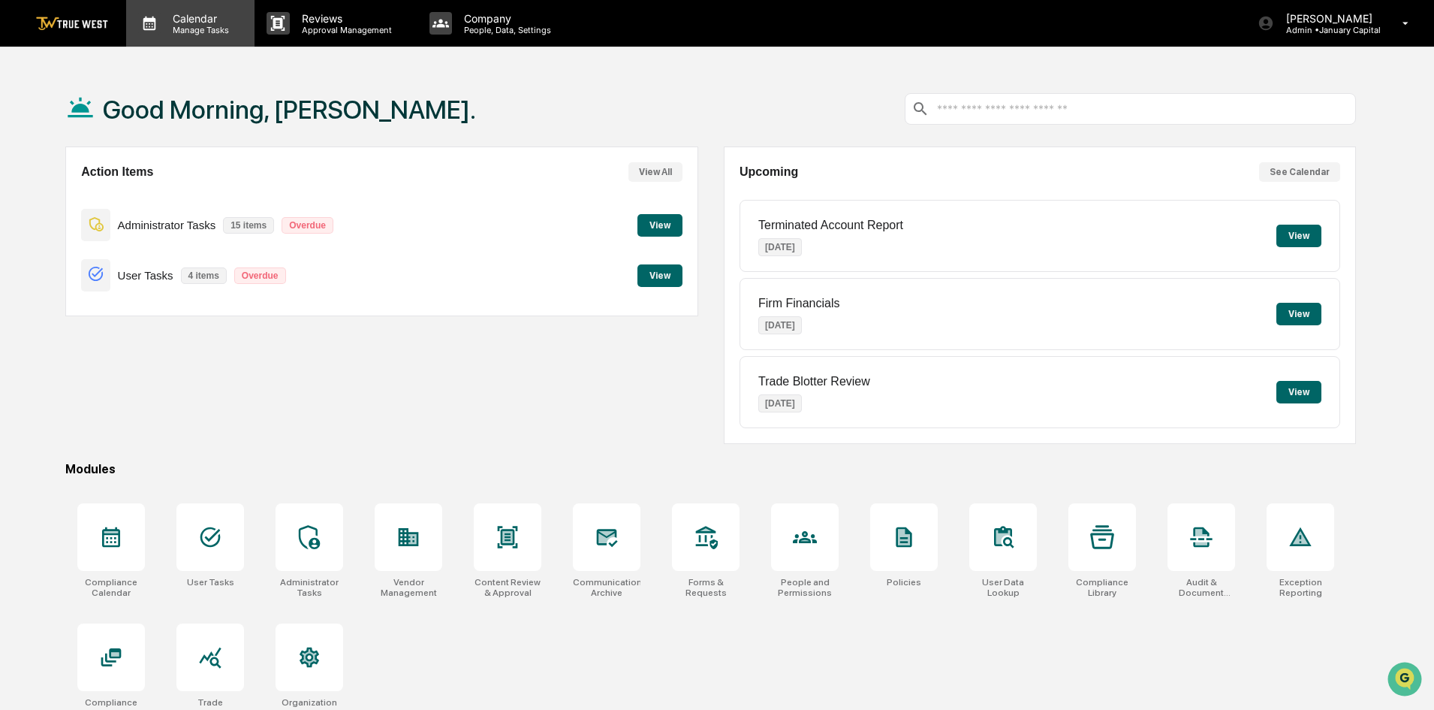
click at [197, 29] on p "Manage Tasks" at bounding box center [199, 30] width 76 height 11
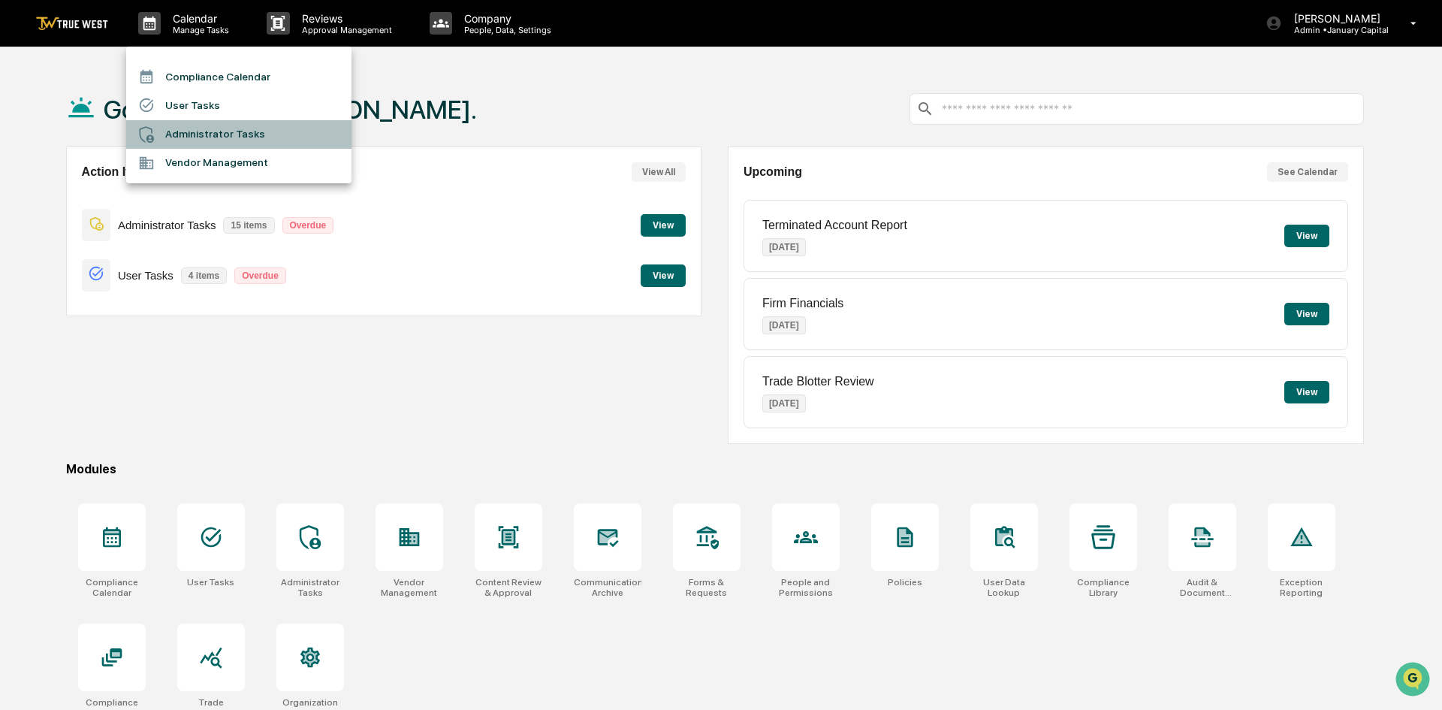
click at [198, 124] on li "Administrator Tasks" at bounding box center [238, 134] width 225 height 29
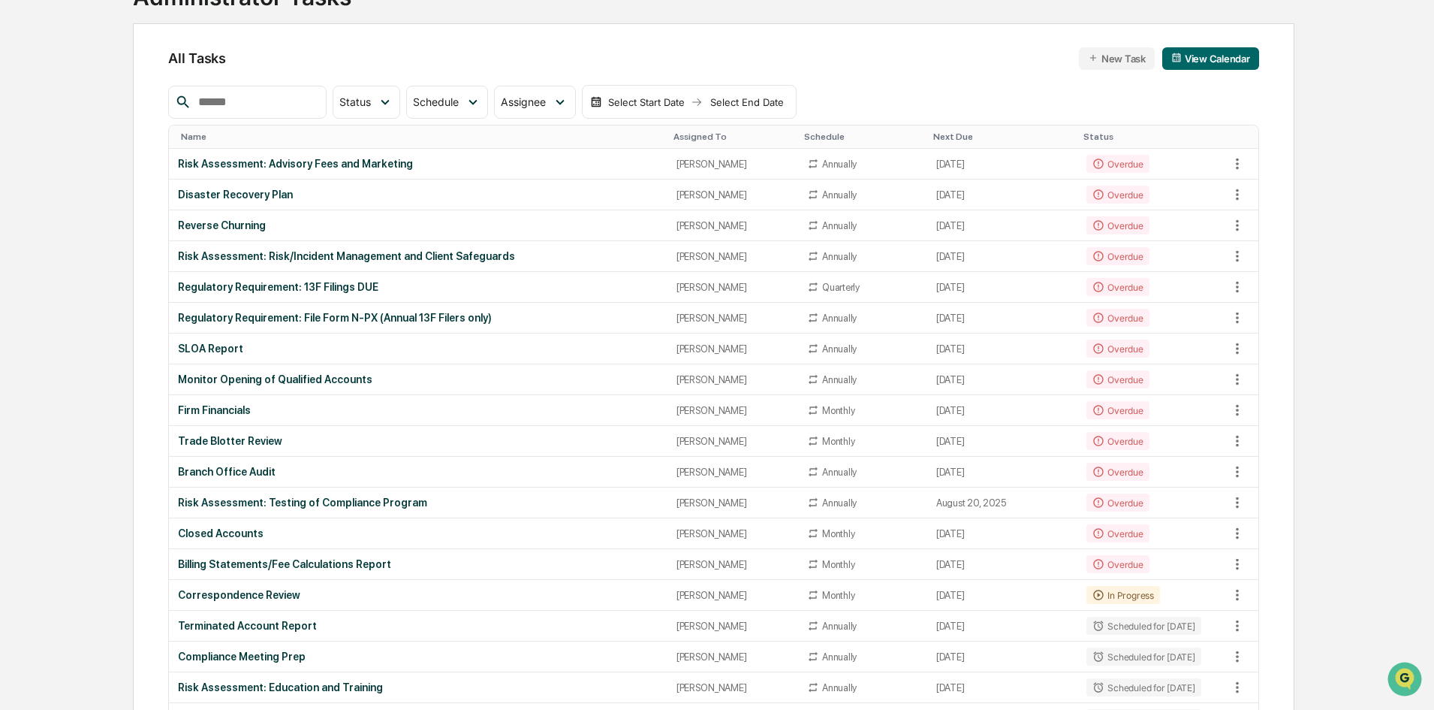
scroll to position [150, 0]
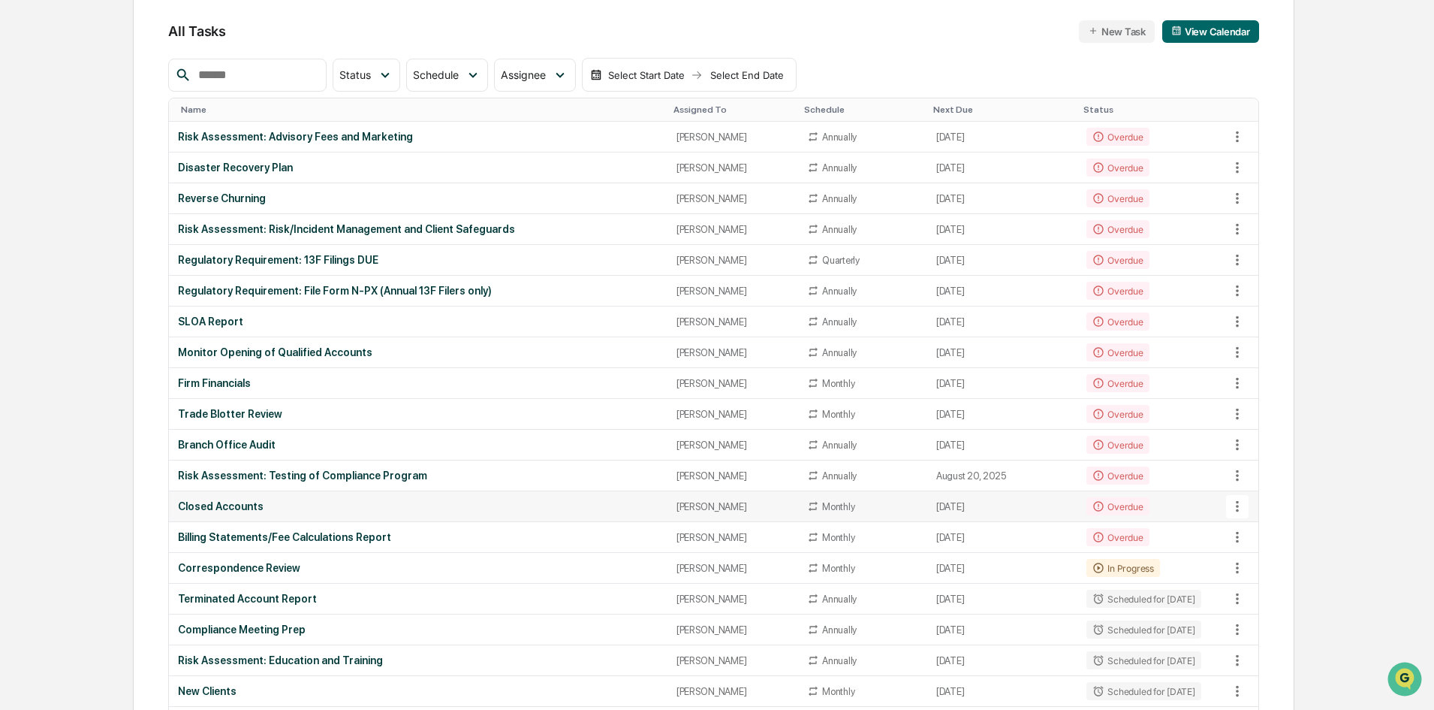
click at [437, 510] on div "Closed Accounts" at bounding box center [418, 506] width 480 height 12
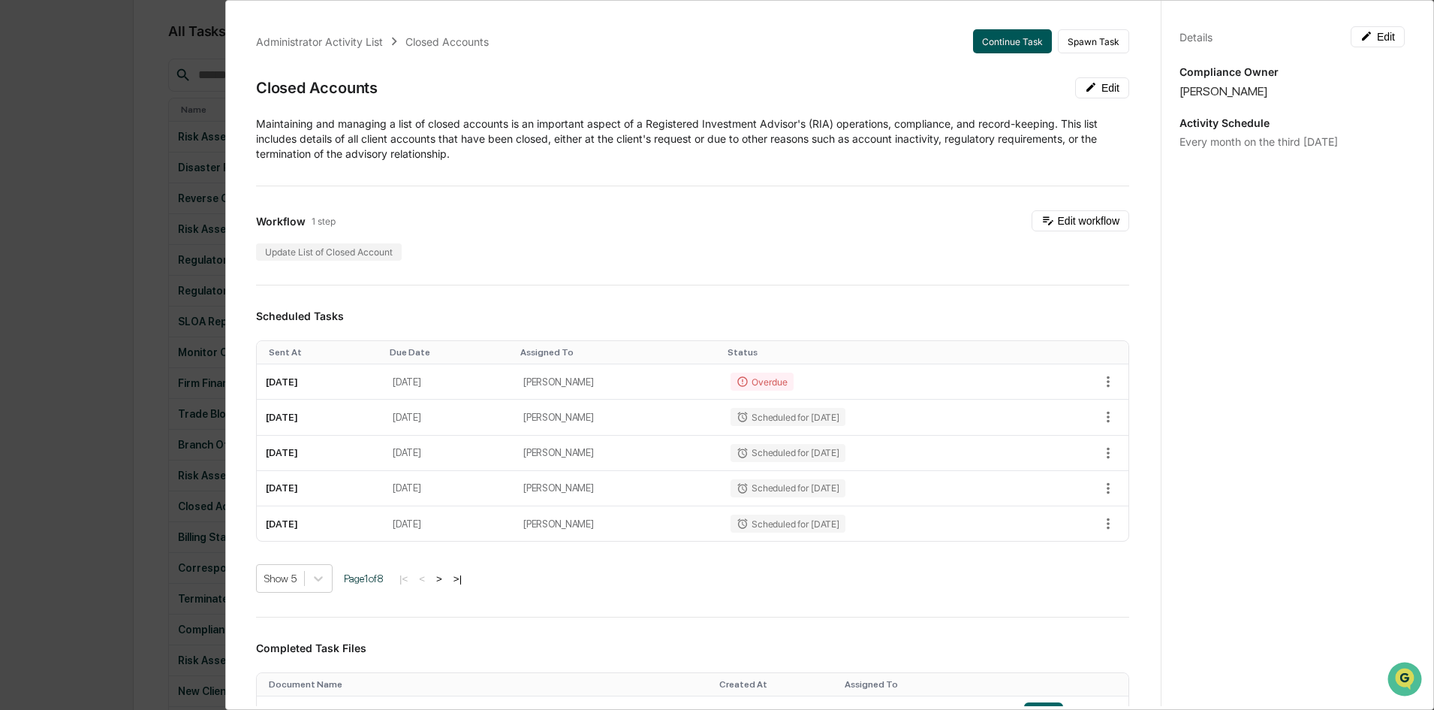
click at [1005, 38] on button "Continue Task" at bounding box center [1012, 41] width 79 height 24
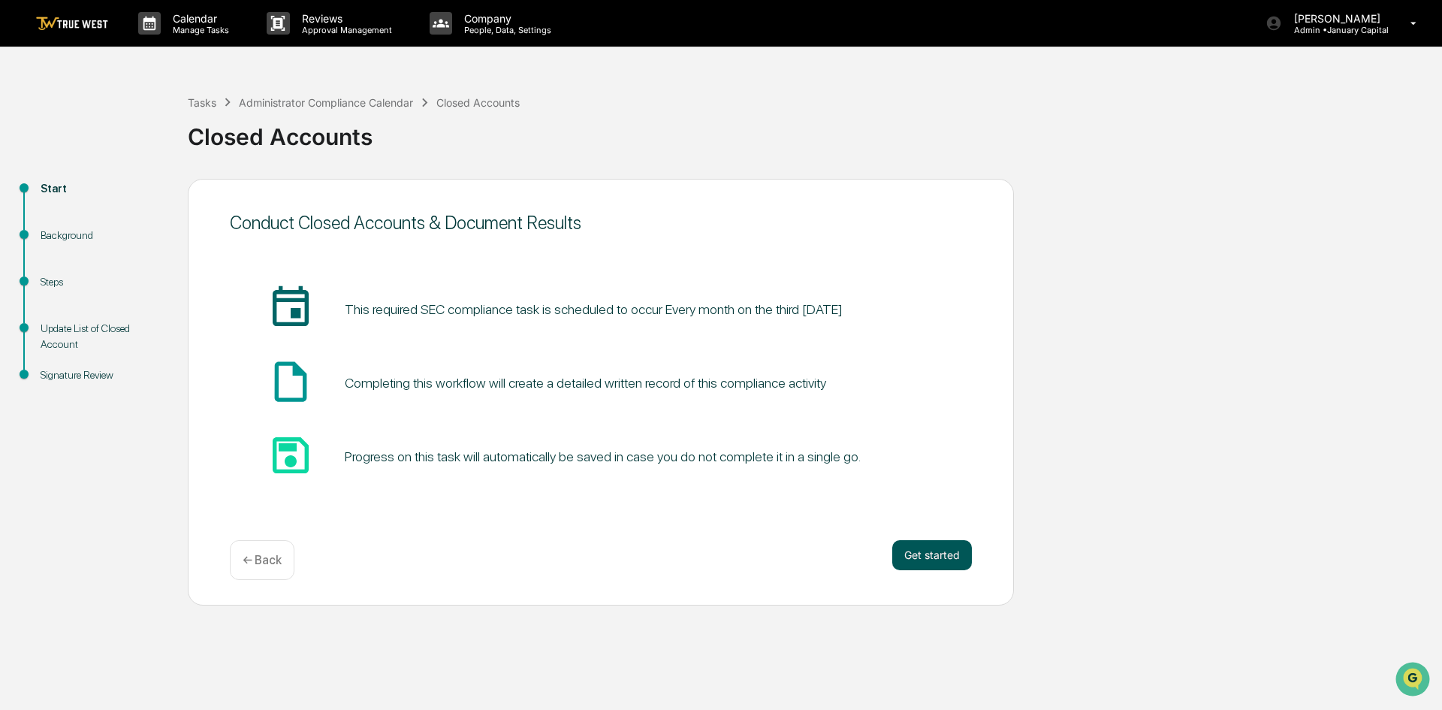
click at [924, 553] on button "Get started" at bounding box center [932, 555] width 80 height 30
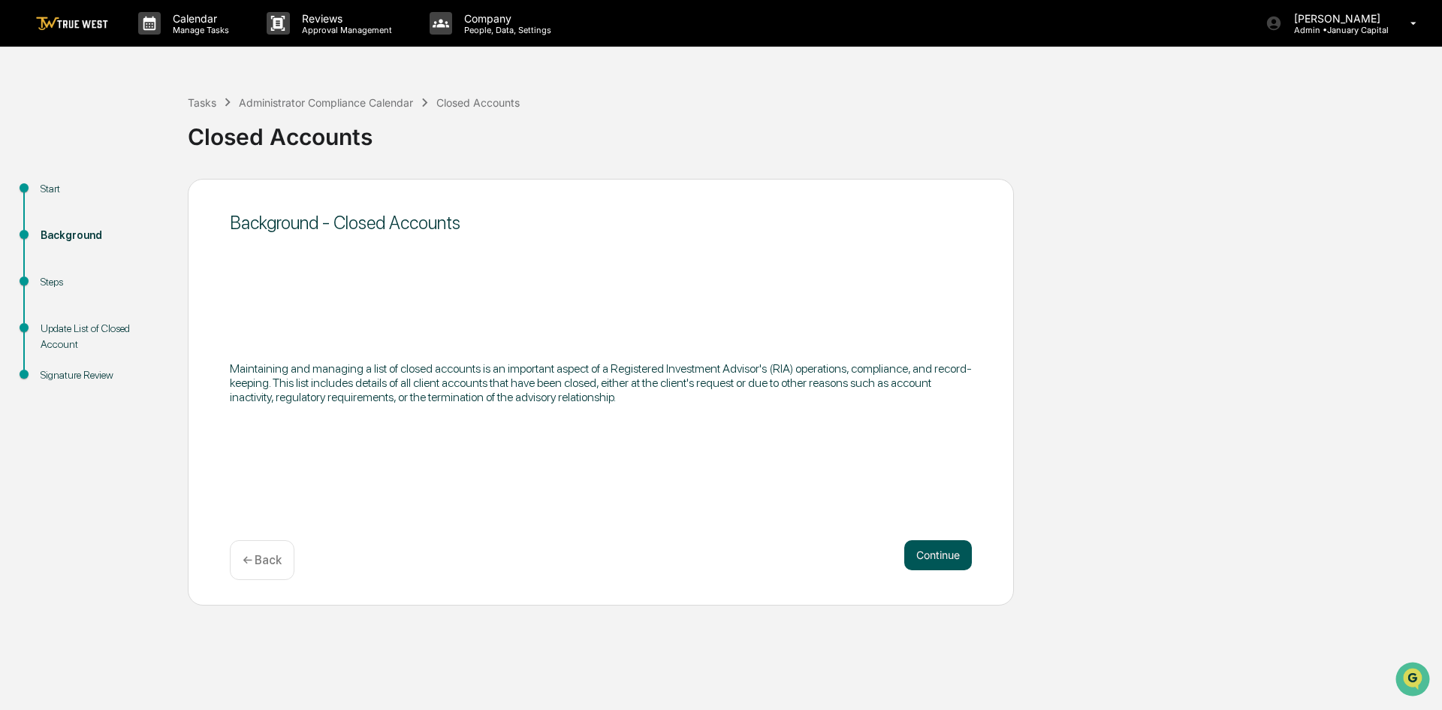
click at [942, 556] on button "Continue" at bounding box center [938, 555] width 68 height 30
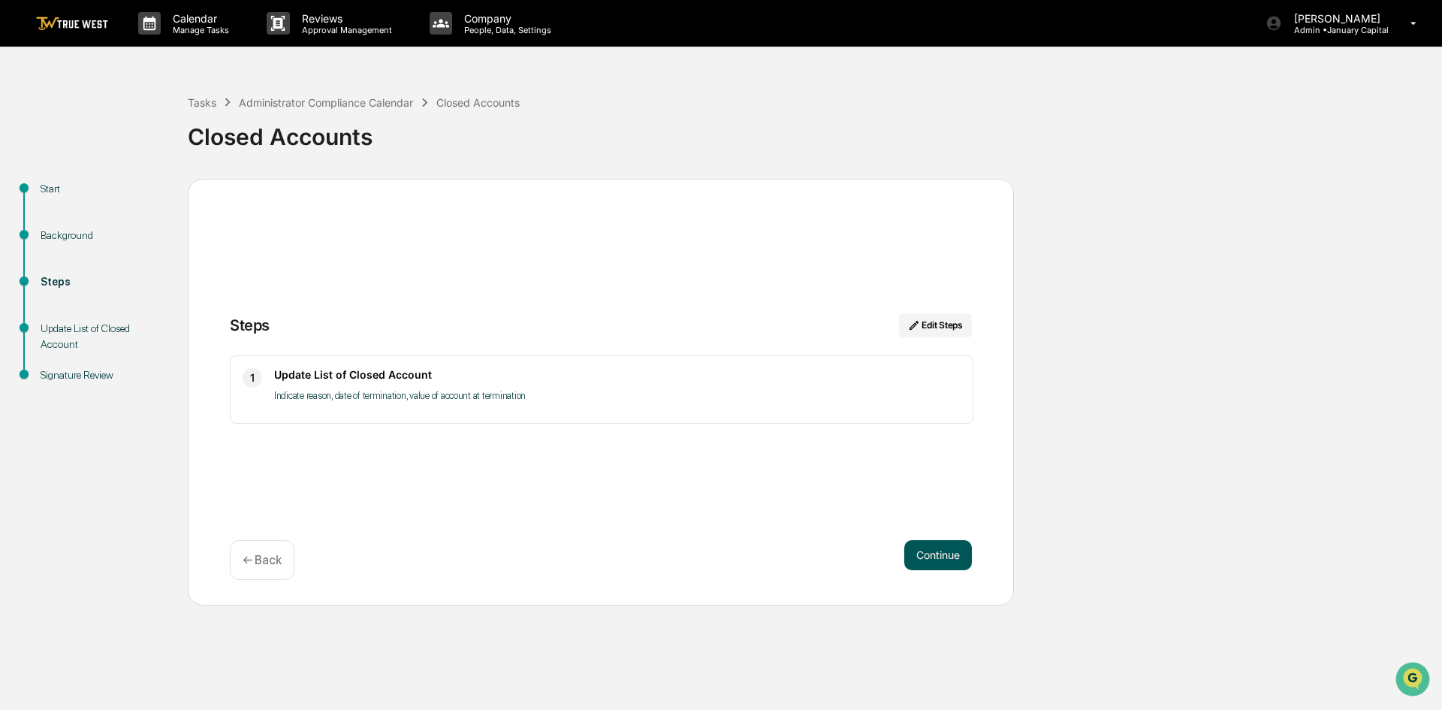
click at [936, 551] on button "Continue" at bounding box center [938, 555] width 68 height 30
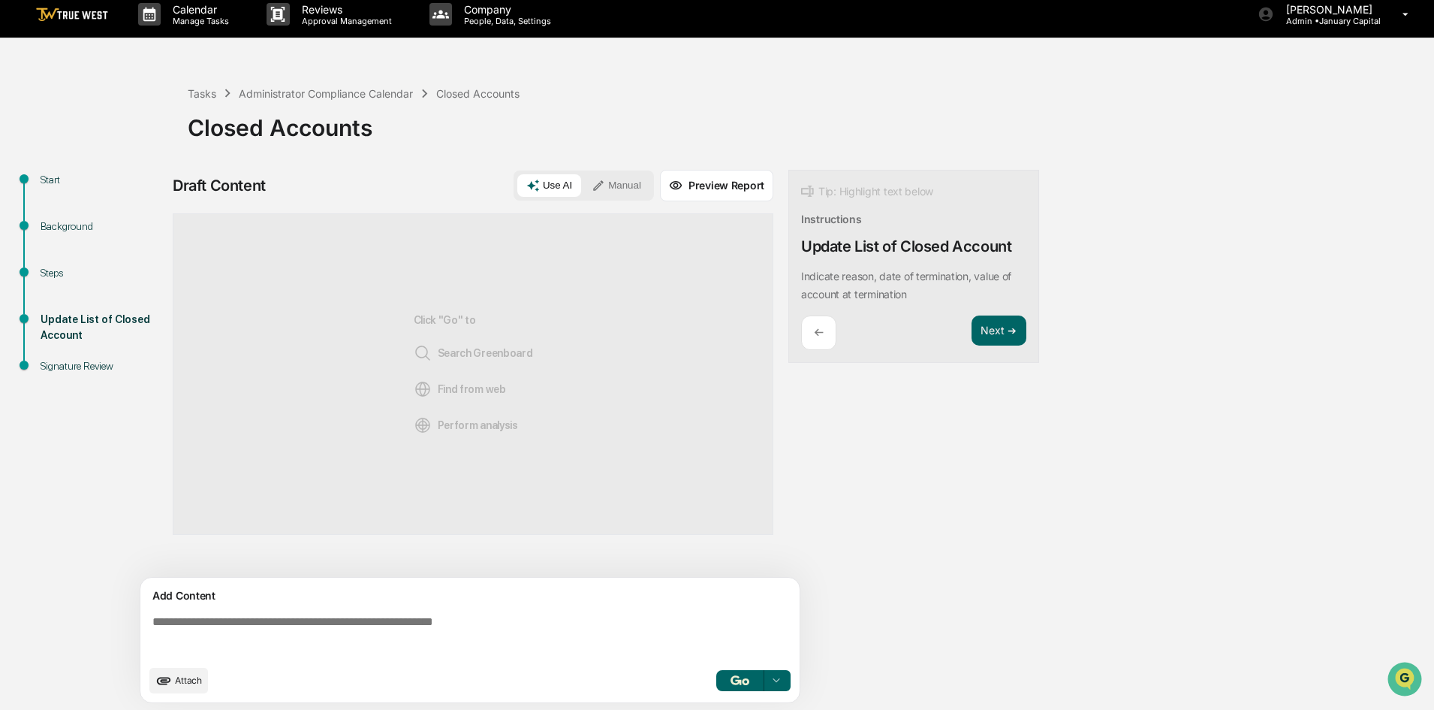
scroll to position [11, 0]
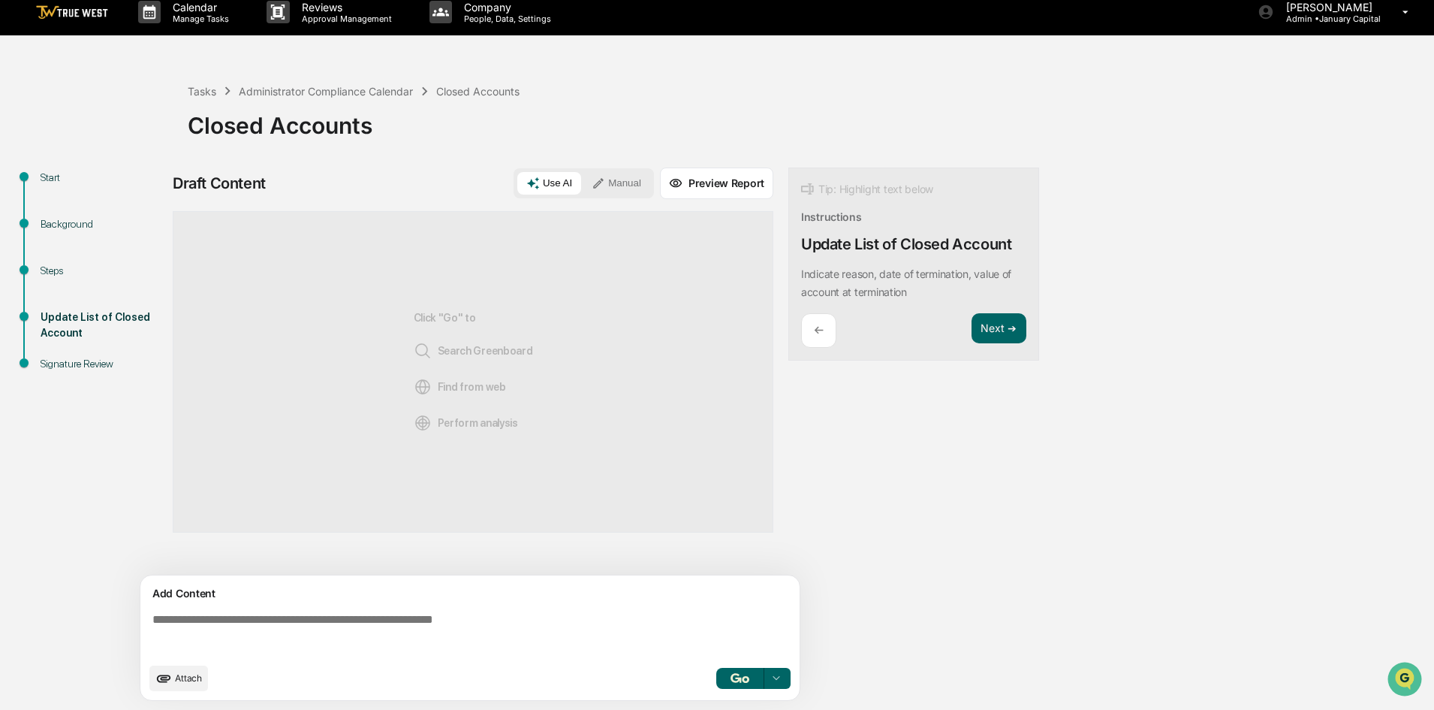
click at [613, 179] on button "Manual" at bounding box center [617, 183] width 68 height 23
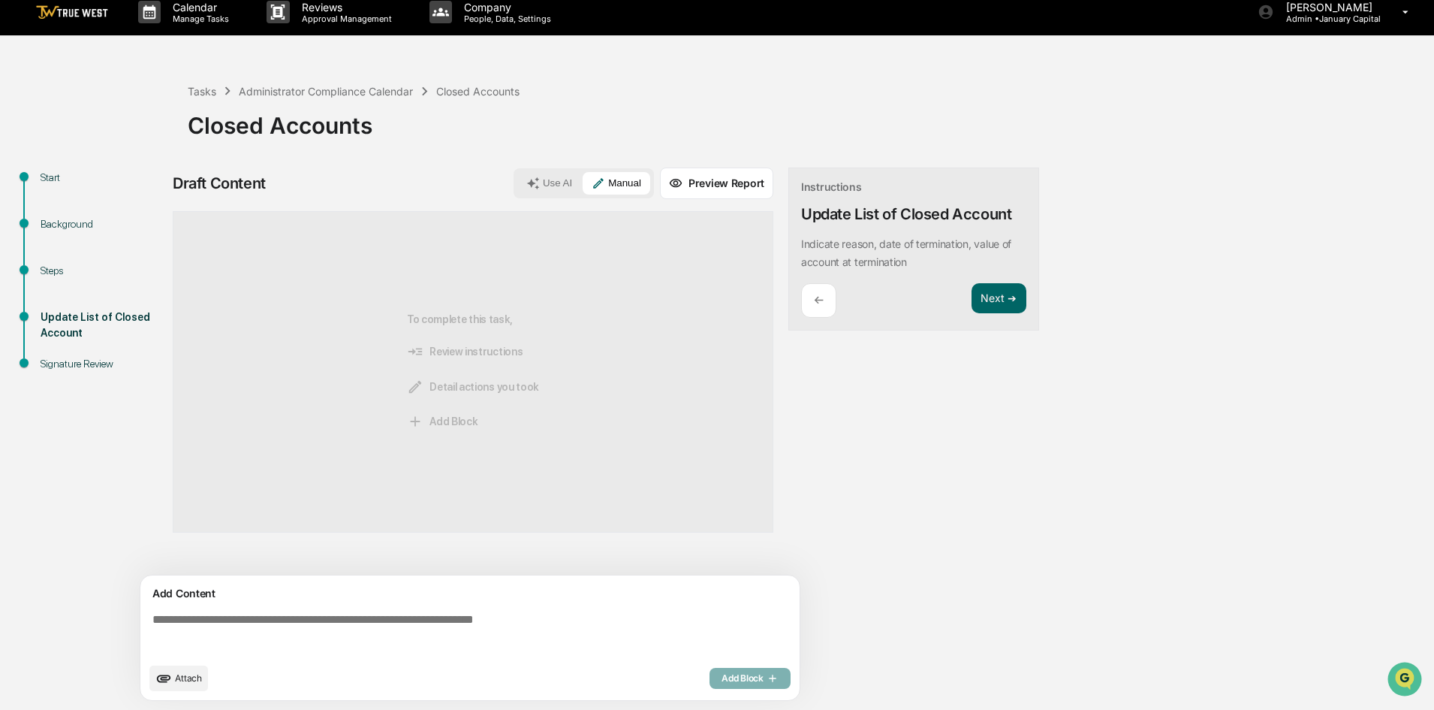
click at [352, 615] on textarea at bounding box center [472, 634] width 653 height 54
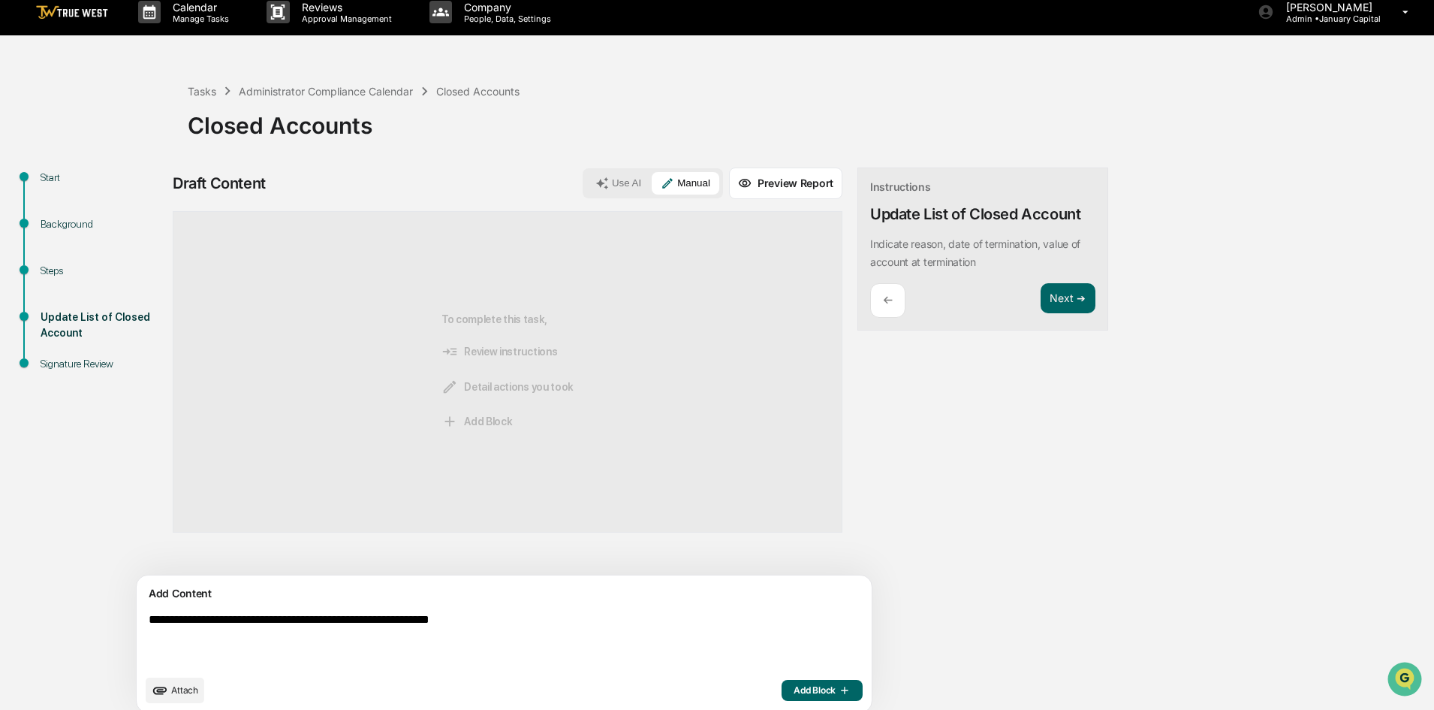
type textarea "**********"
click at [193, 691] on span "Attach" at bounding box center [184, 689] width 27 height 11
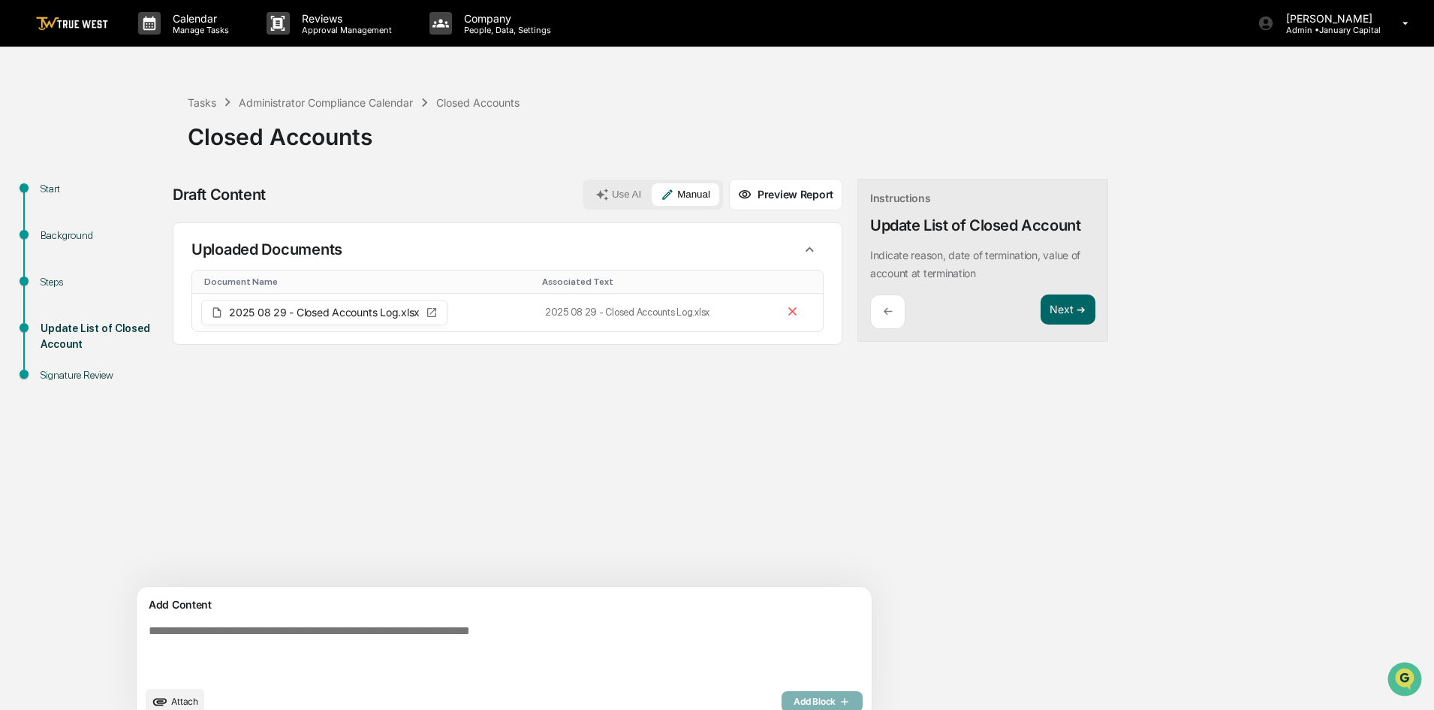
scroll to position [23, 0]
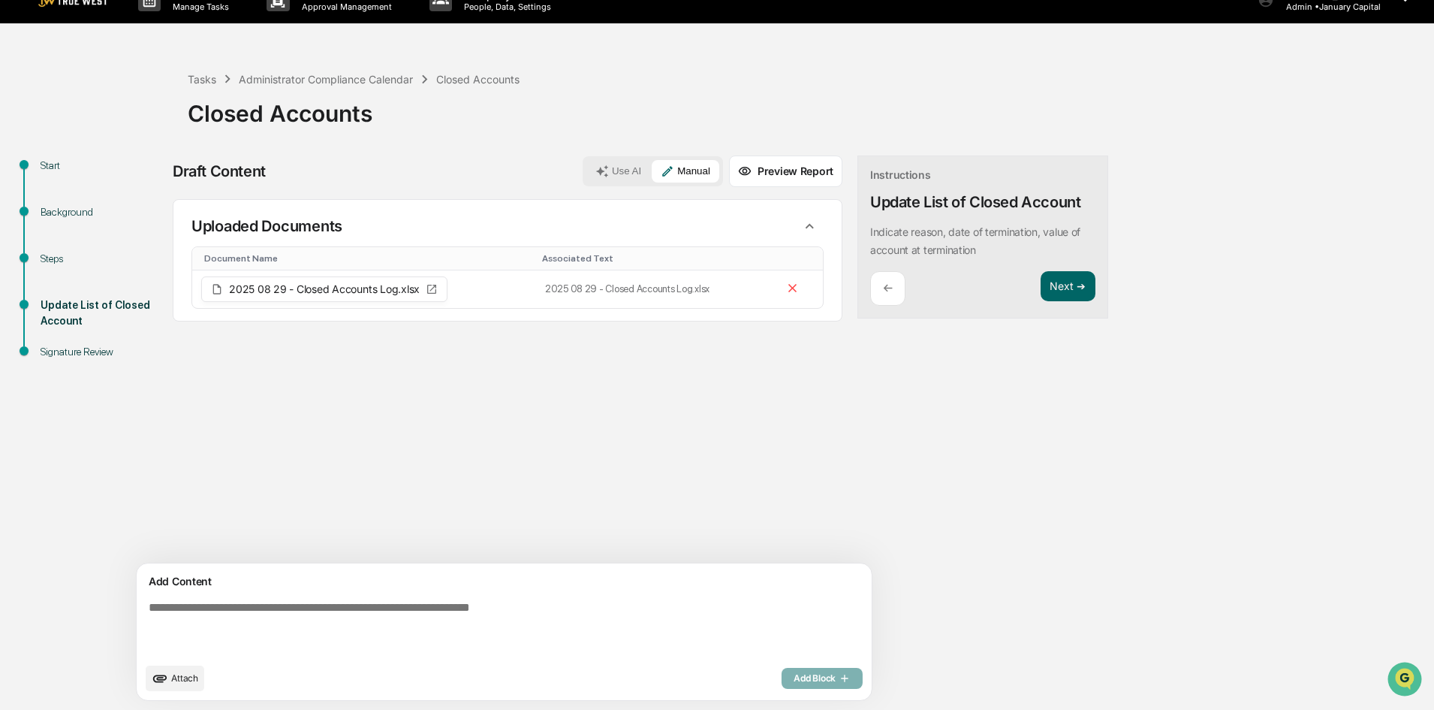
click at [262, 601] on textarea at bounding box center [469, 628] width 653 height 66
type textarea "**********"
click at [794, 677] on span "Add Block" at bounding box center [822, 678] width 57 height 12
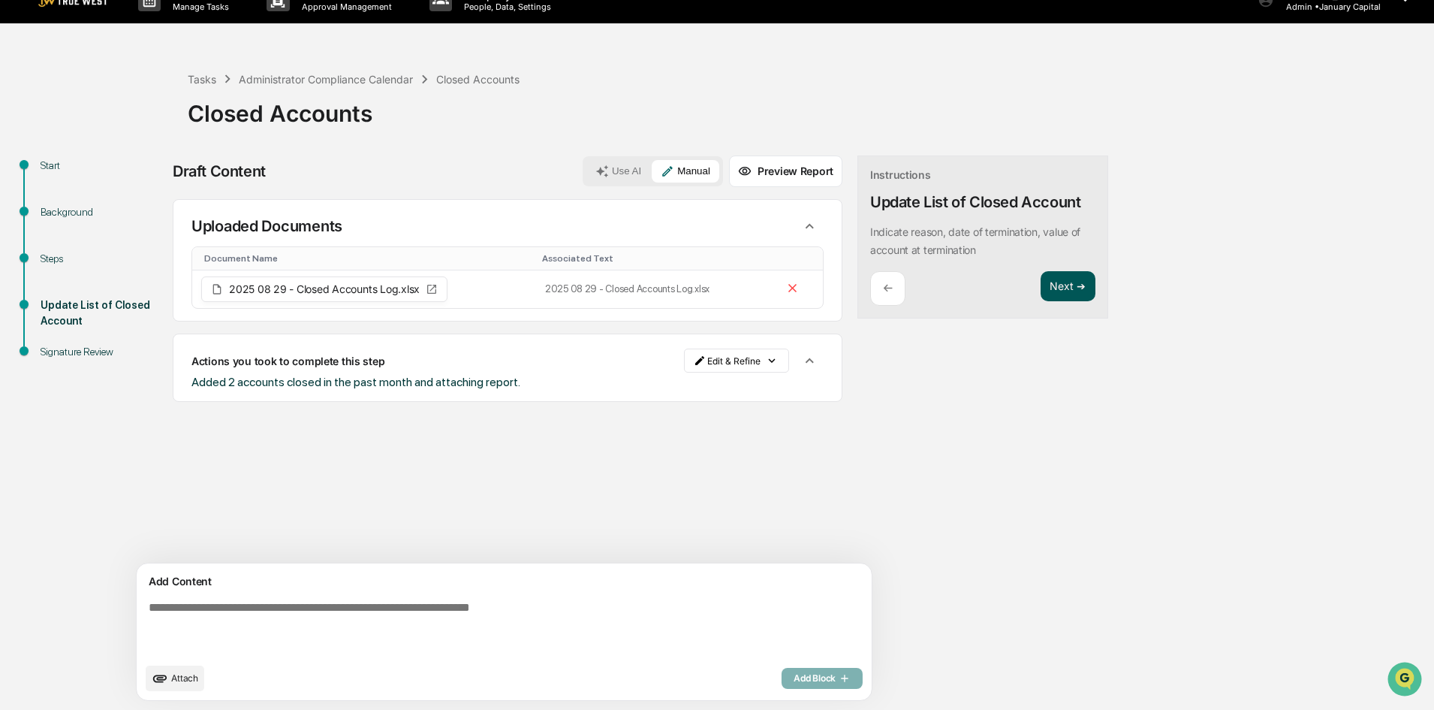
click at [1041, 294] on button "Next ➔" at bounding box center [1068, 286] width 55 height 31
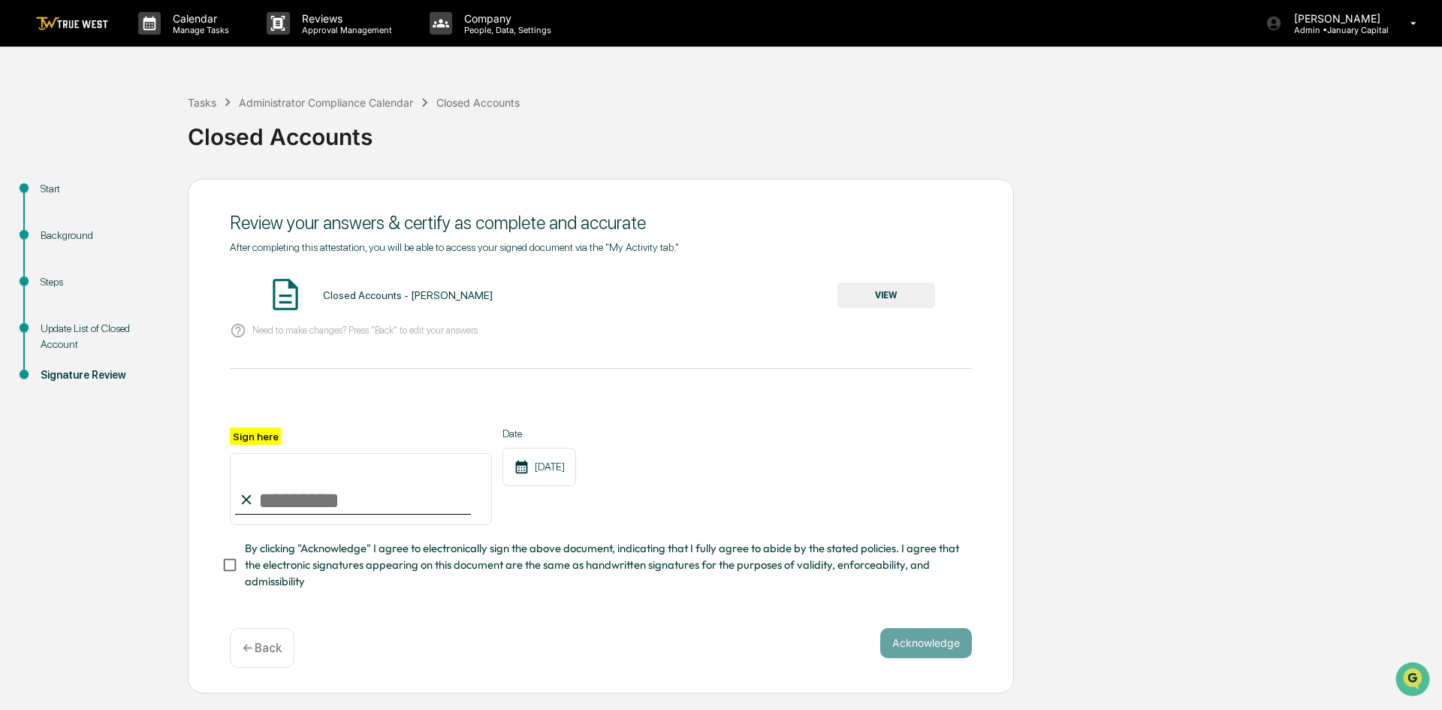
click at [288, 481] on input "Sign here" at bounding box center [361, 489] width 262 height 72
type input "**********"
click at [881, 290] on button "VIEW" at bounding box center [886, 295] width 98 height 26
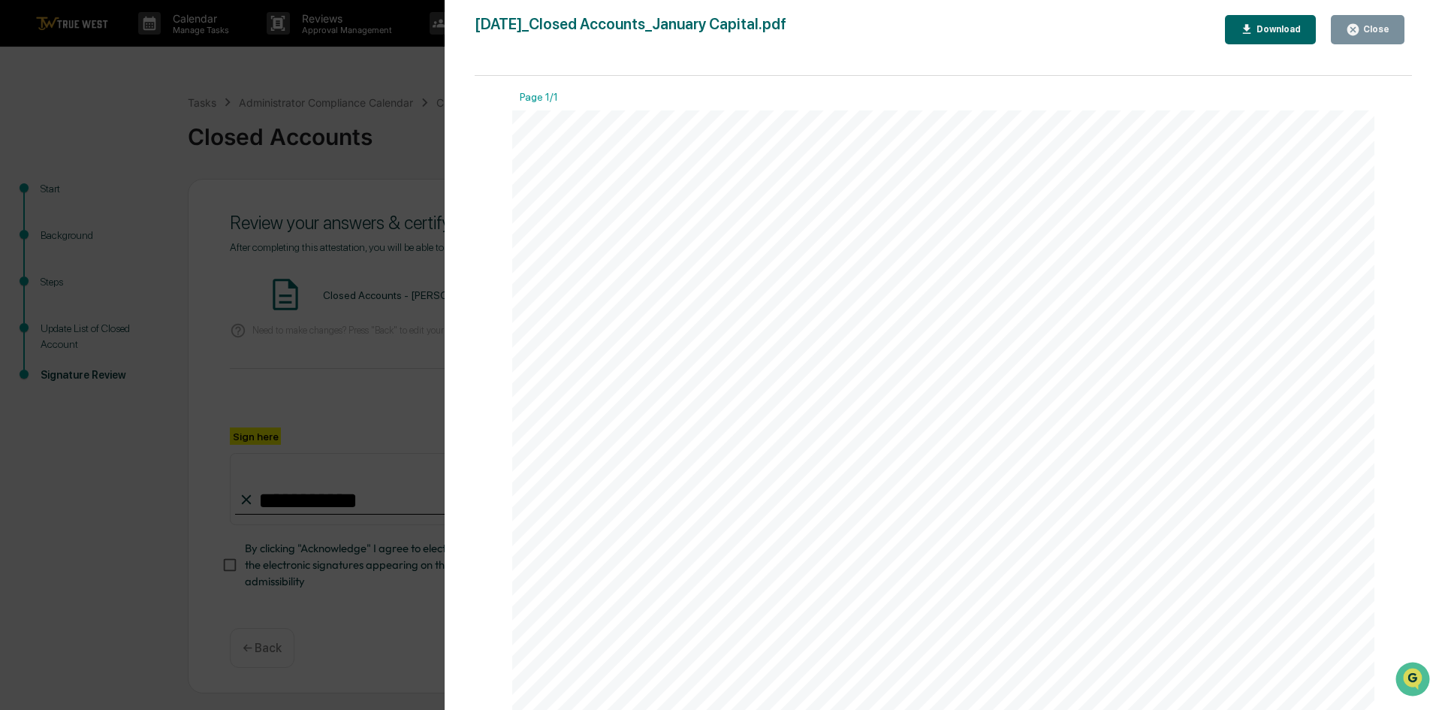
click at [1373, 28] on div "Close" at bounding box center [1374, 29] width 29 height 11
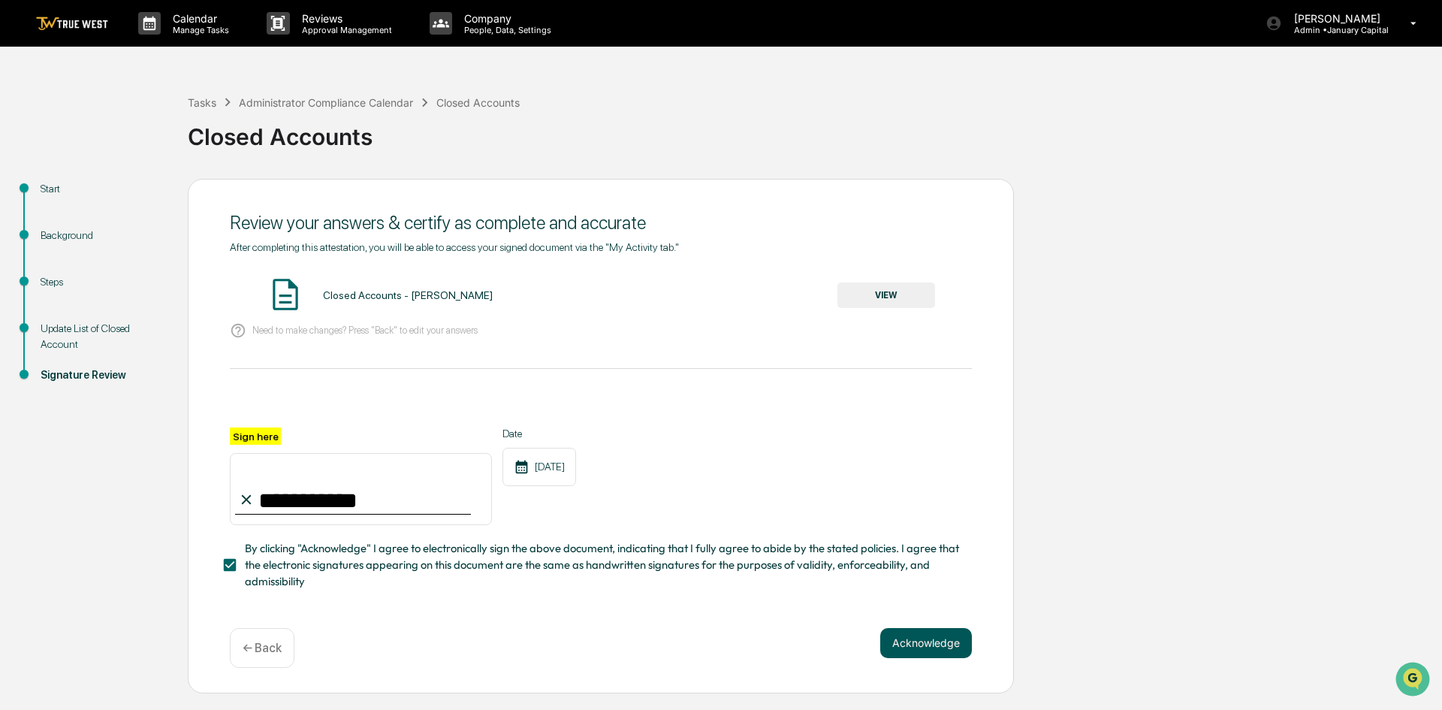
click at [912, 646] on button "Acknowledge" at bounding box center [926, 643] width 92 height 30
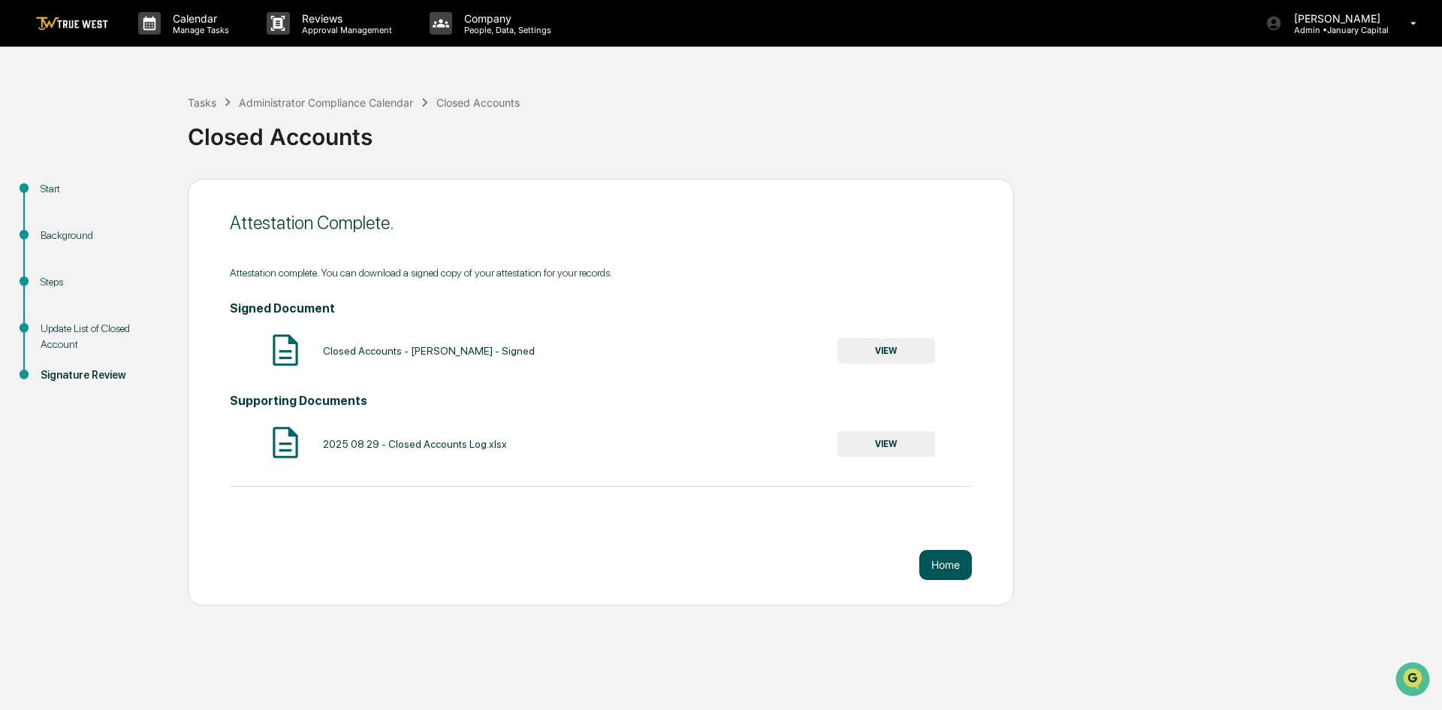
click at [942, 562] on button "Home" at bounding box center [945, 565] width 53 height 30
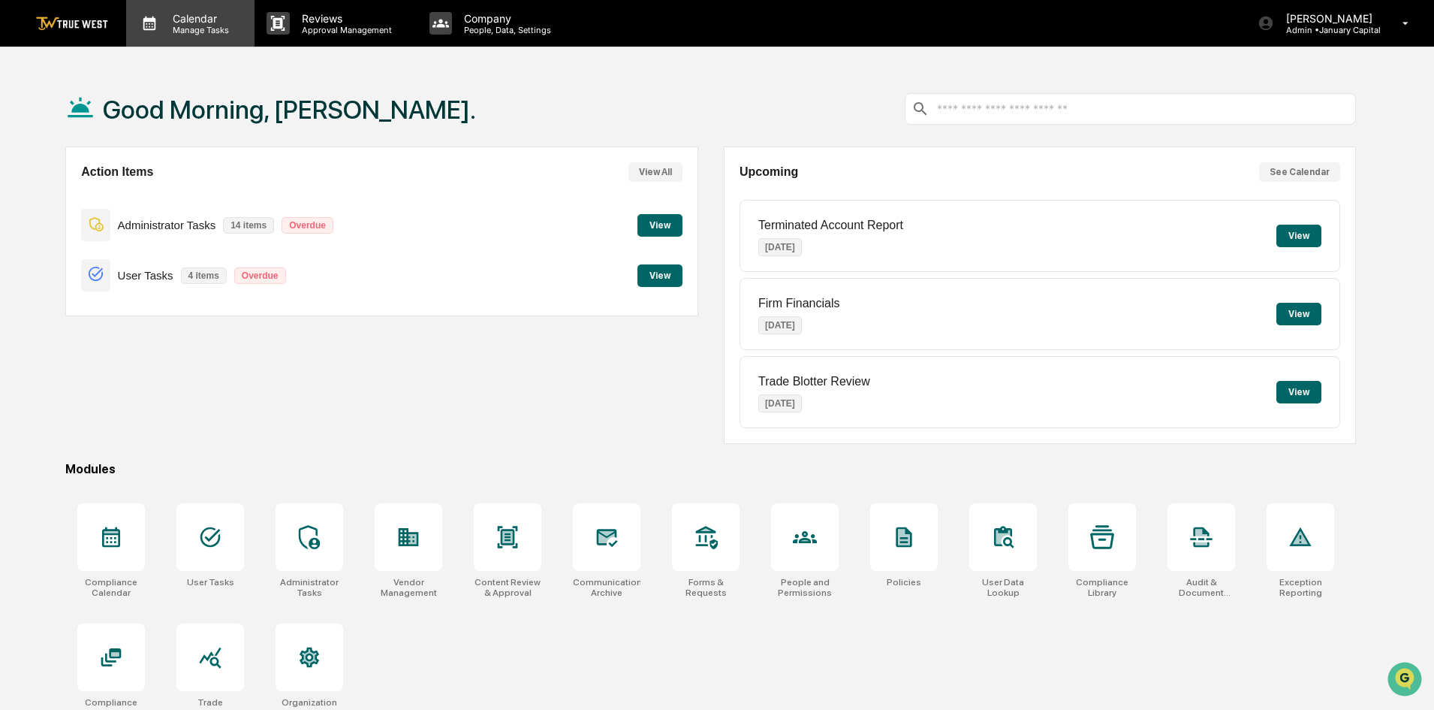
click at [158, 17] on icon at bounding box center [149, 23] width 23 height 23
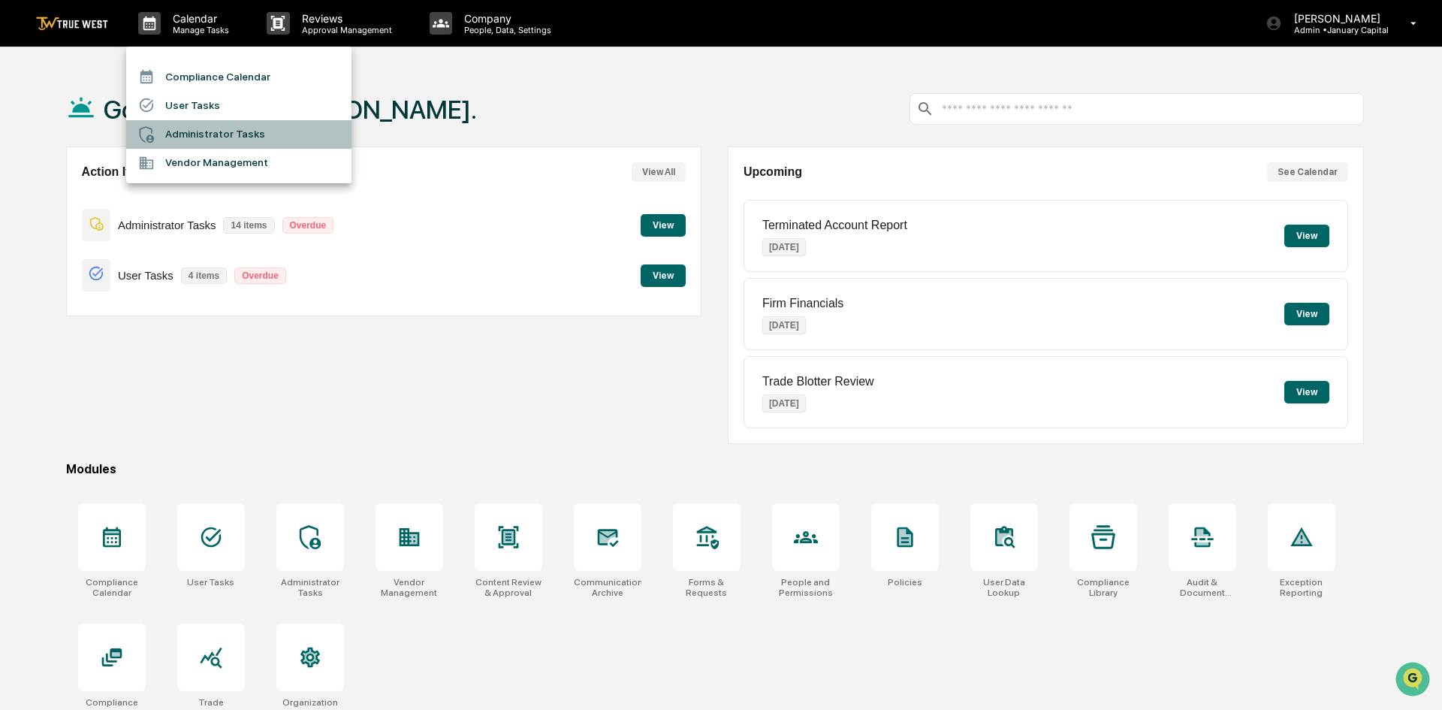
click at [221, 131] on li "Administrator Tasks" at bounding box center [238, 134] width 225 height 29
